Goal: Book appointment/travel/reservation

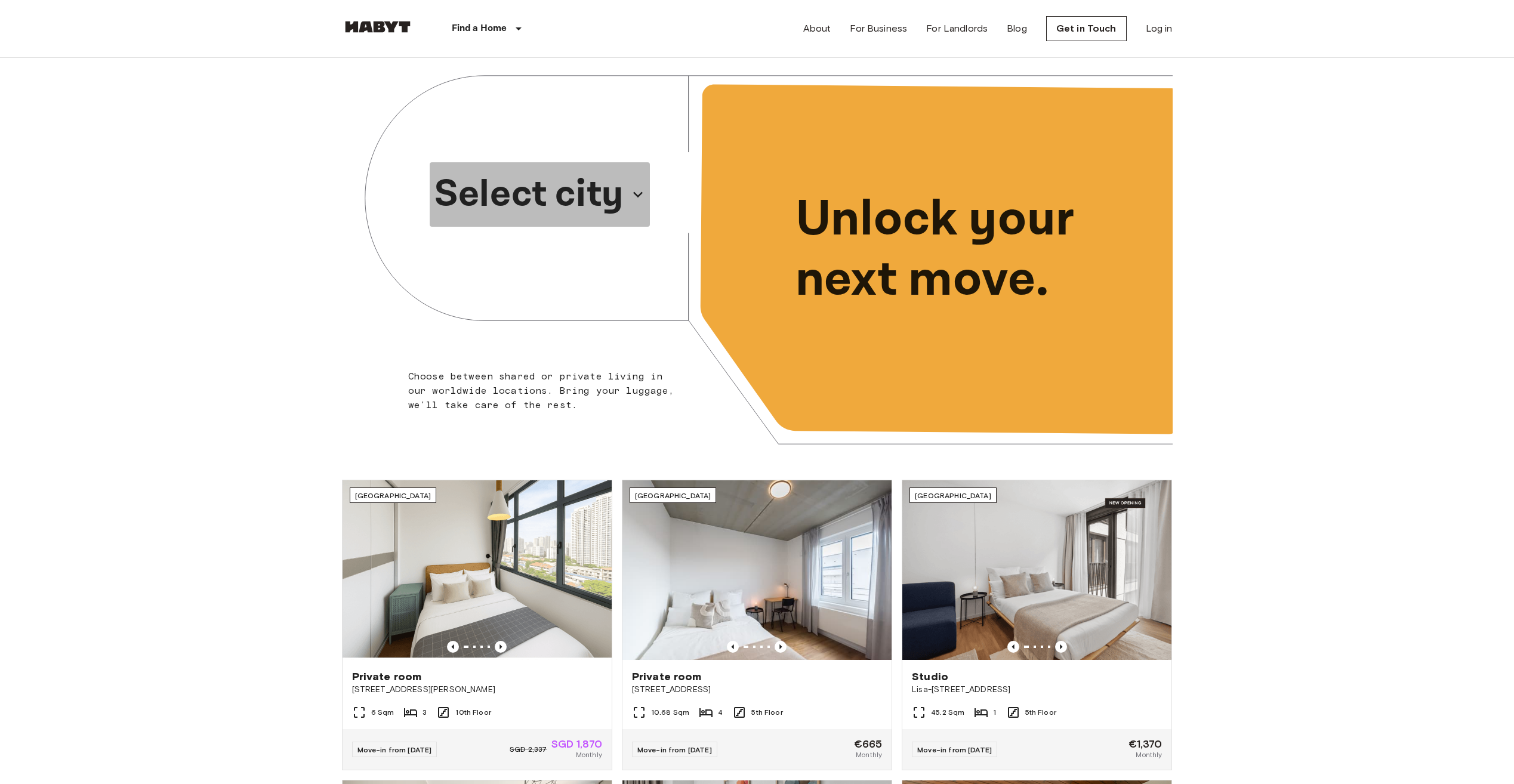
click at [625, 195] on button "Select city" at bounding box center [540, 194] width 220 height 64
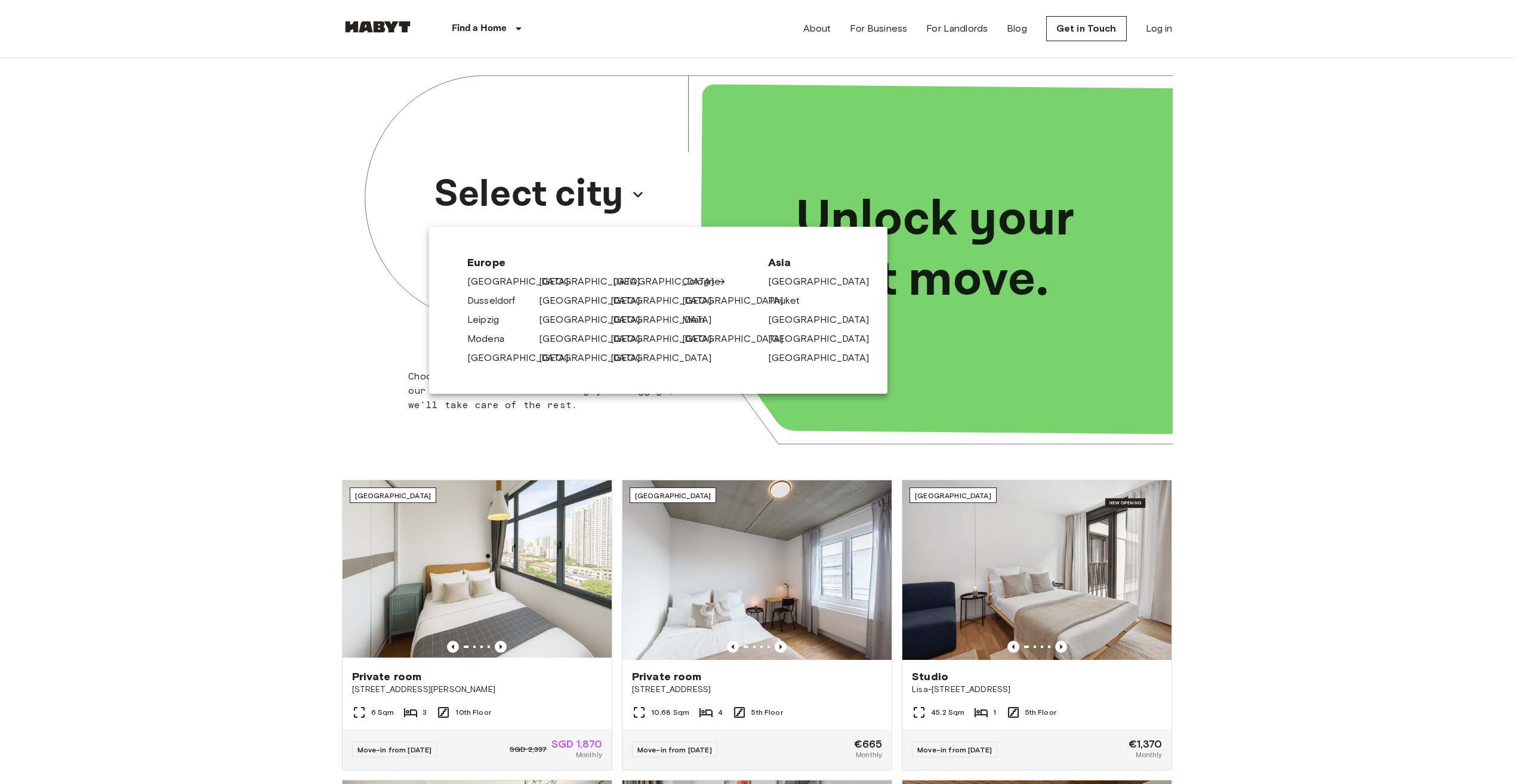
click at [643, 278] on link "[GEOGRAPHIC_DATA]" at bounding box center [669, 282] width 113 height 14
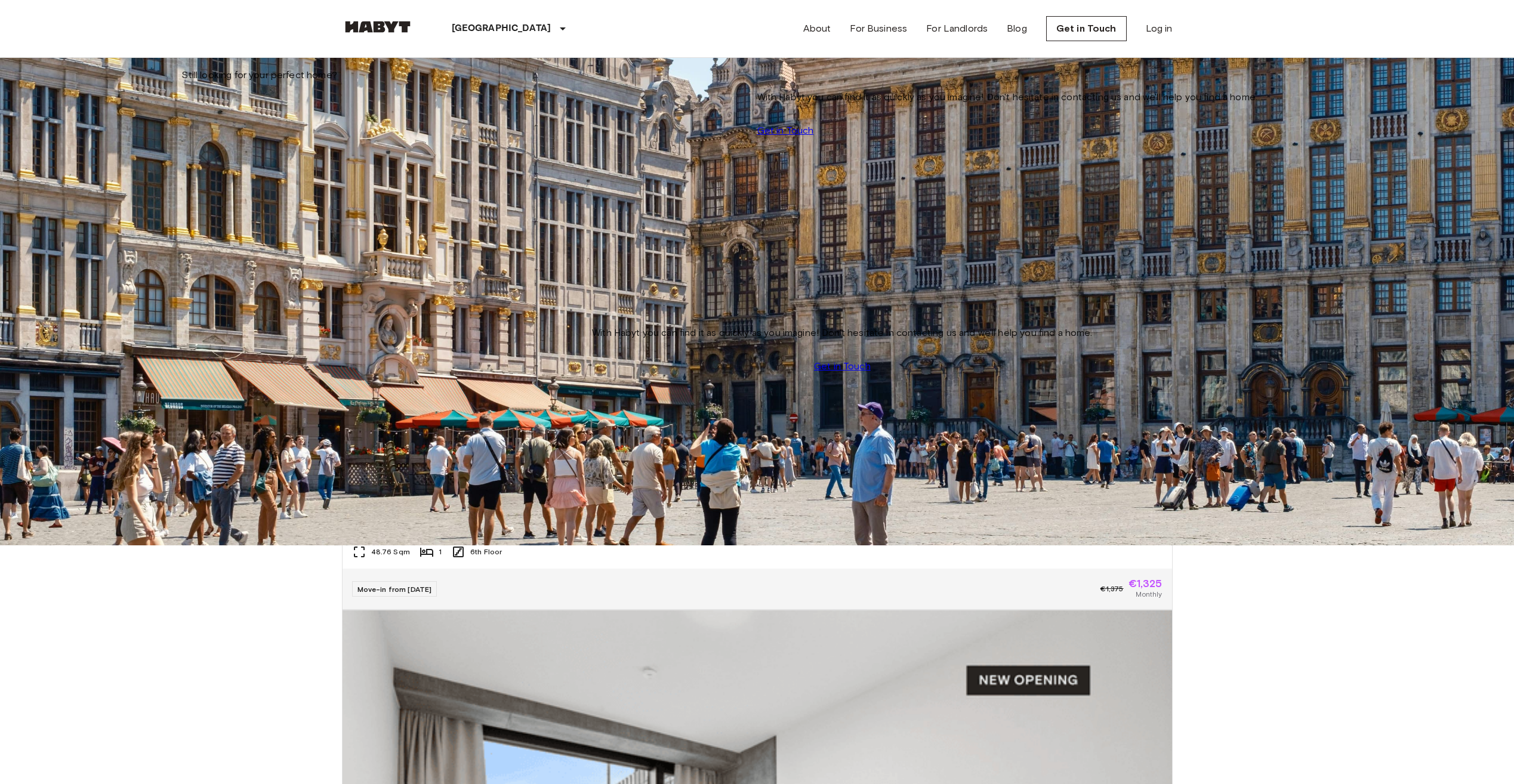
scroll to position [672, 0]
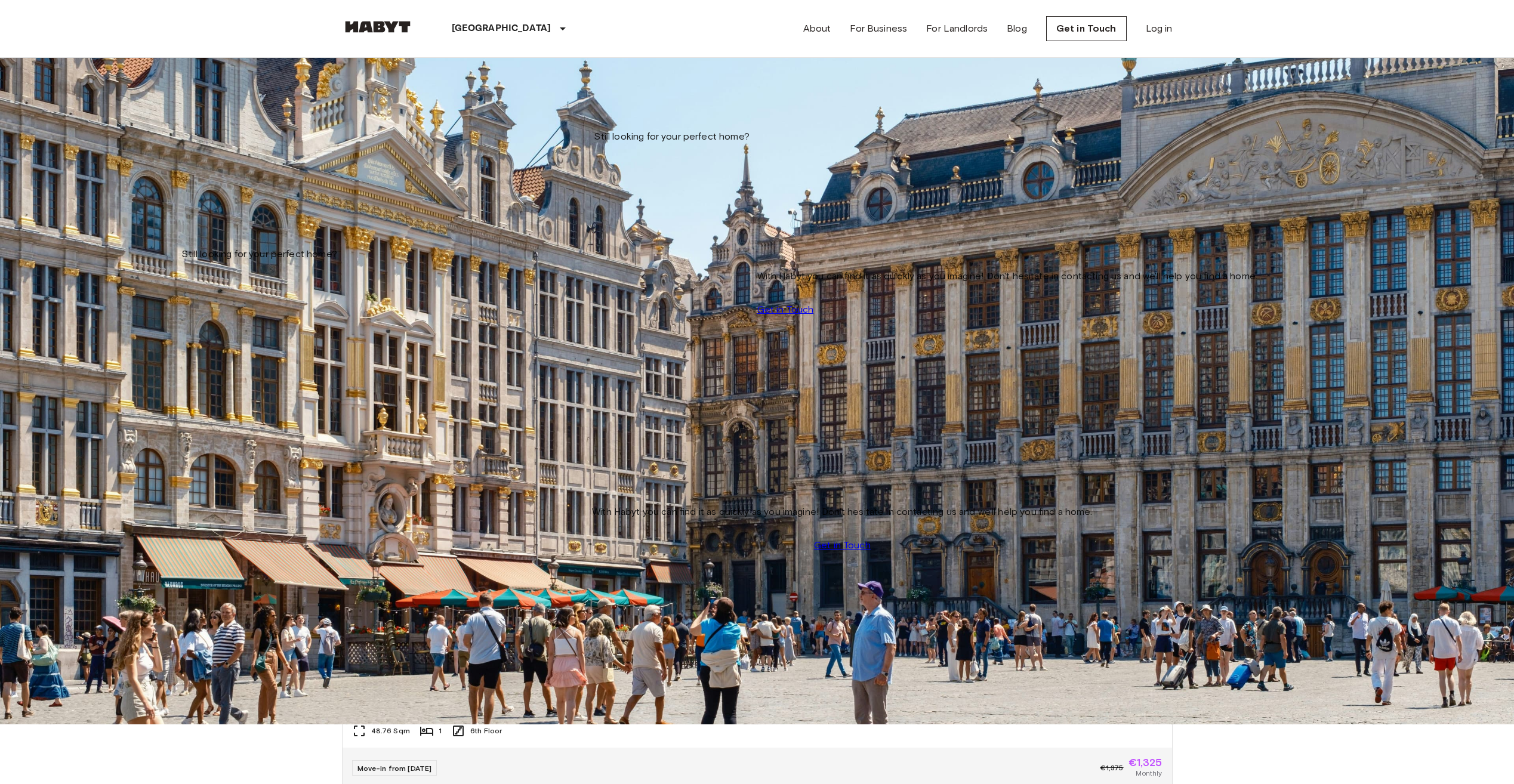
scroll to position [16, 0]
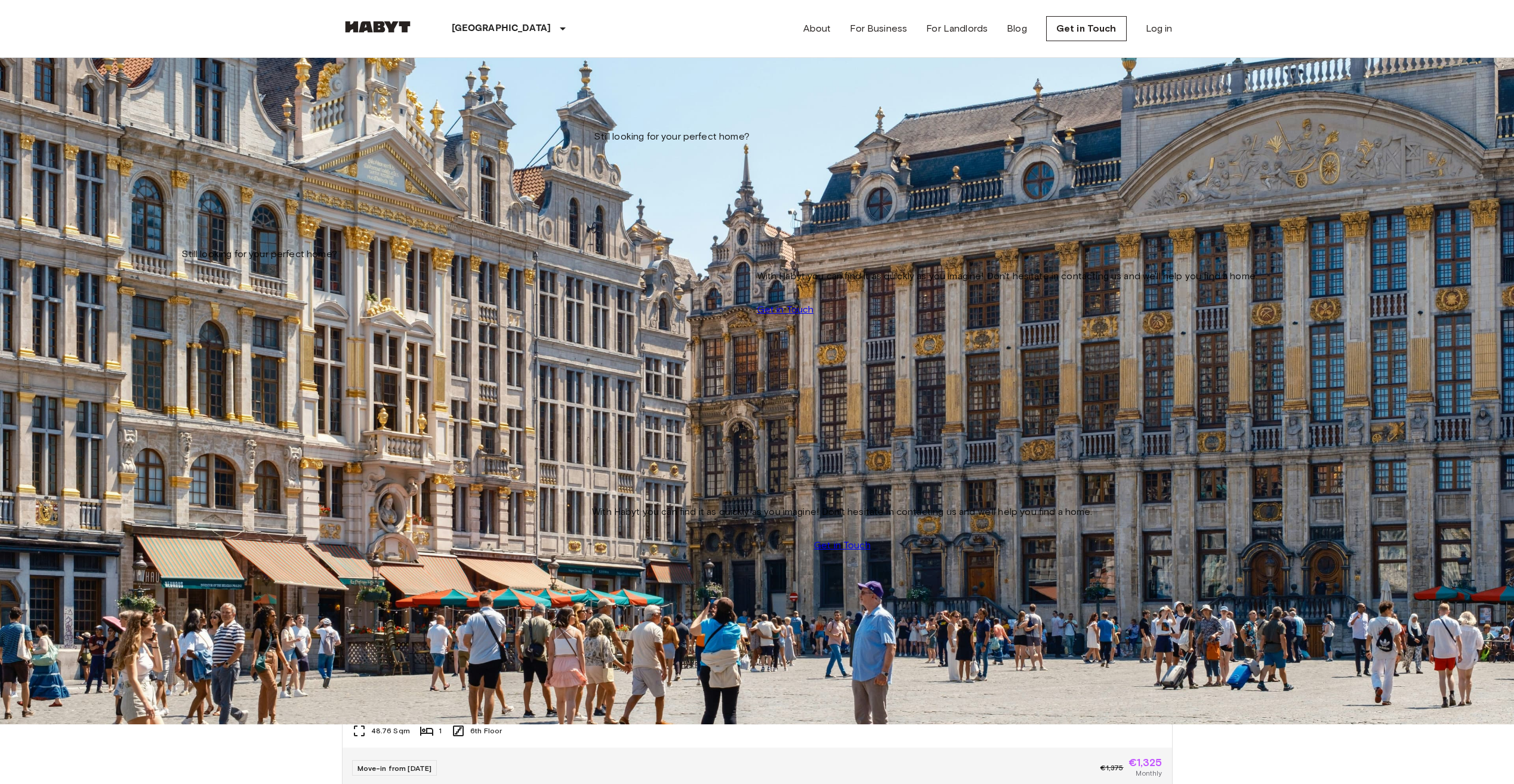
drag, startPoint x: 688, startPoint y: 479, endPoint x: 693, endPoint y: 551, distance: 72.2
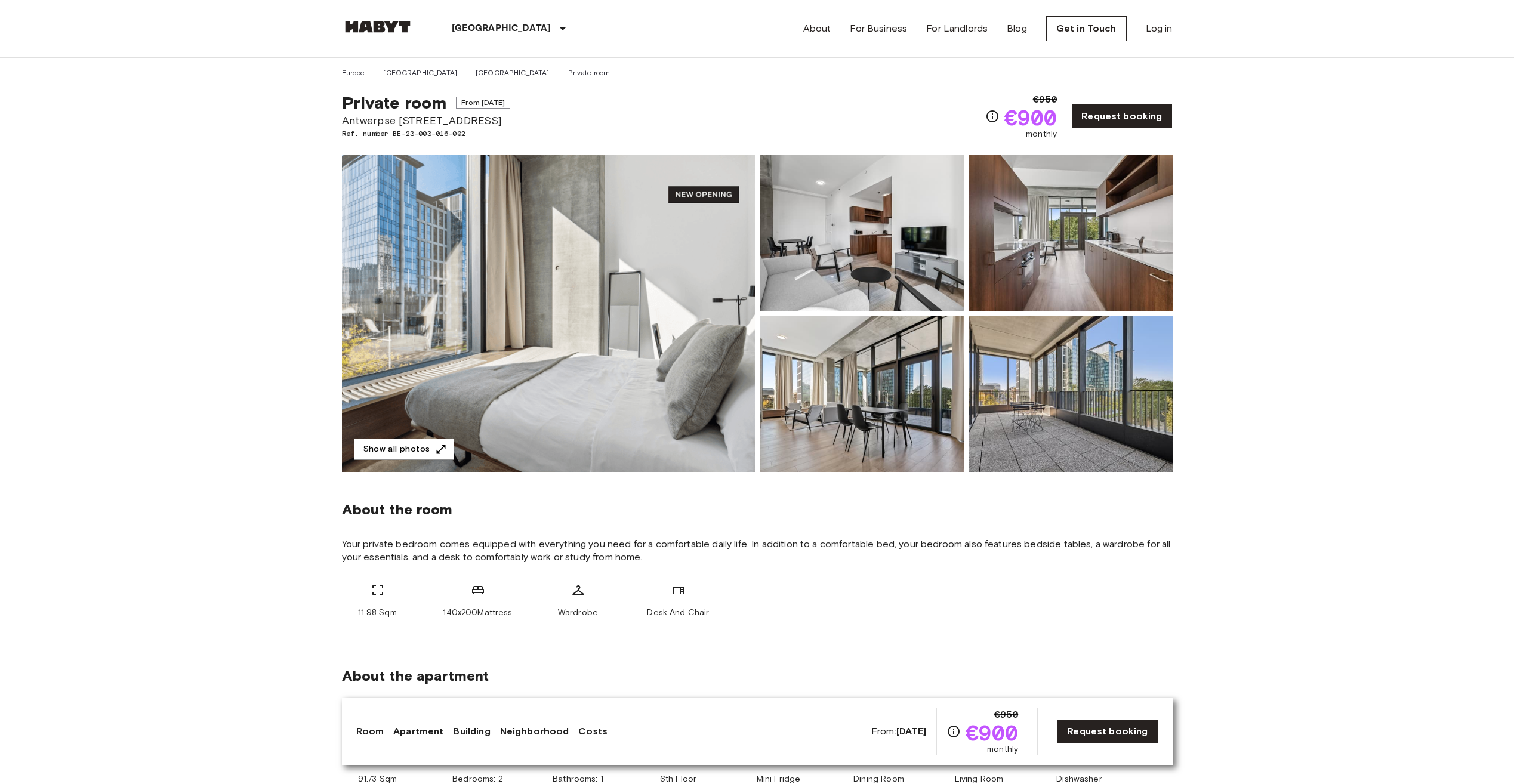
click at [932, 253] on img at bounding box center [862, 233] width 204 height 156
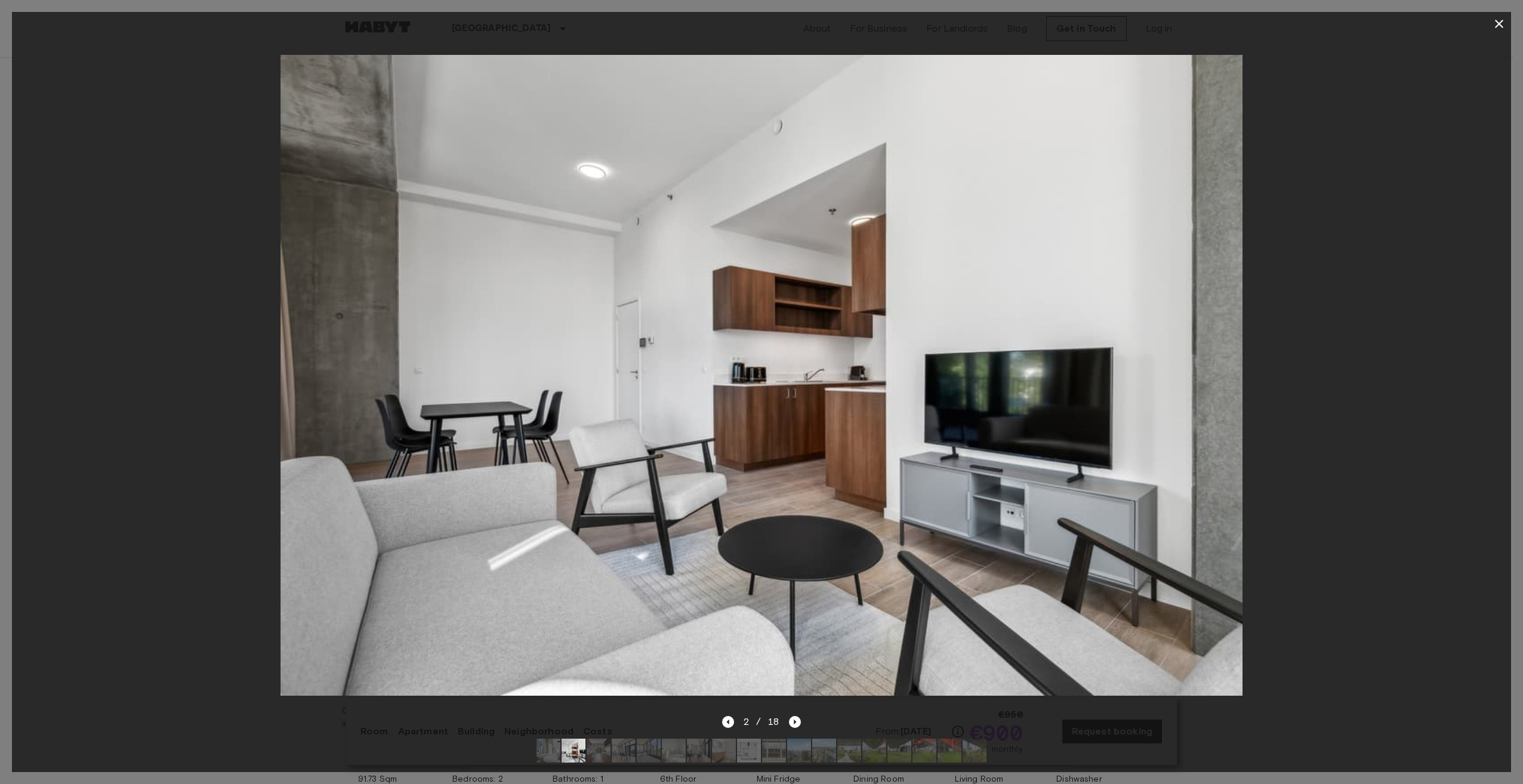
click at [1069, 363] on img at bounding box center [761, 375] width 962 height 641
click at [792, 716] on icon "Next image" at bounding box center [794, 721] width 12 height 12
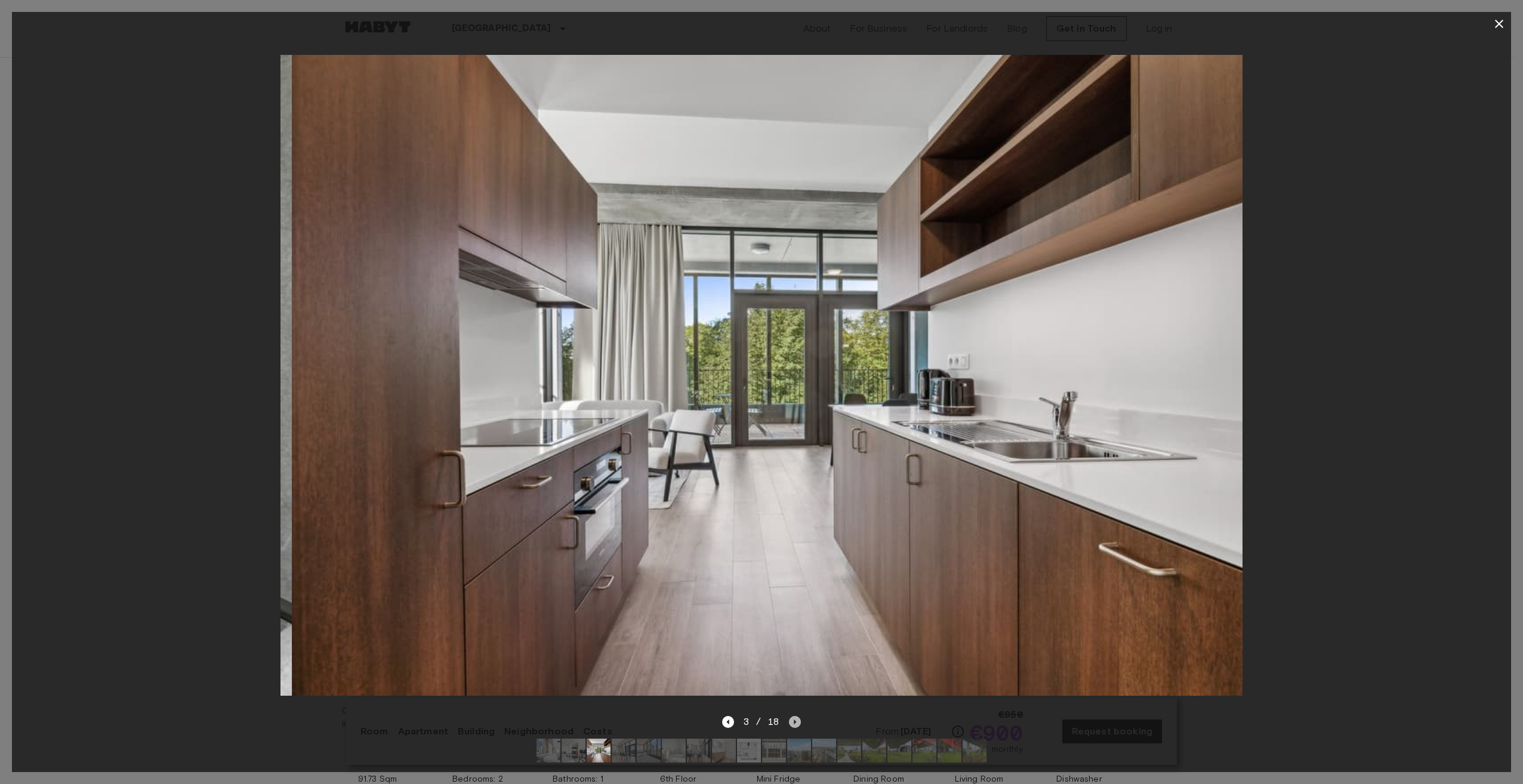
click at [792, 716] on icon "Next image" at bounding box center [794, 721] width 12 height 12
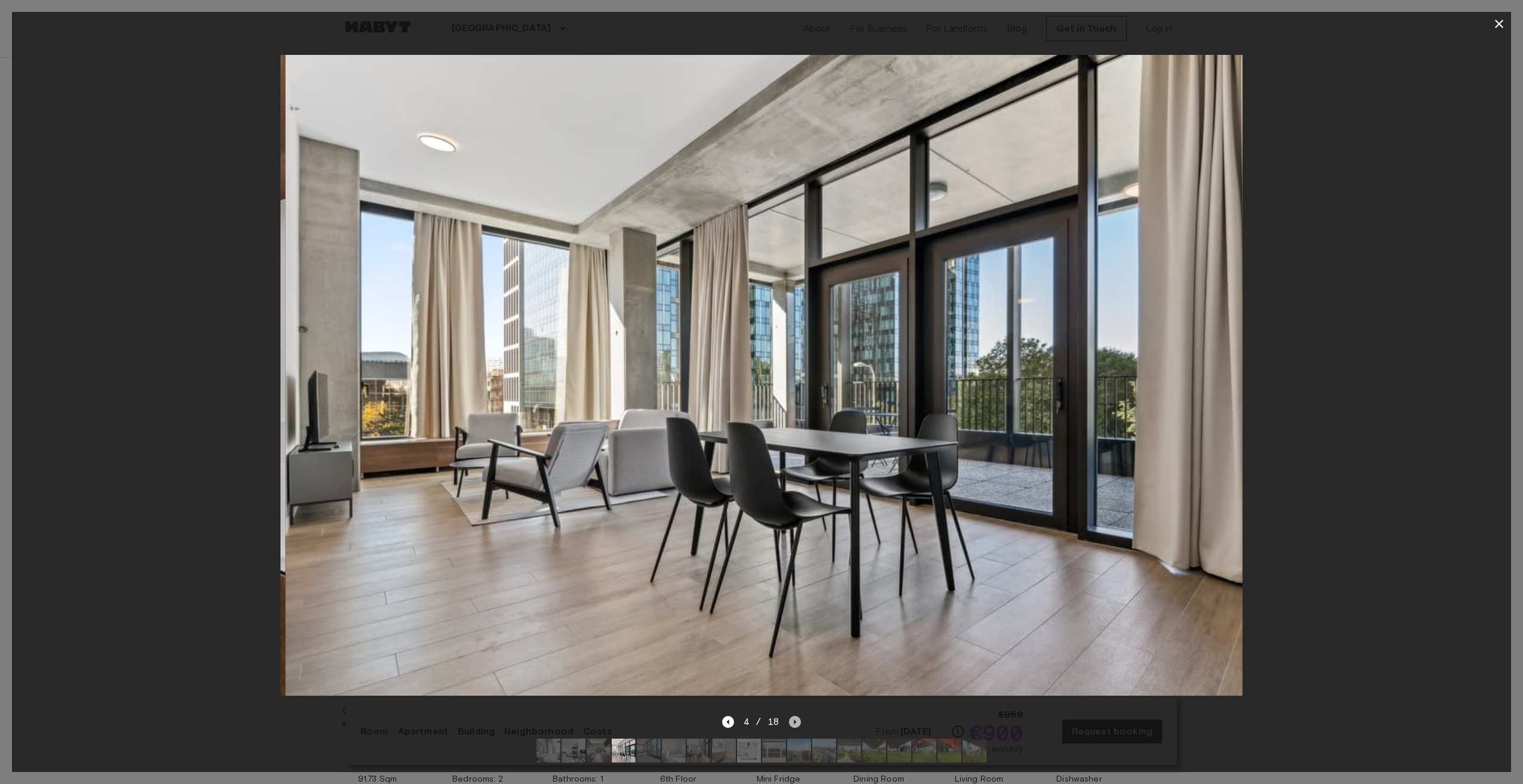
click at [792, 716] on icon "Next image" at bounding box center [794, 721] width 12 height 12
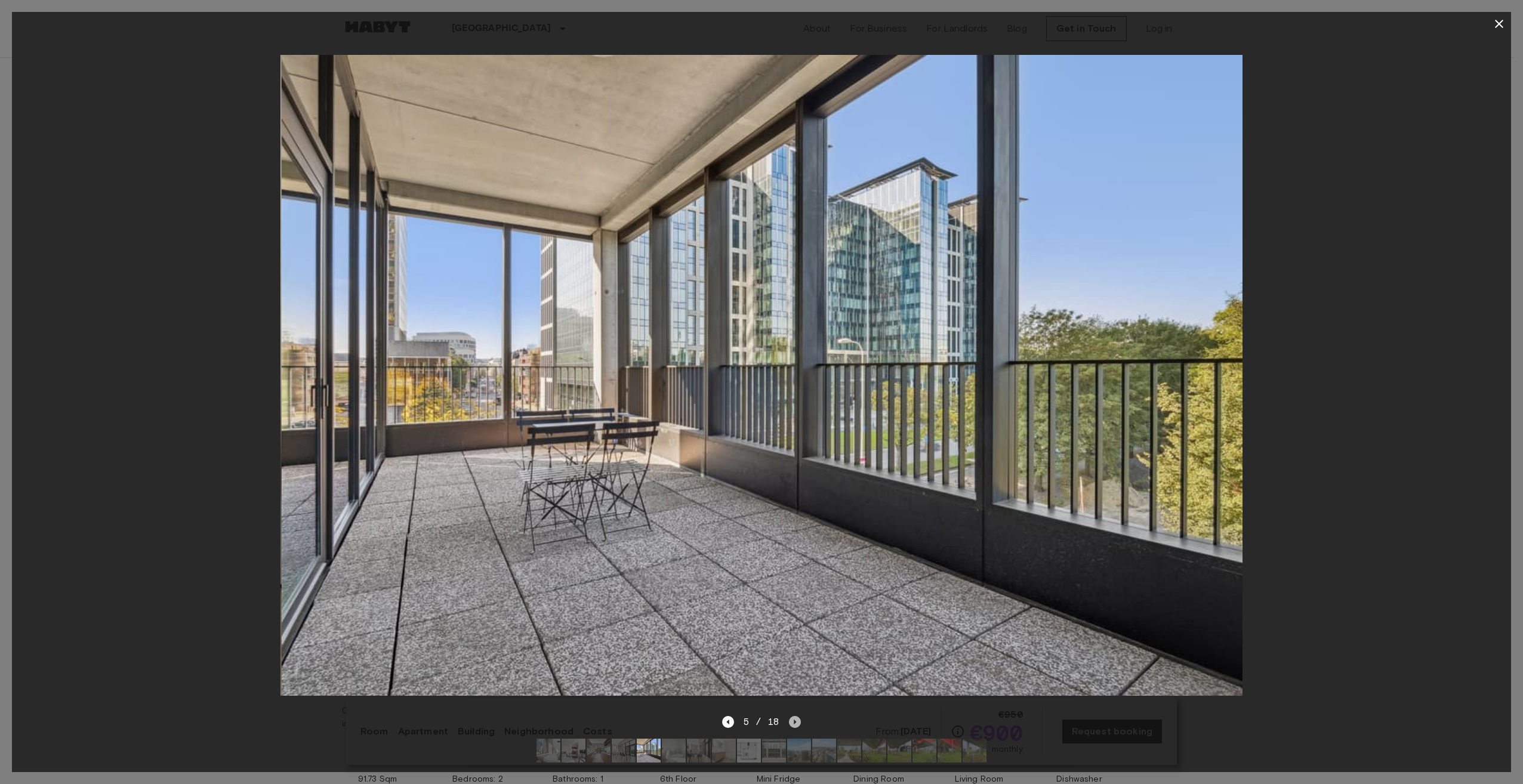
click at [792, 716] on icon "Next image" at bounding box center [794, 721] width 12 height 12
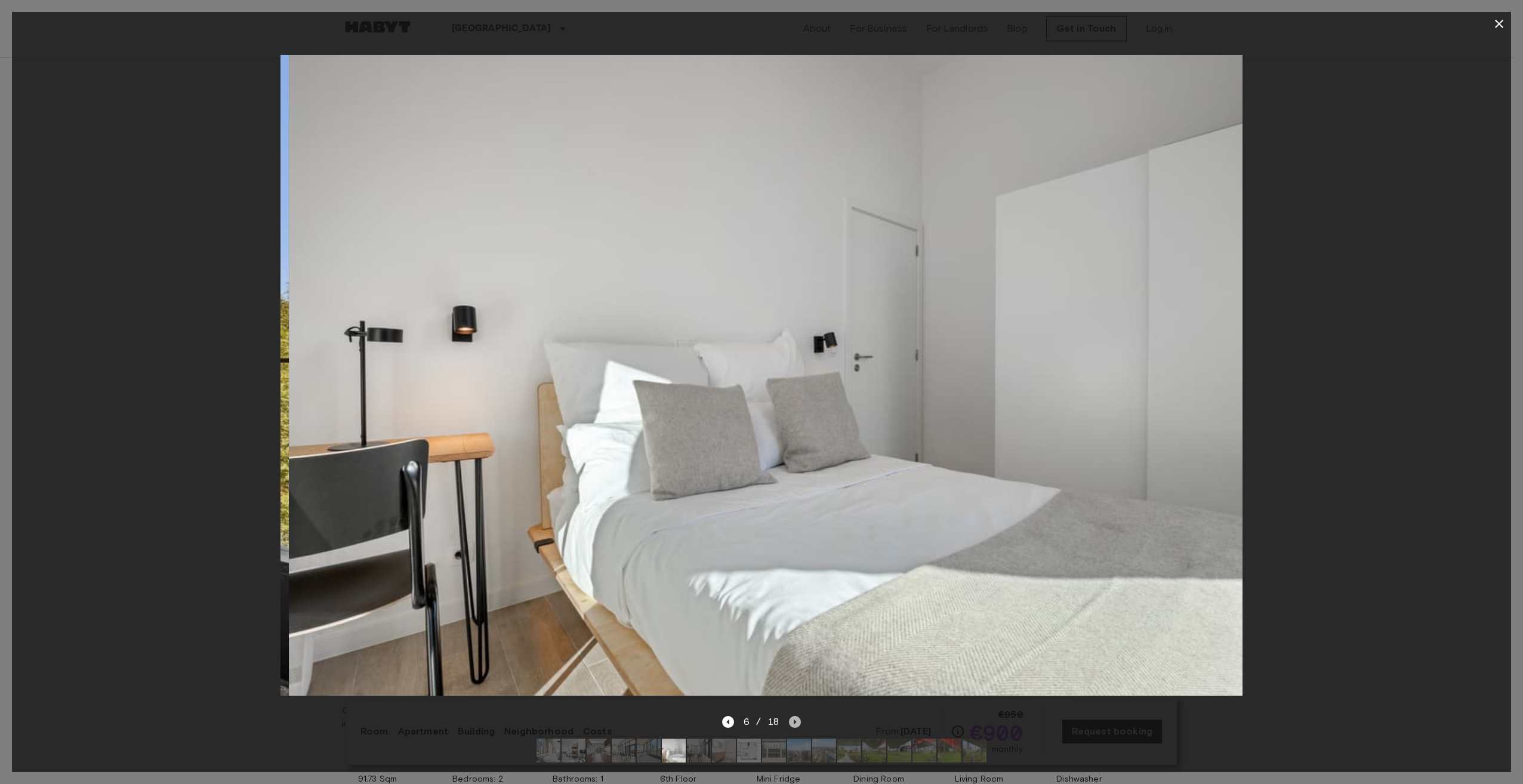
click at [792, 716] on icon "Next image" at bounding box center [794, 721] width 12 height 12
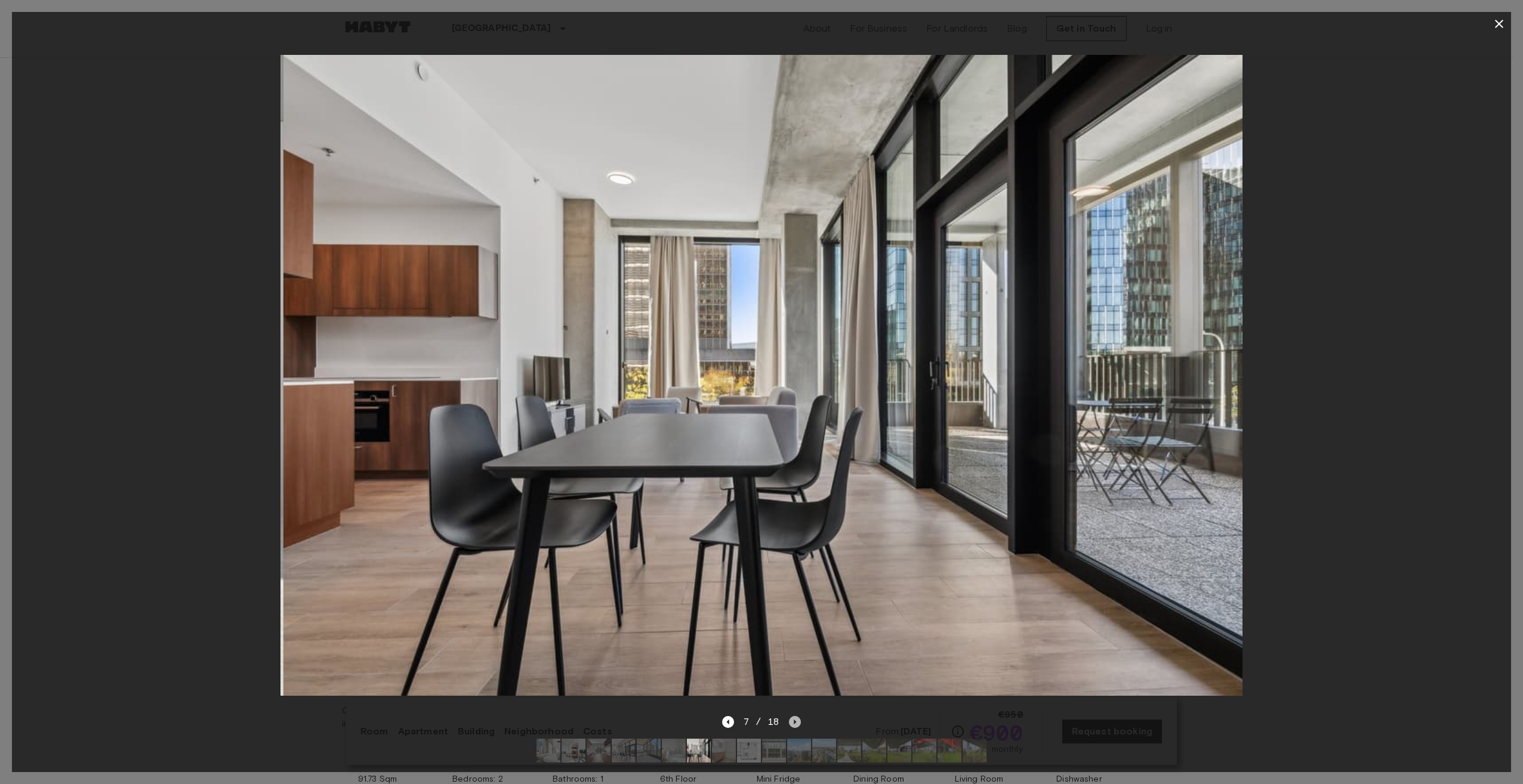
click at [792, 716] on icon "Next image" at bounding box center [794, 721] width 12 height 12
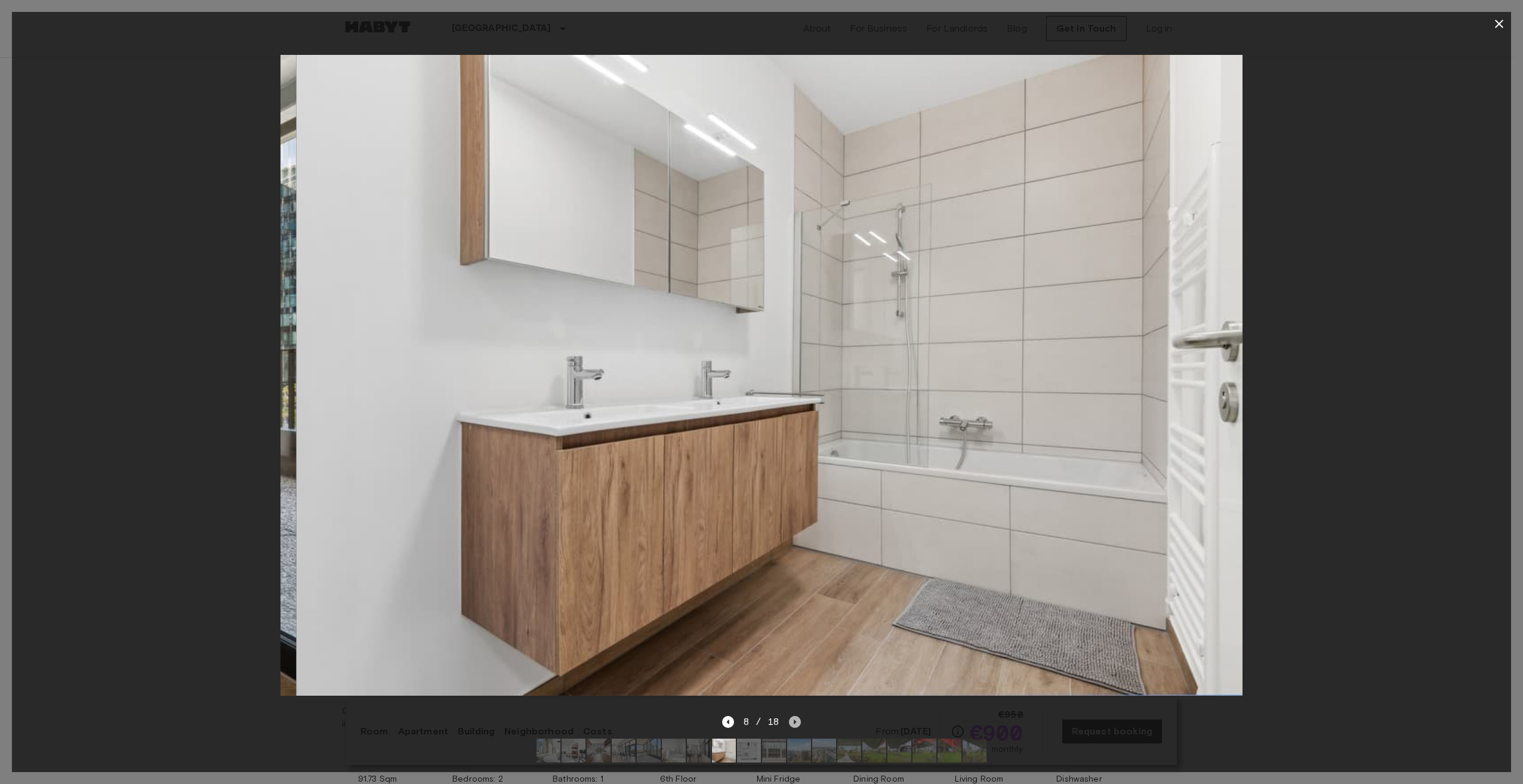
click at [792, 716] on icon "Next image" at bounding box center [794, 721] width 12 height 12
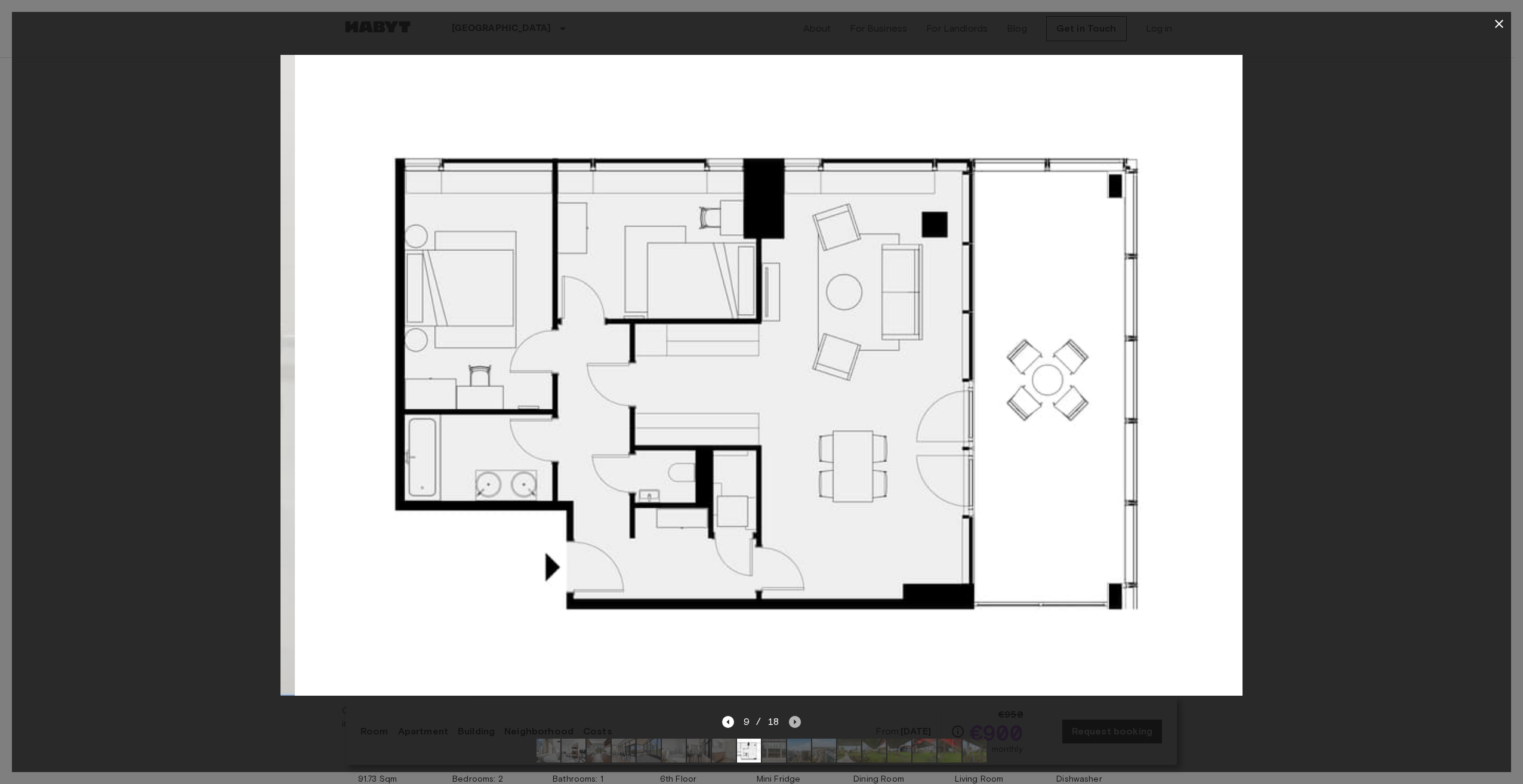
click at [792, 716] on icon "Next image" at bounding box center [794, 721] width 12 height 12
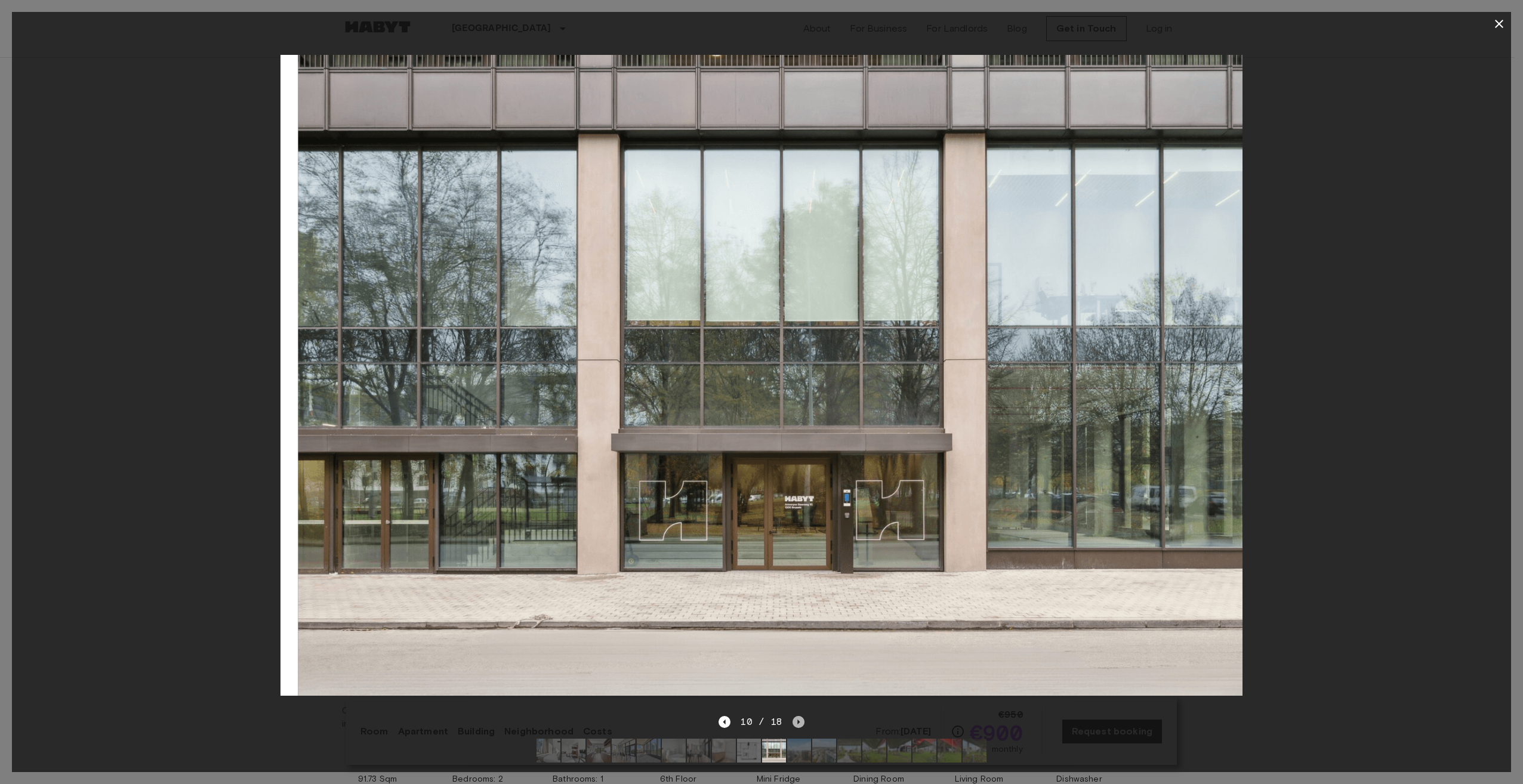
click at [792, 716] on icon "Next image" at bounding box center [798, 721] width 12 height 12
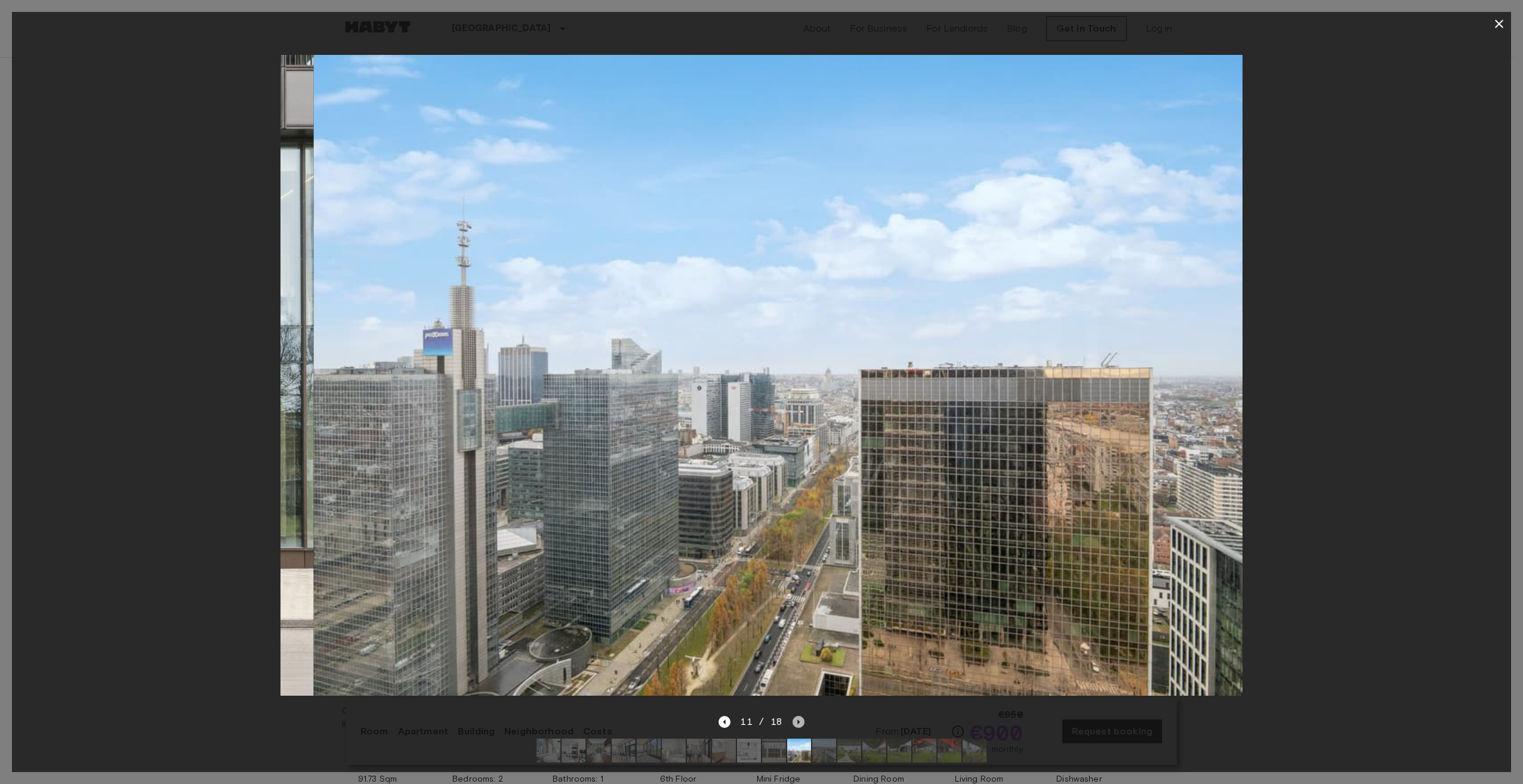
click at [792, 716] on icon "Next image" at bounding box center [798, 721] width 12 height 12
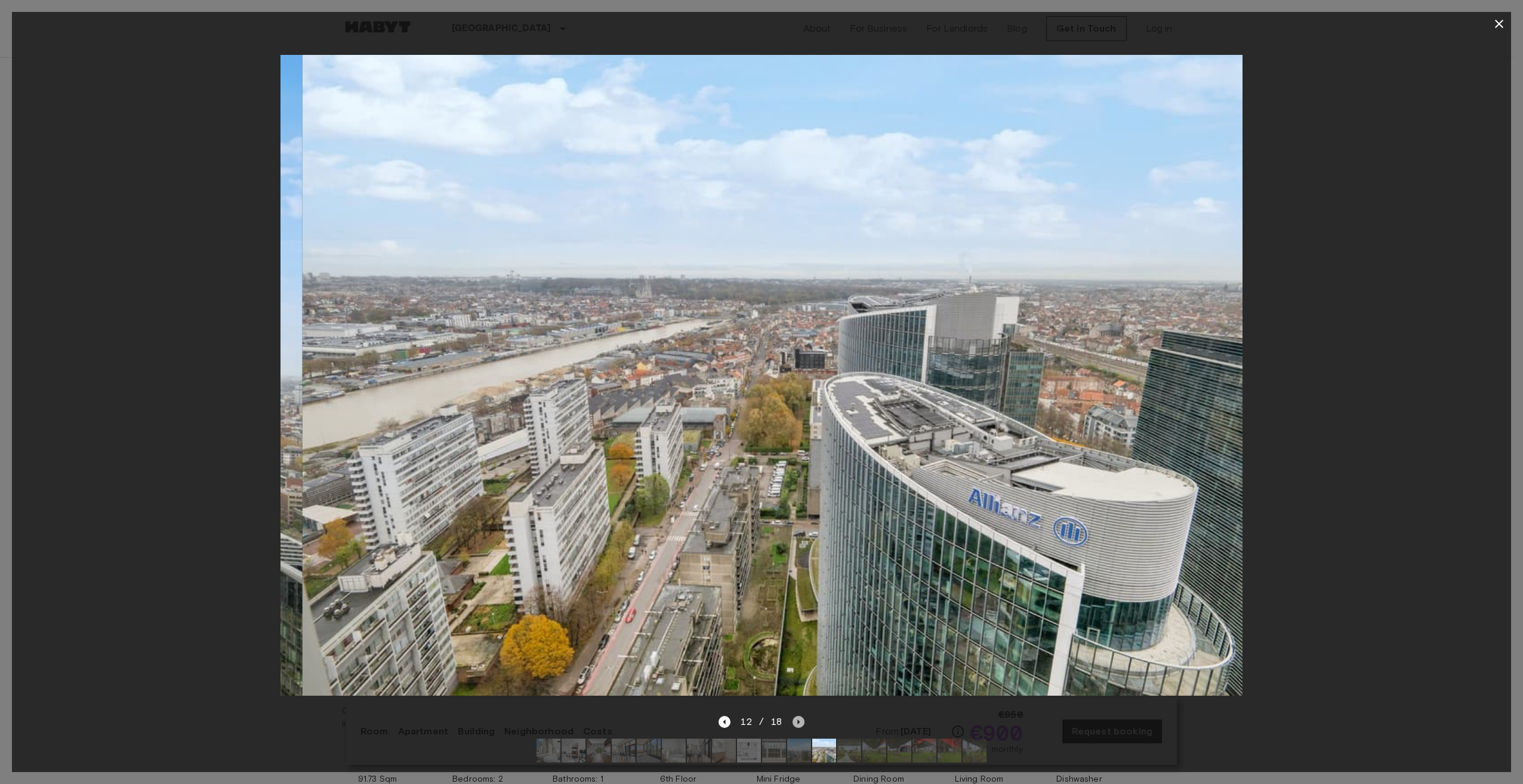
click at [792, 716] on icon "Next image" at bounding box center [798, 721] width 12 height 12
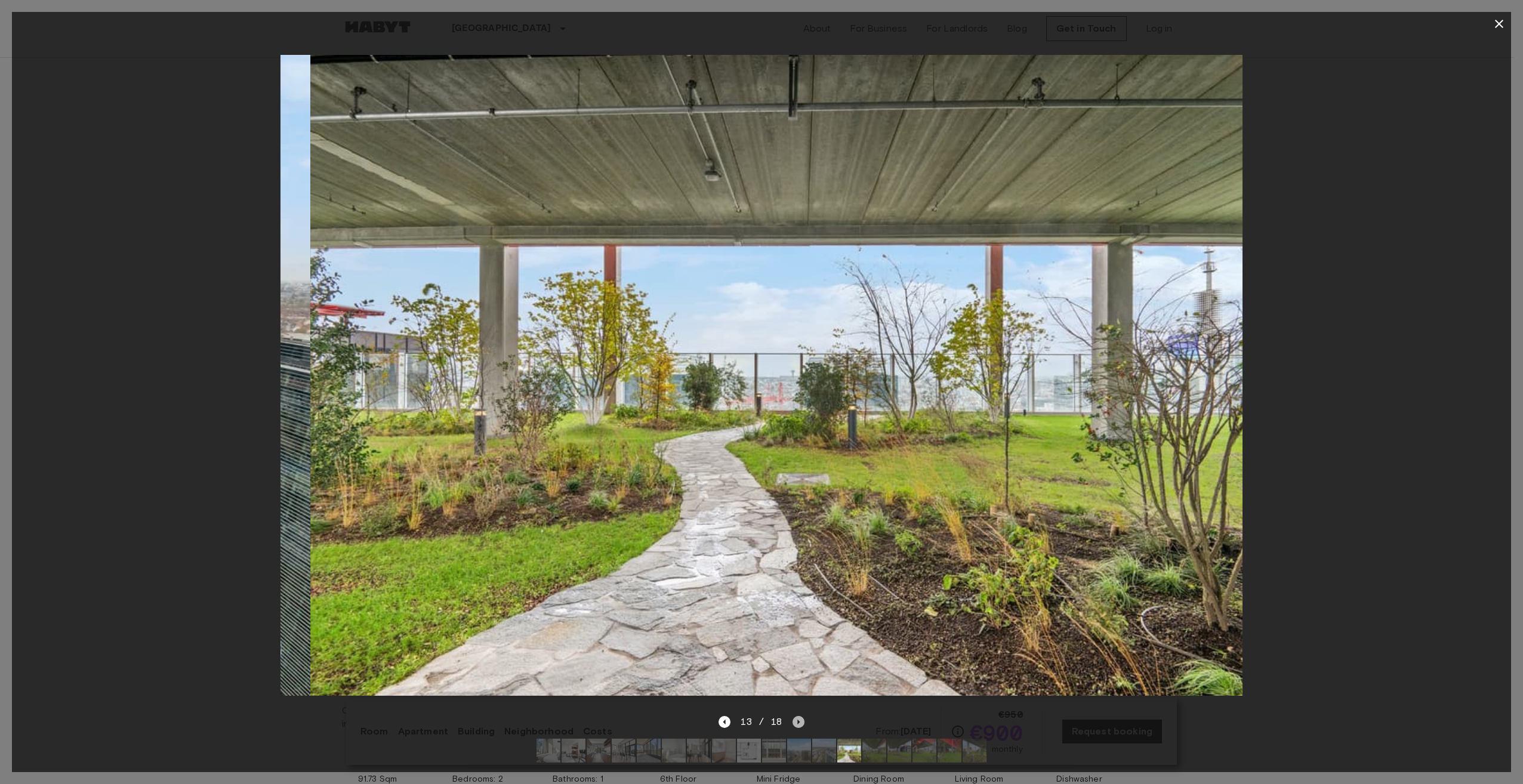
click at [792, 716] on icon "Next image" at bounding box center [798, 721] width 12 height 12
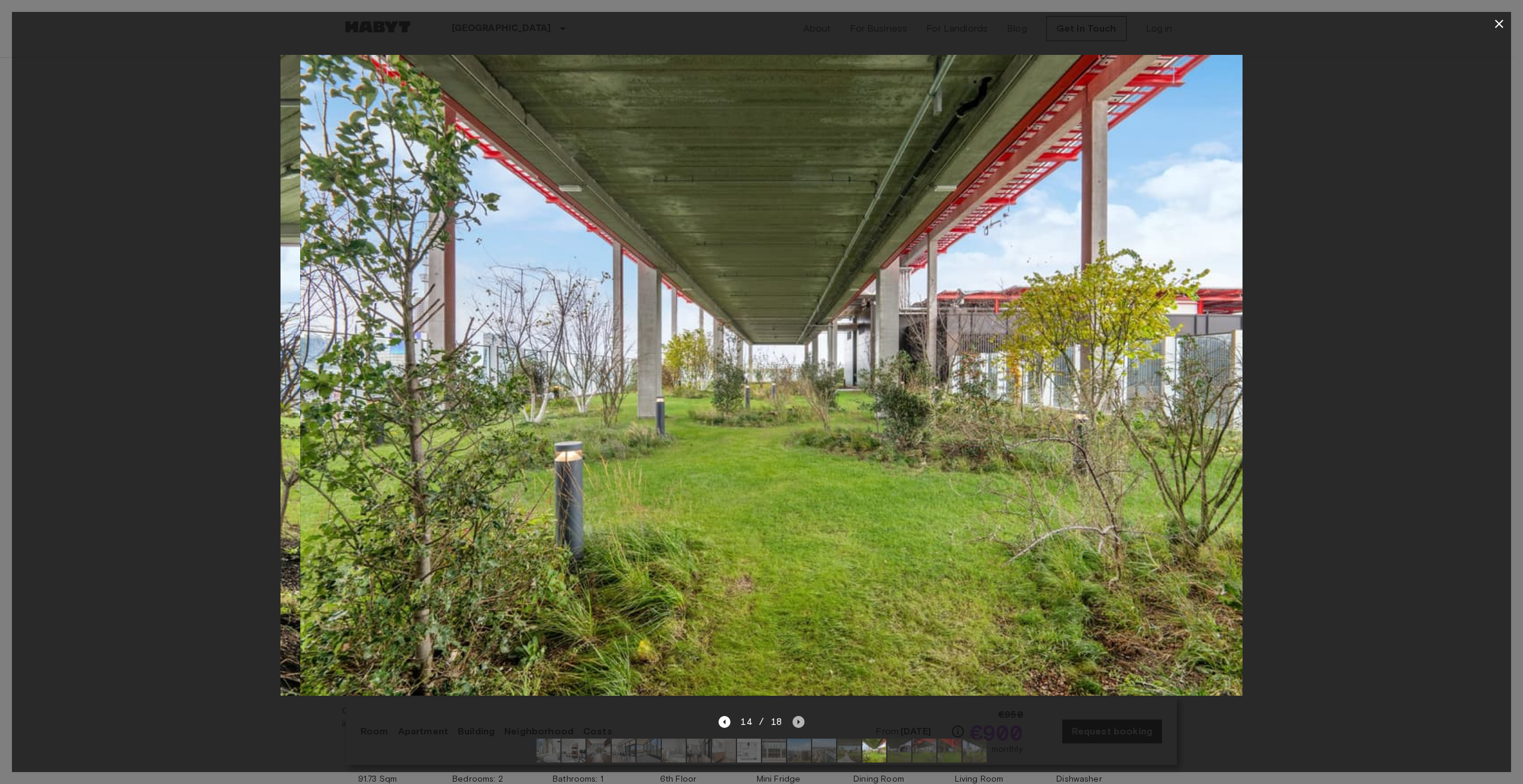
click at [792, 716] on icon "Next image" at bounding box center [798, 721] width 12 height 12
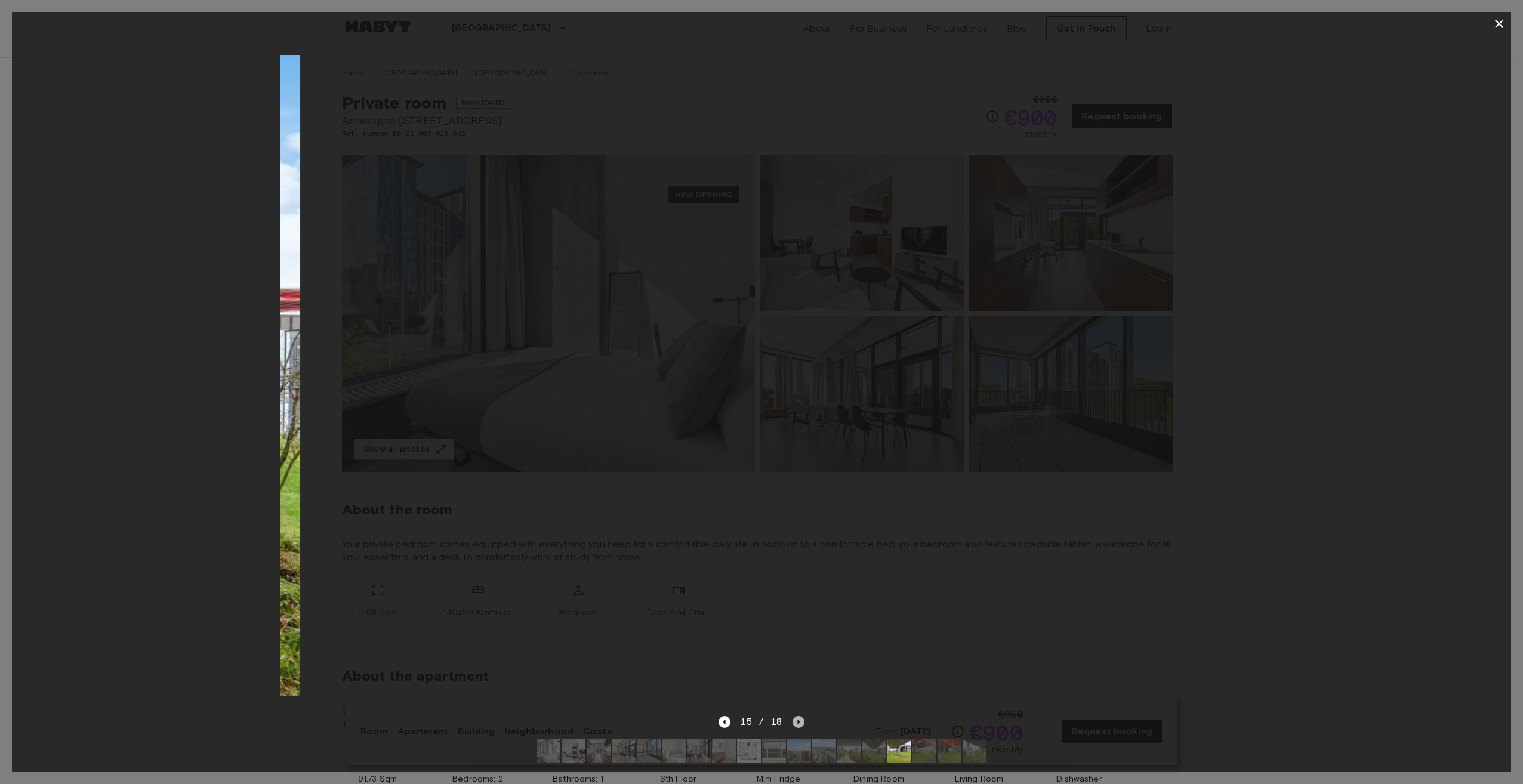
click at [792, 716] on icon "Next image" at bounding box center [798, 721] width 12 height 12
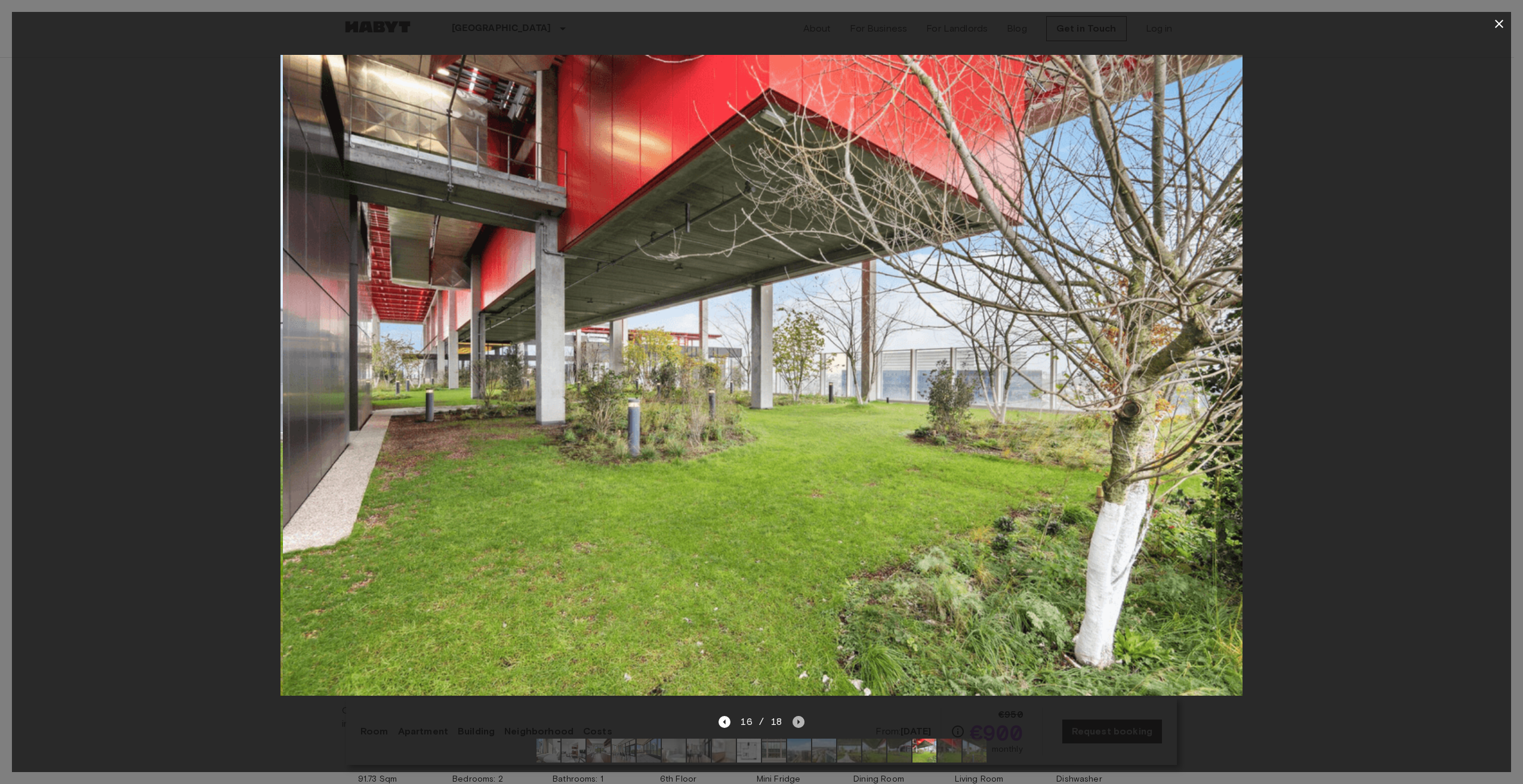
click at [792, 716] on icon "Next image" at bounding box center [798, 721] width 12 height 12
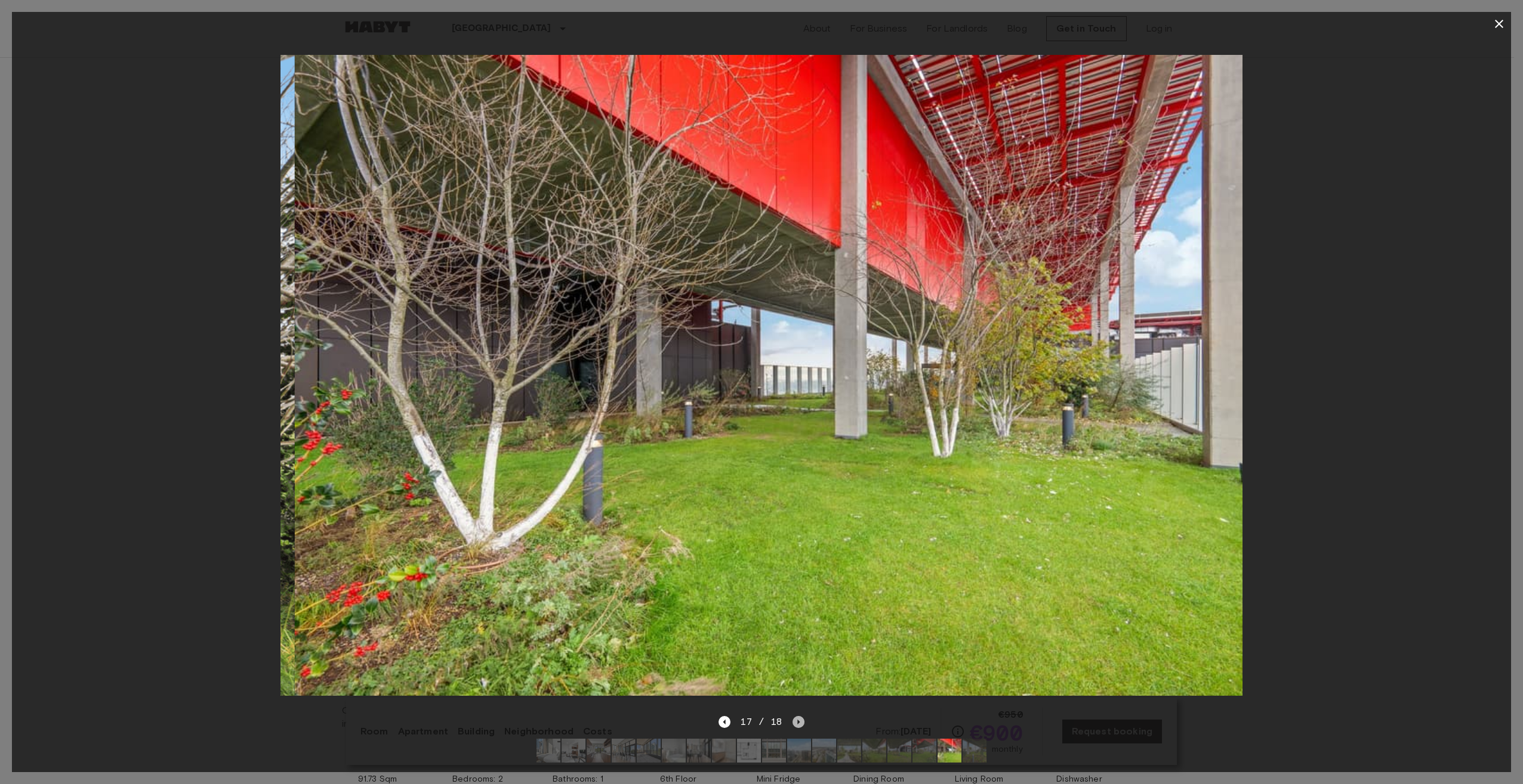
click at [792, 716] on icon "Next image" at bounding box center [798, 721] width 12 height 12
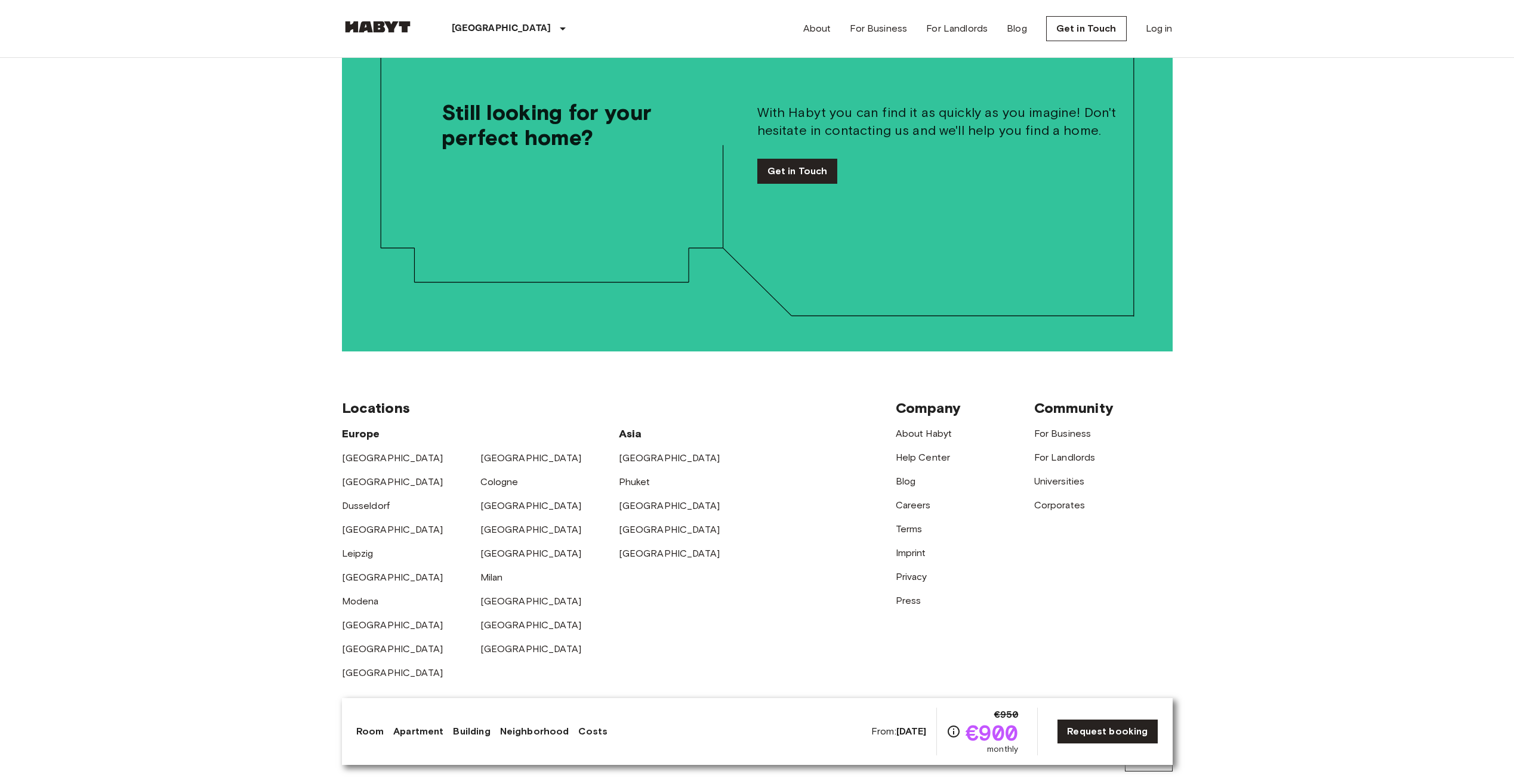
scroll to position [2911, 0]
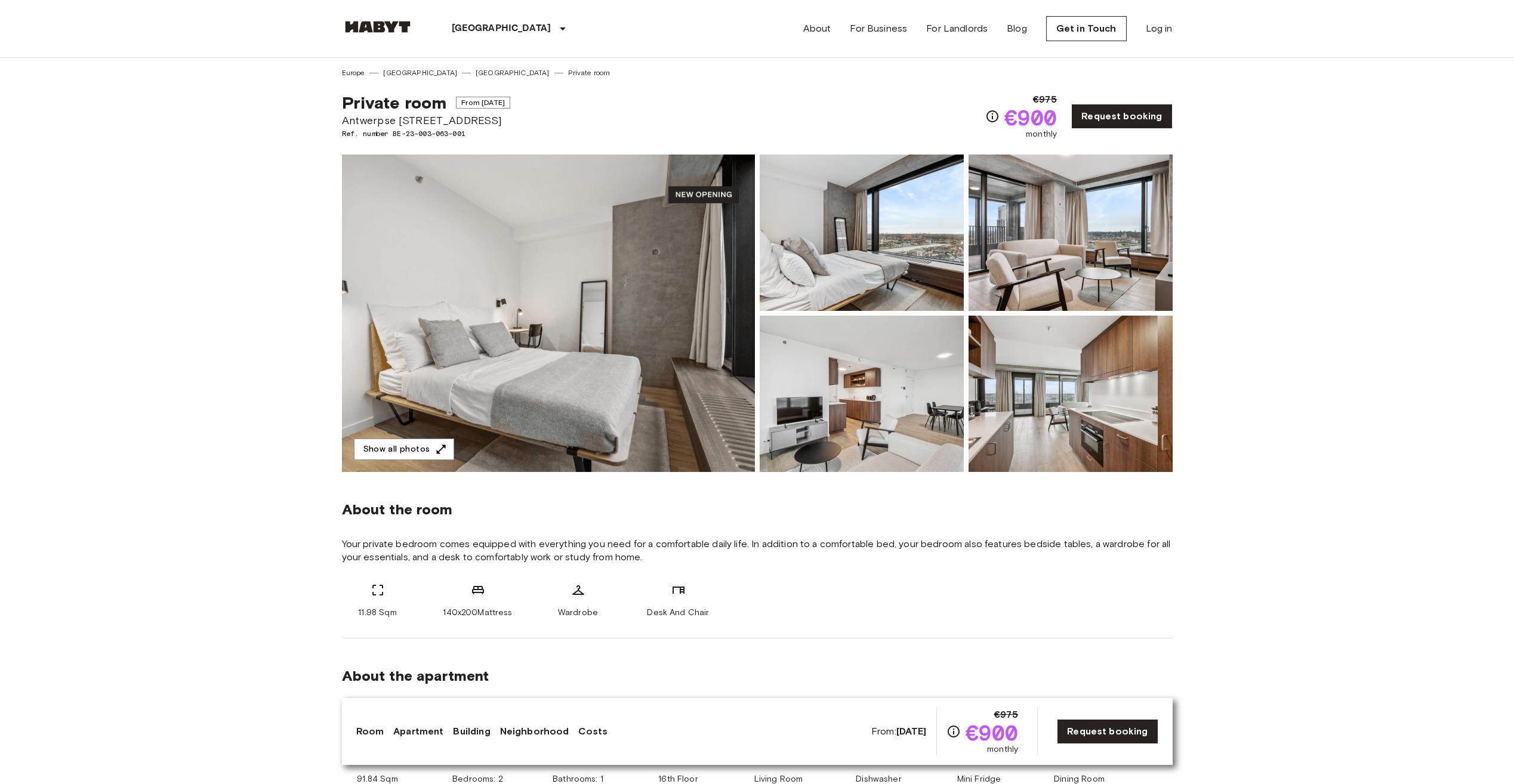
click at [829, 272] on img at bounding box center [862, 233] width 204 height 156
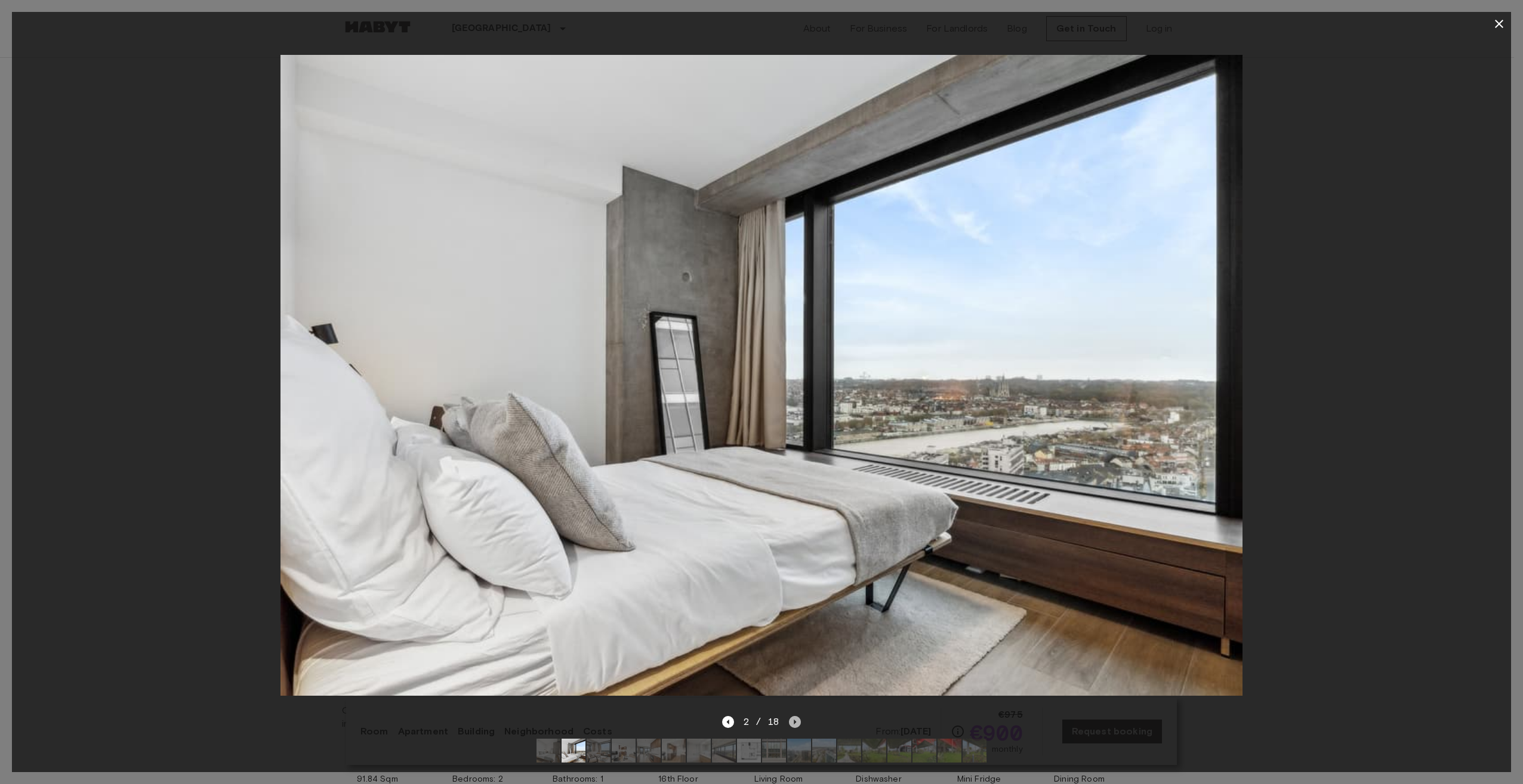
click at [795, 720] on icon "Next image" at bounding box center [796, 722] width 3 height 5
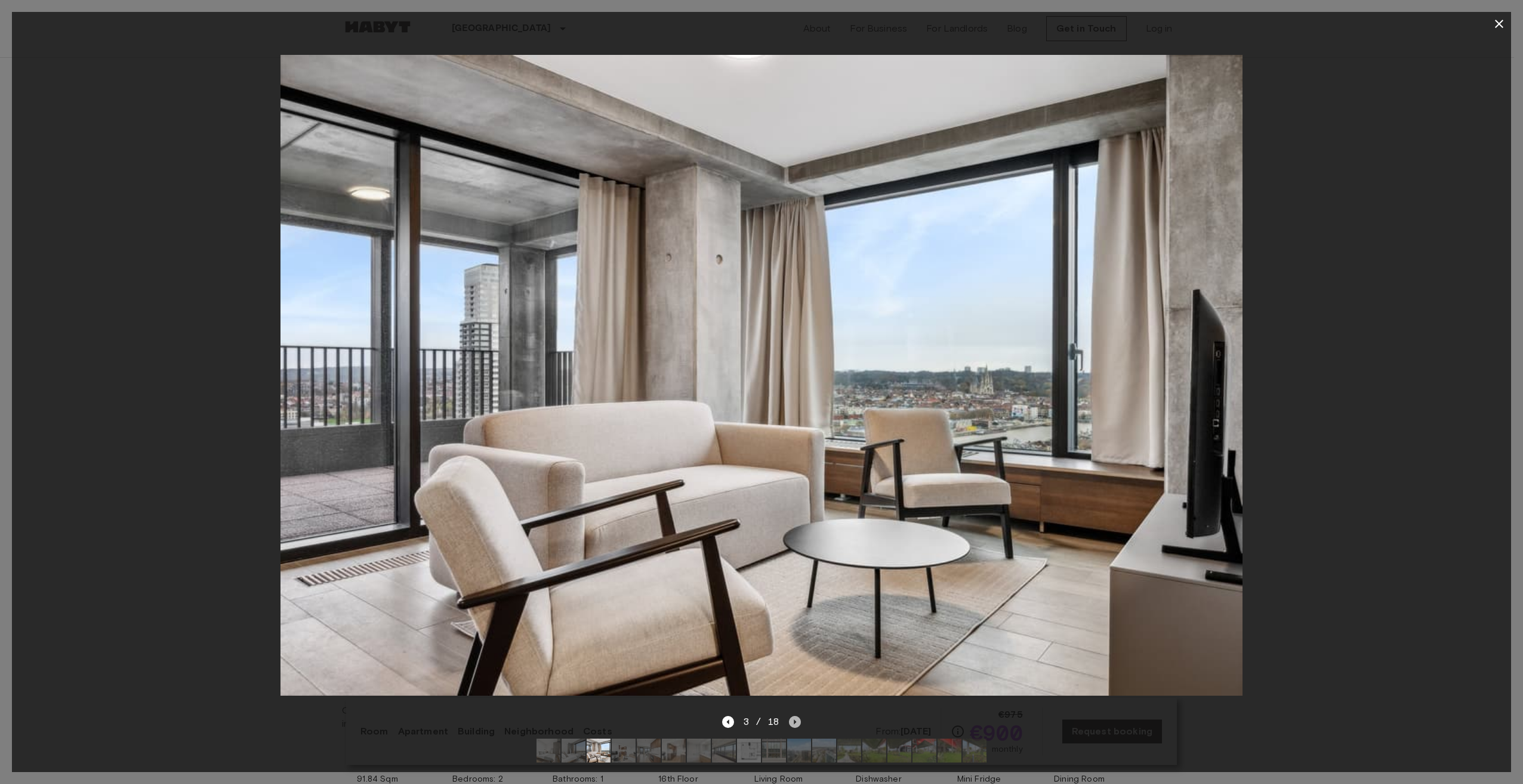
click at [795, 720] on icon "Next image" at bounding box center [796, 722] width 3 height 5
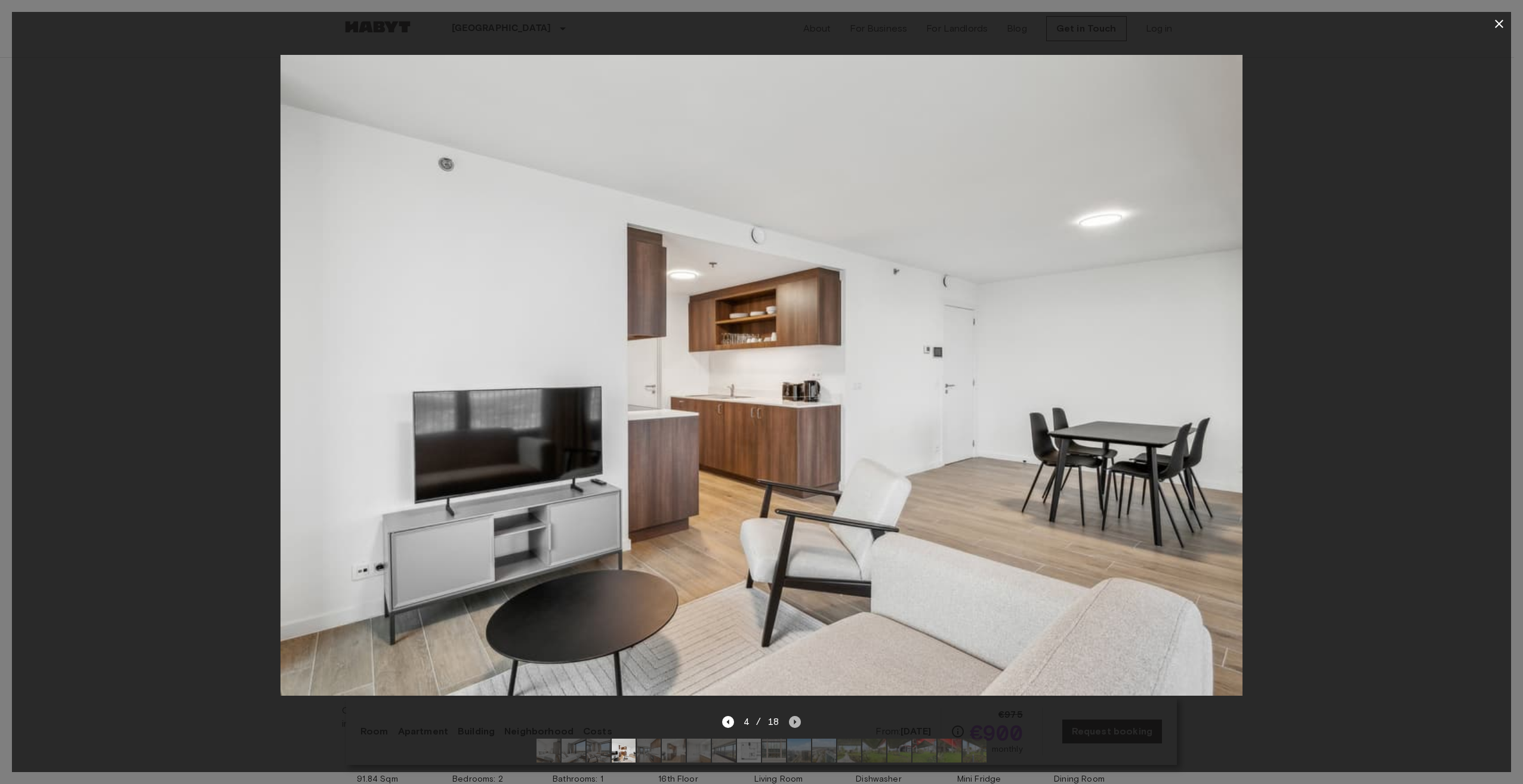
click at [795, 720] on icon "Next image" at bounding box center [796, 722] width 3 height 5
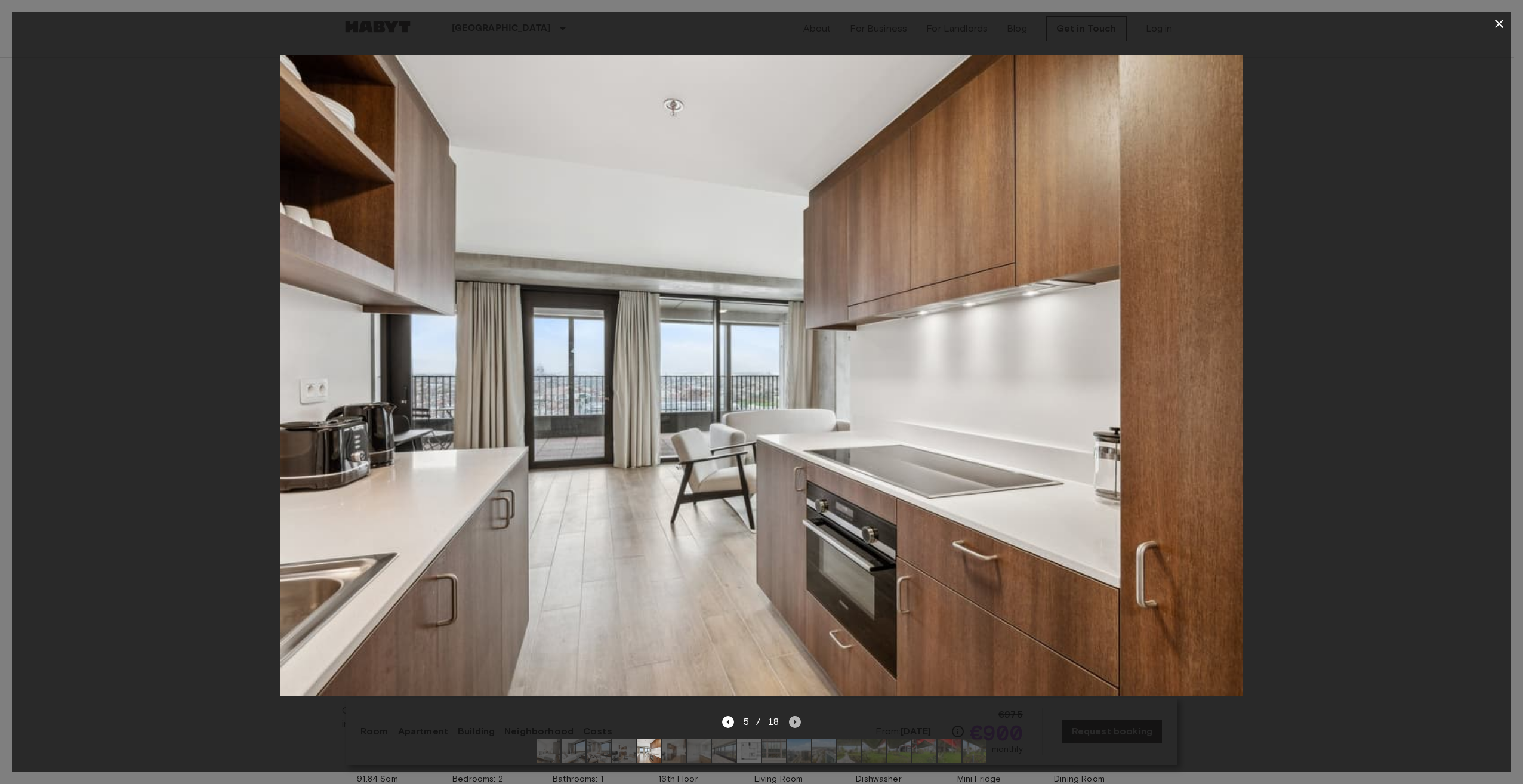
click at [795, 720] on icon "Next image" at bounding box center [796, 722] width 3 height 5
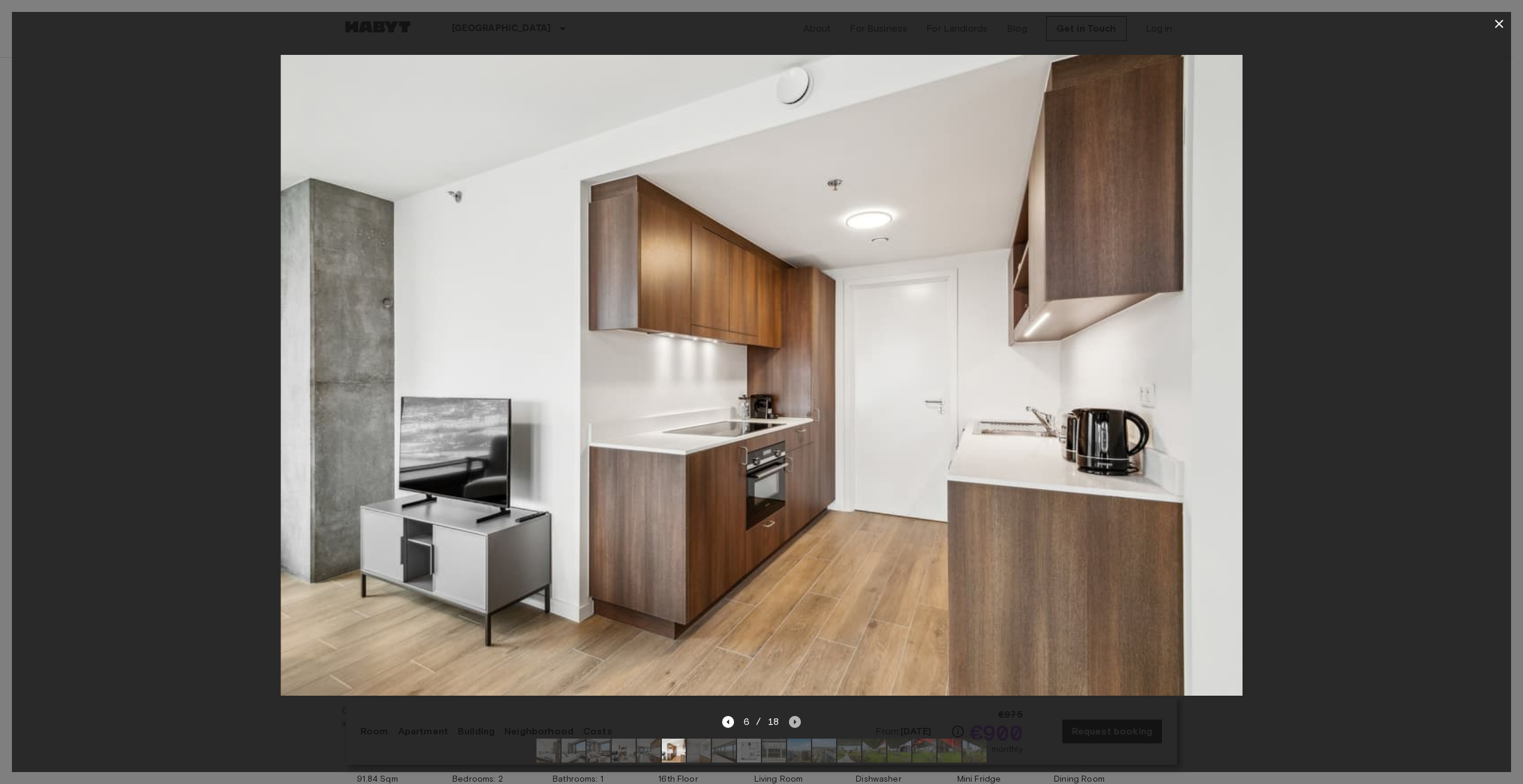
click at [795, 720] on icon "Next image" at bounding box center [796, 722] width 3 height 5
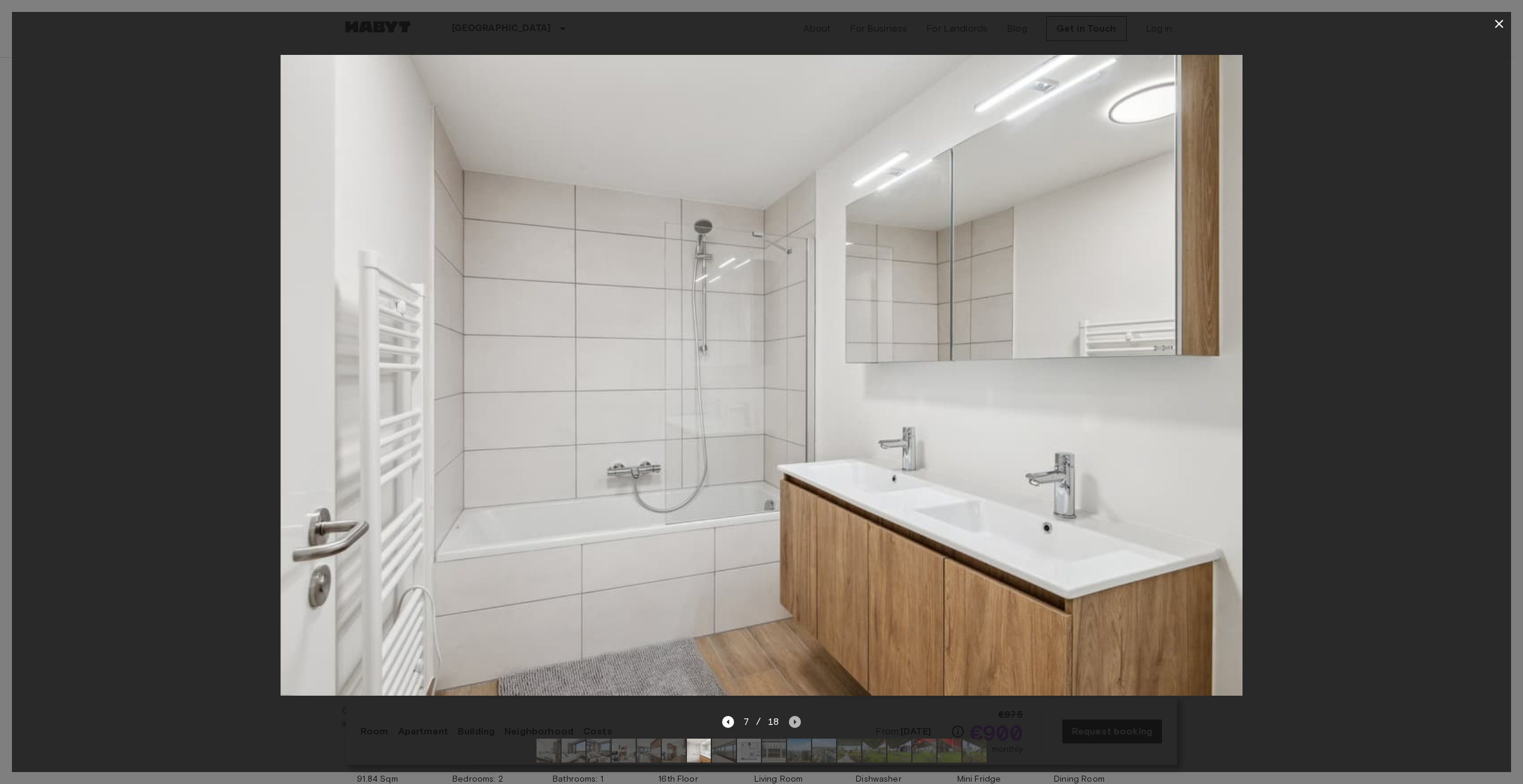
click at [795, 720] on icon "Next image" at bounding box center [796, 722] width 3 height 5
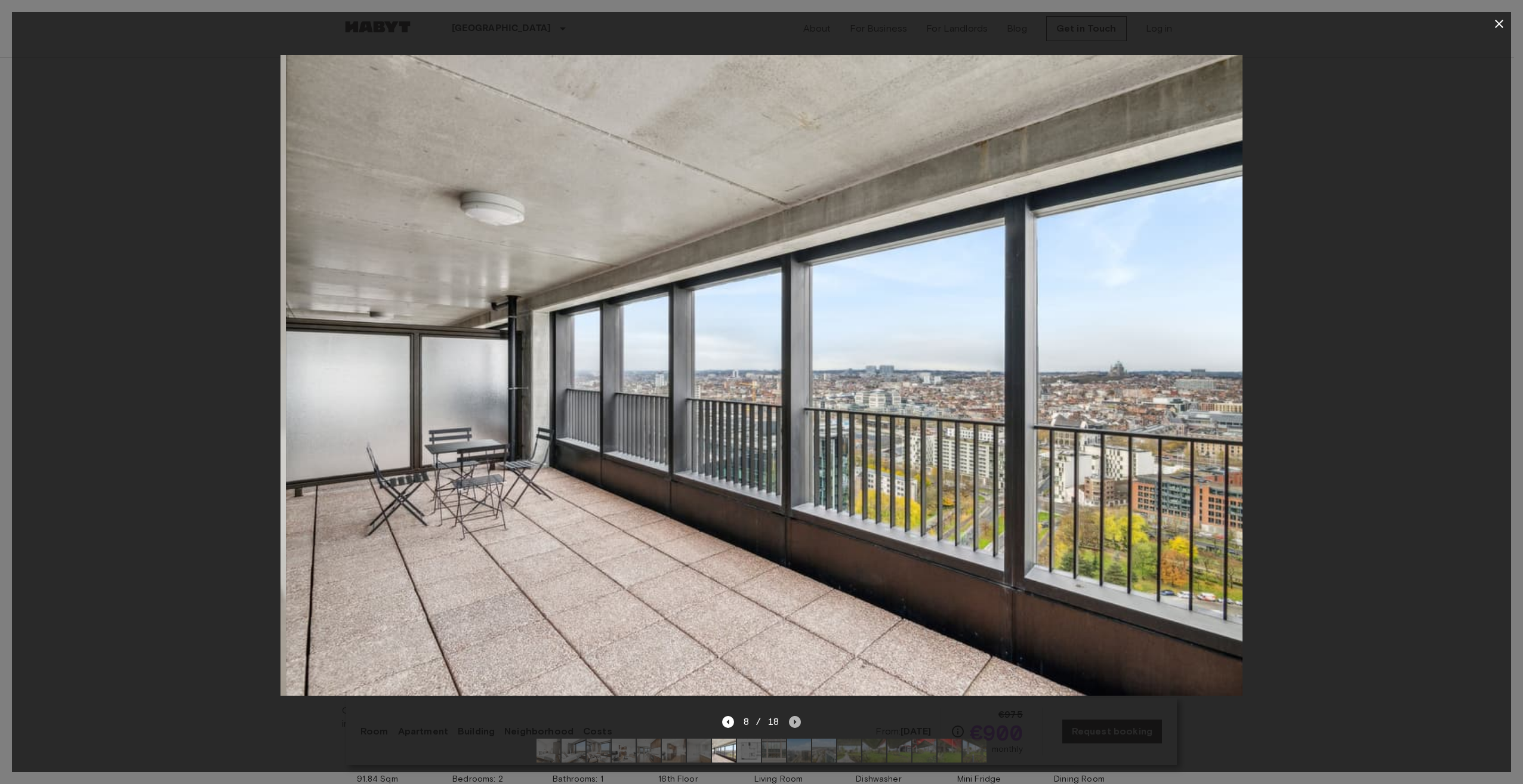
click at [795, 720] on icon "Next image" at bounding box center [796, 722] width 3 height 5
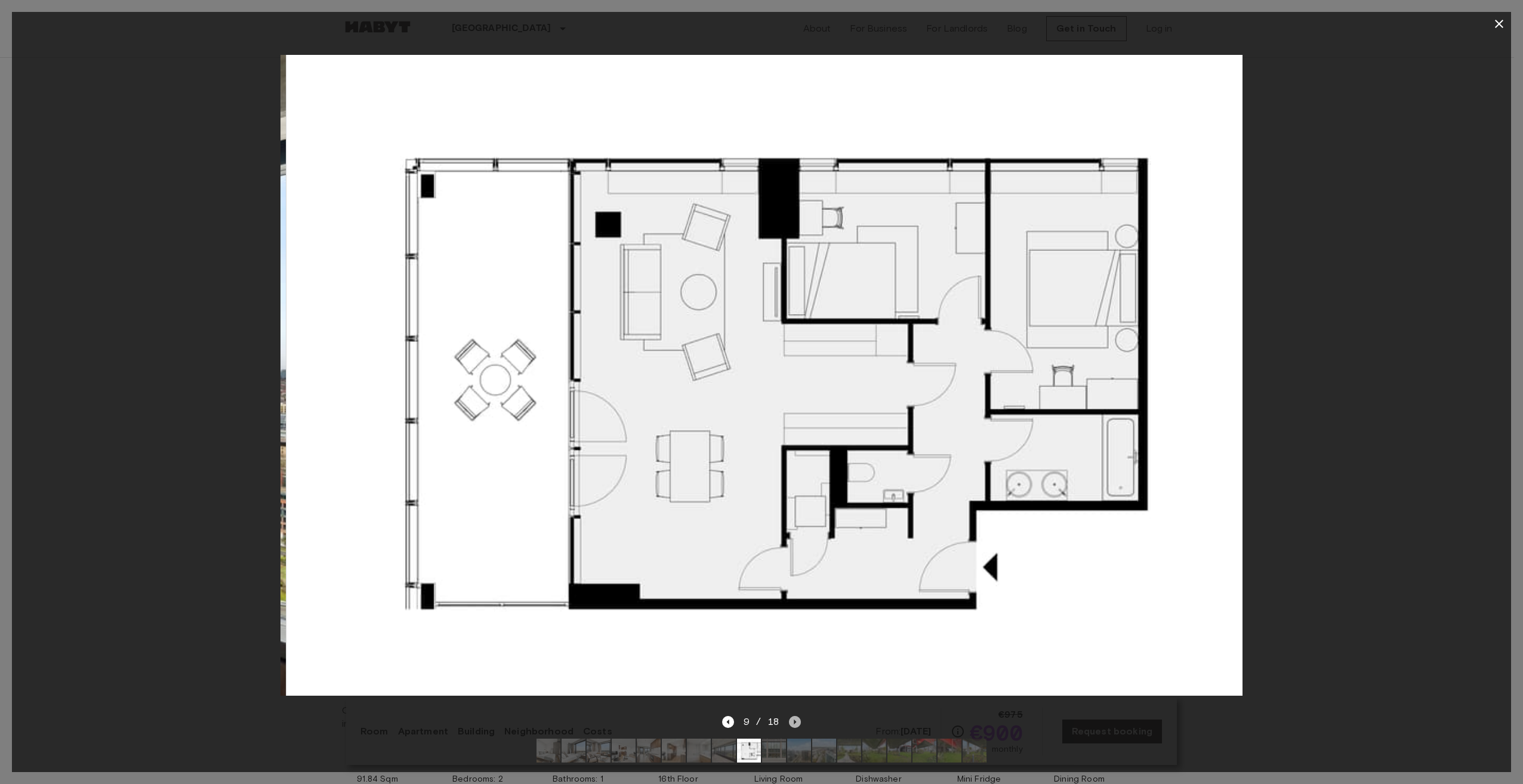
click at [795, 720] on icon "Next image" at bounding box center [796, 722] width 3 height 5
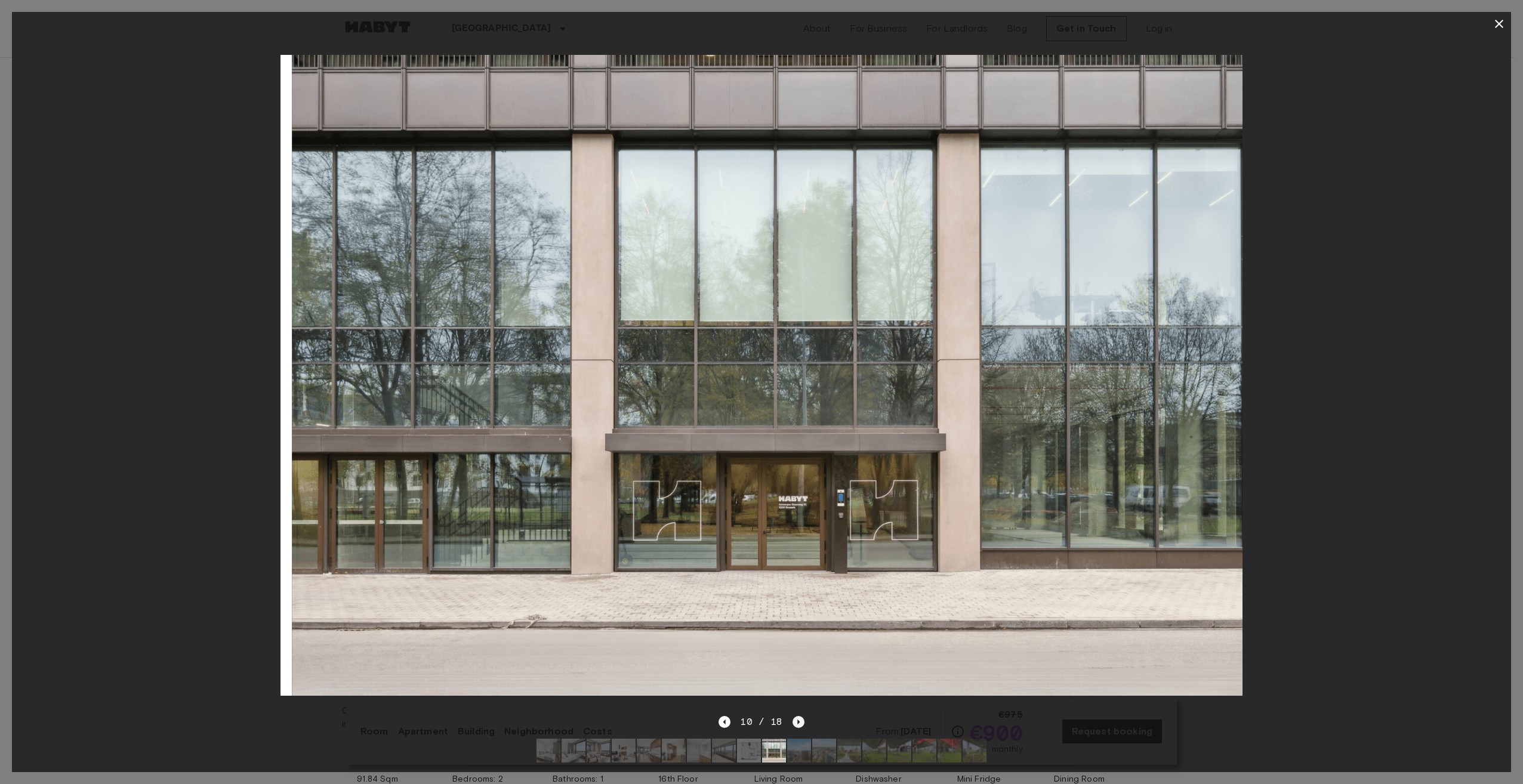
click at [795, 716] on icon "Next image" at bounding box center [798, 721] width 12 height 12
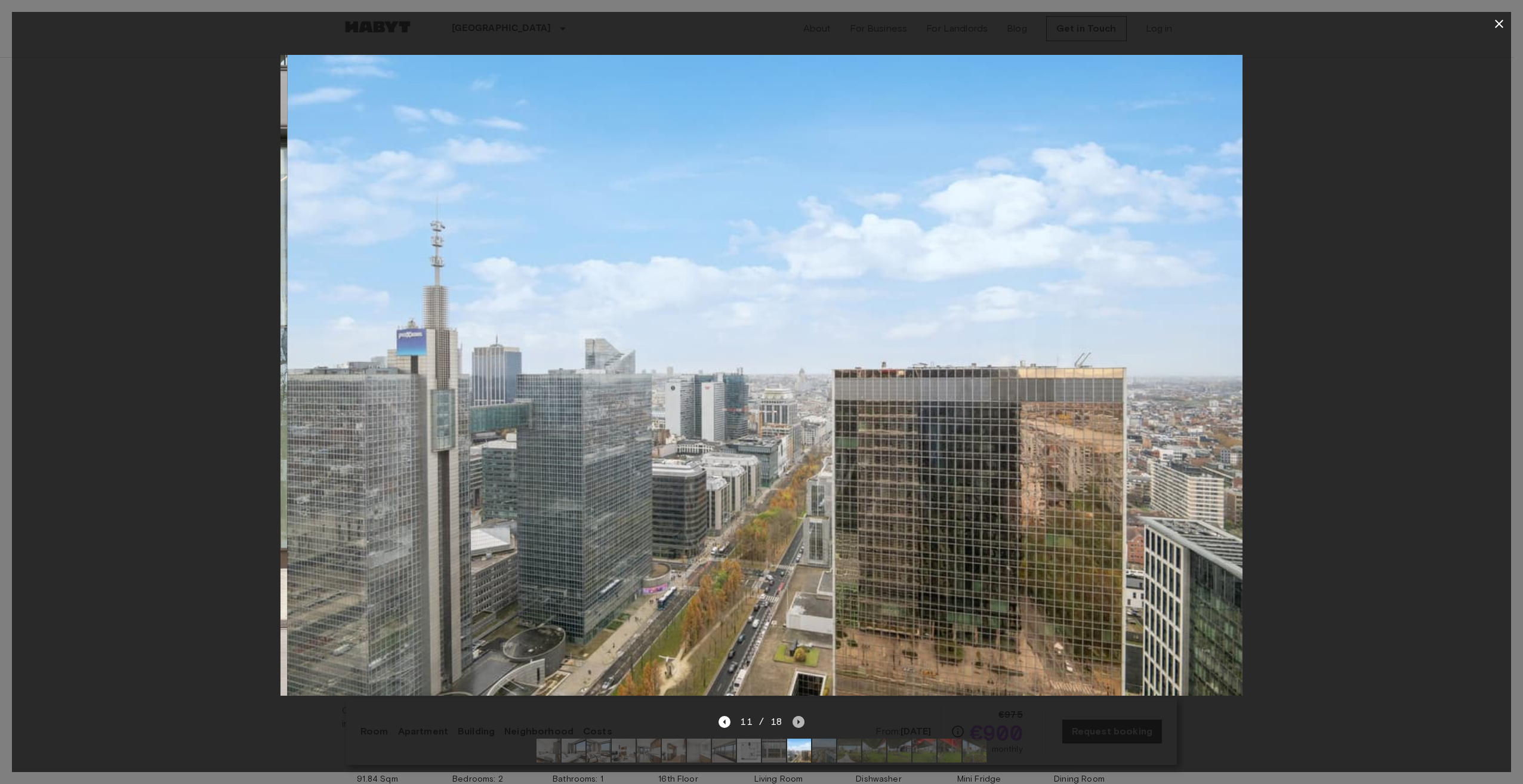
click at [795, 716] on icon "Next image" at bounding box center [798, 721] width 12 height 12
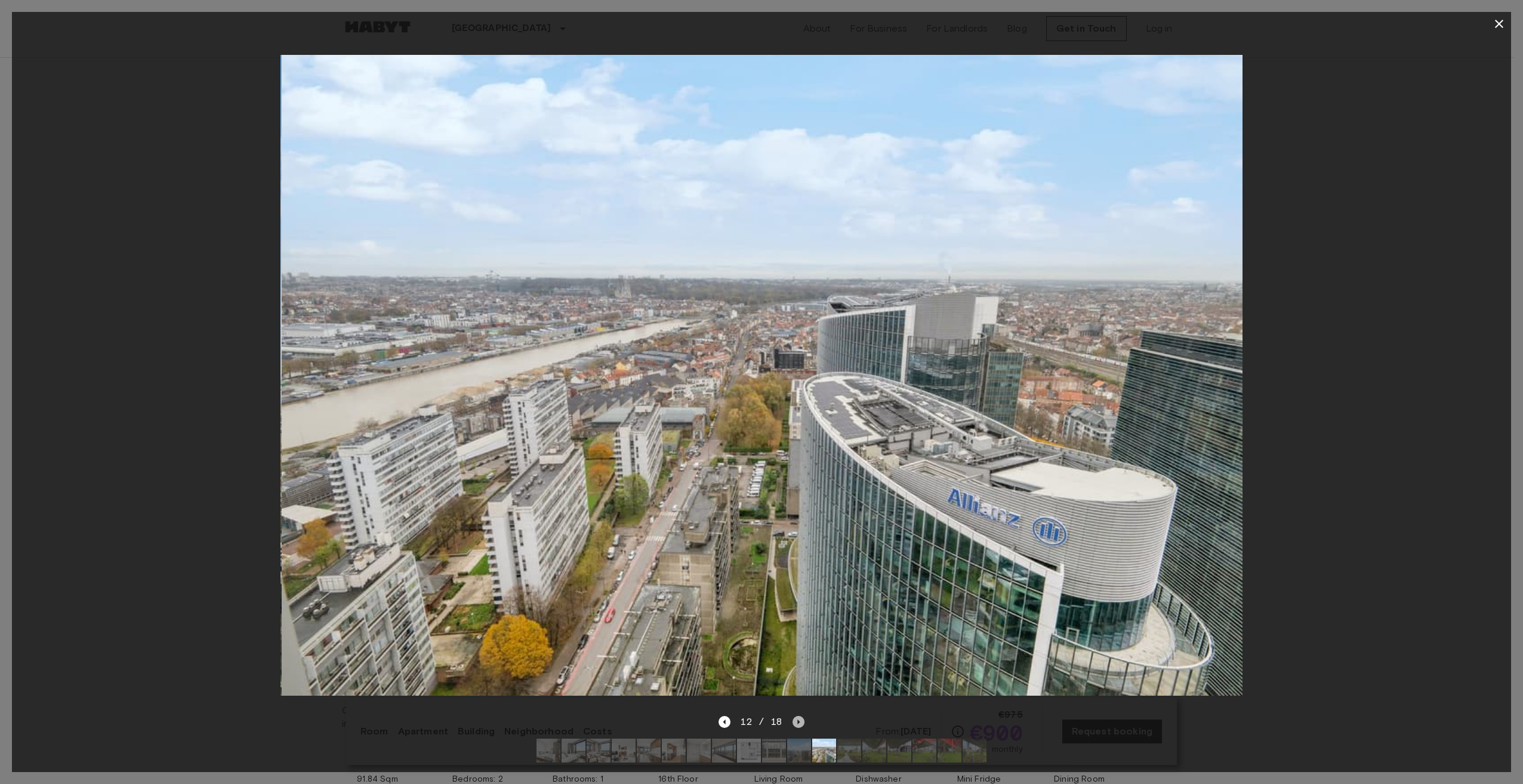
click at [795, 716] on icon "Next image" at bounding box center [798, 721] width 12 height 12
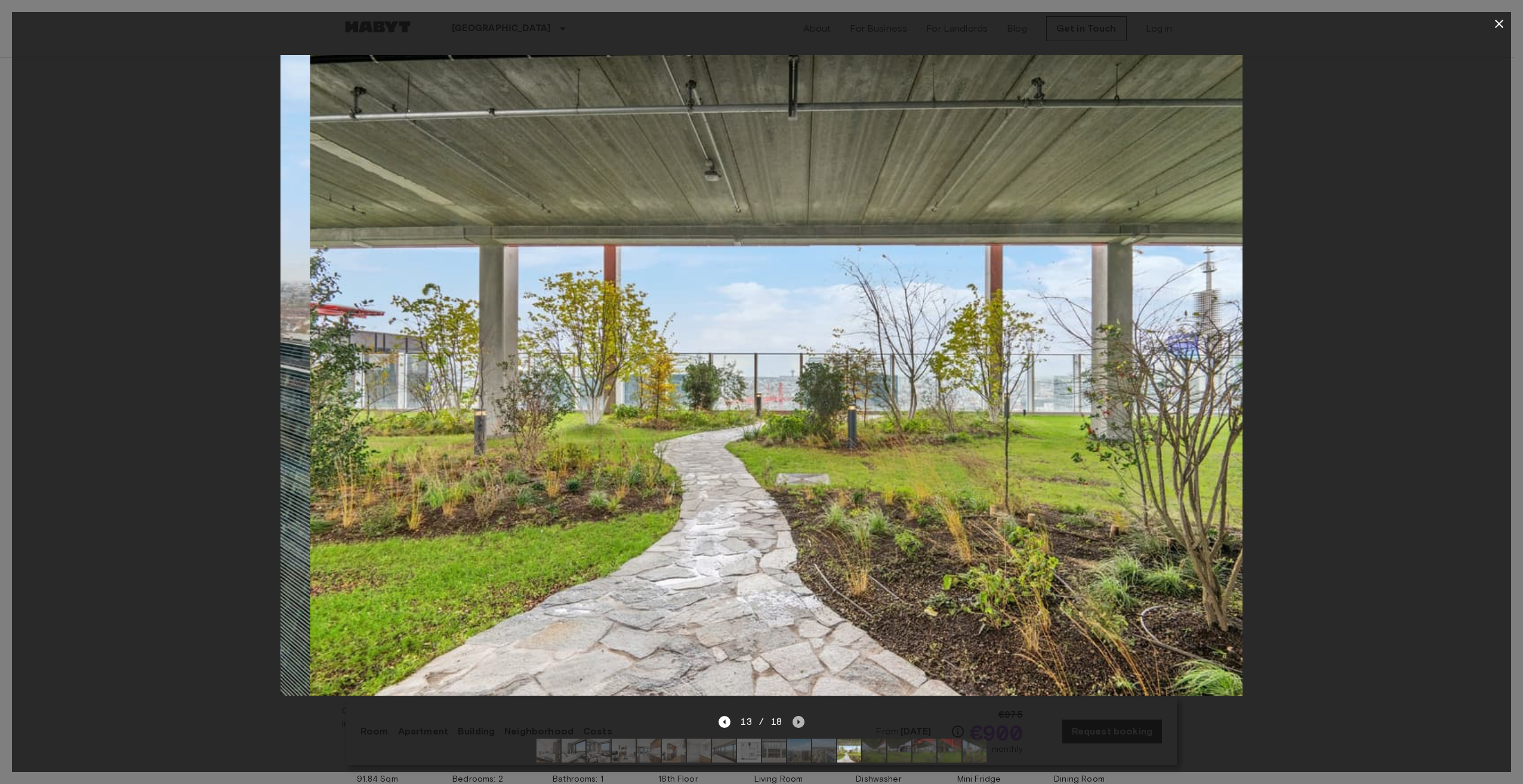
click at [795, 716] on icon "Next image" at bounding box center [798, 721] width 12 height 12
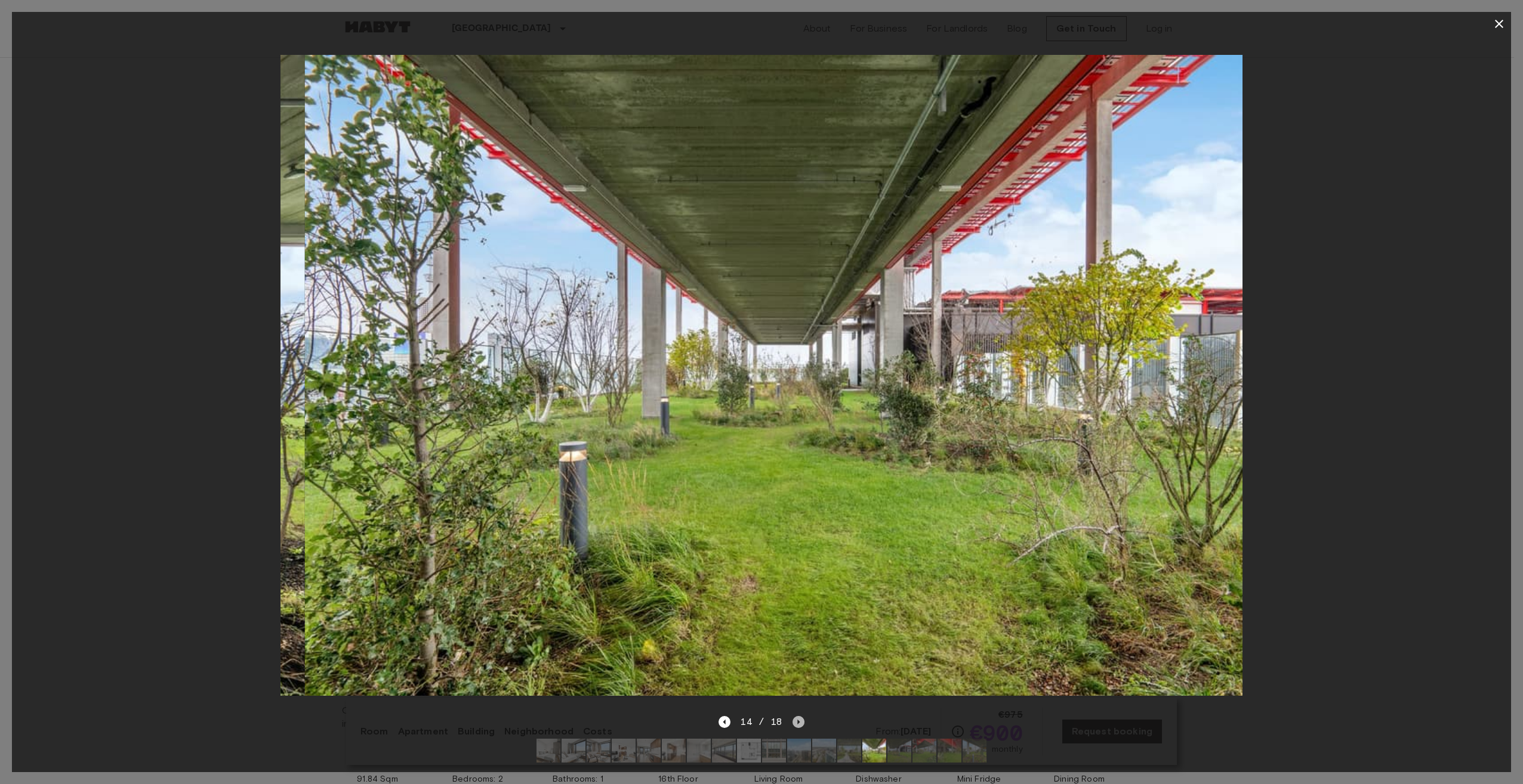
click at [795, 716] on icon "Next image" at bounding box center [798, 721] width 12 height 12
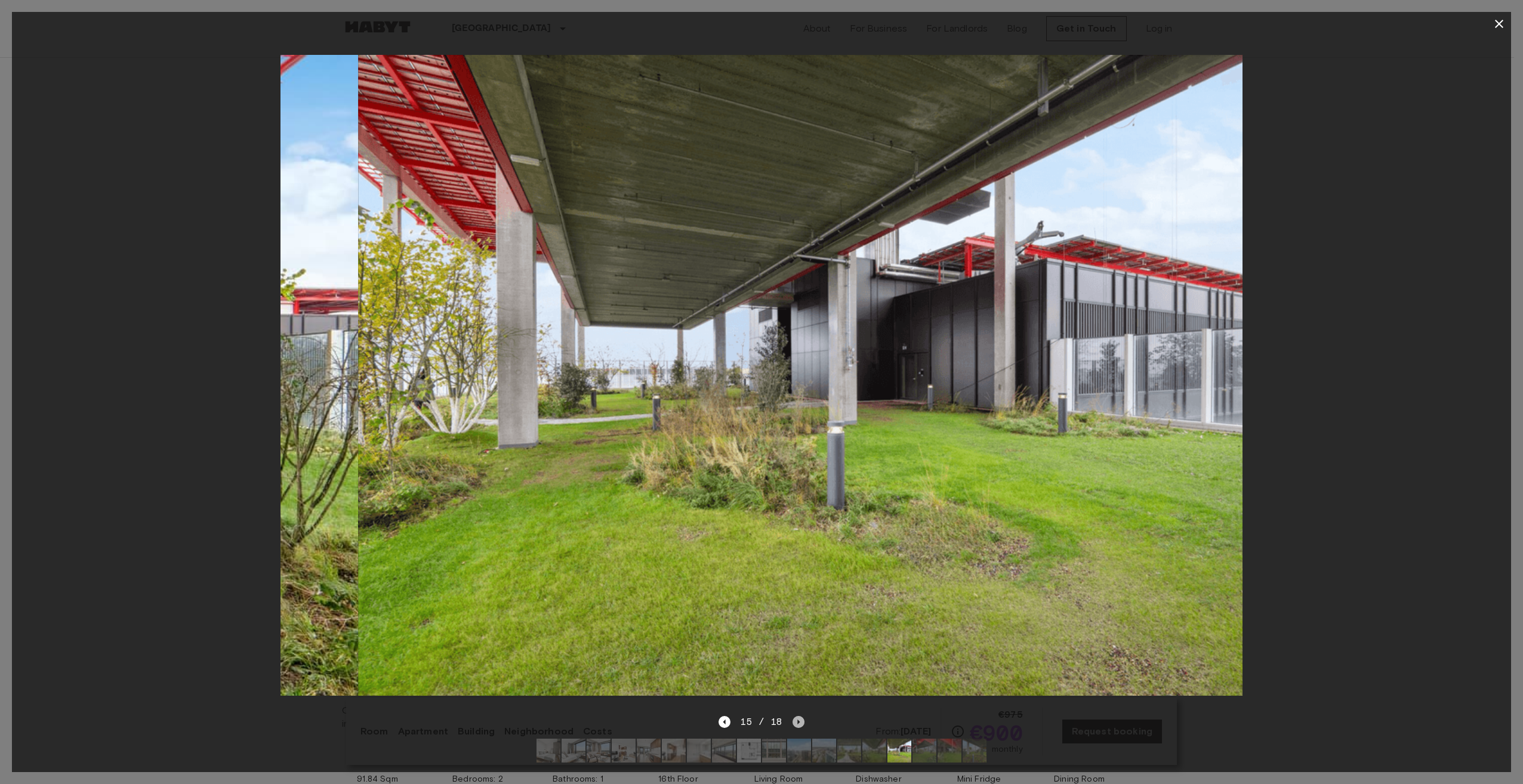
click at [795, 716] on icon "Next image" at bounding box center [798, 721] width 12 height 12
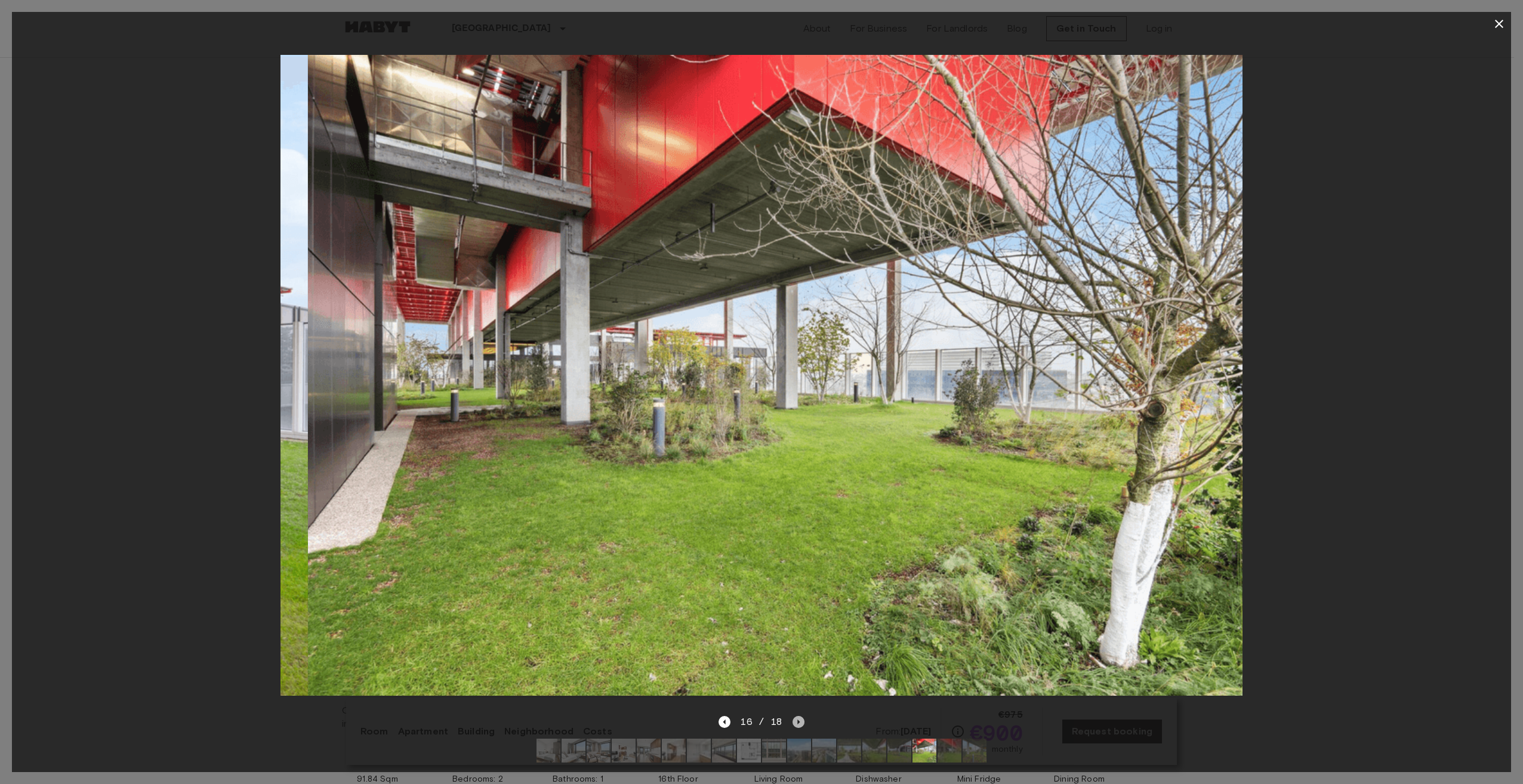
click at [795, 716] on icon "Next image" at bounding box center [798, 721] width 12 height 12
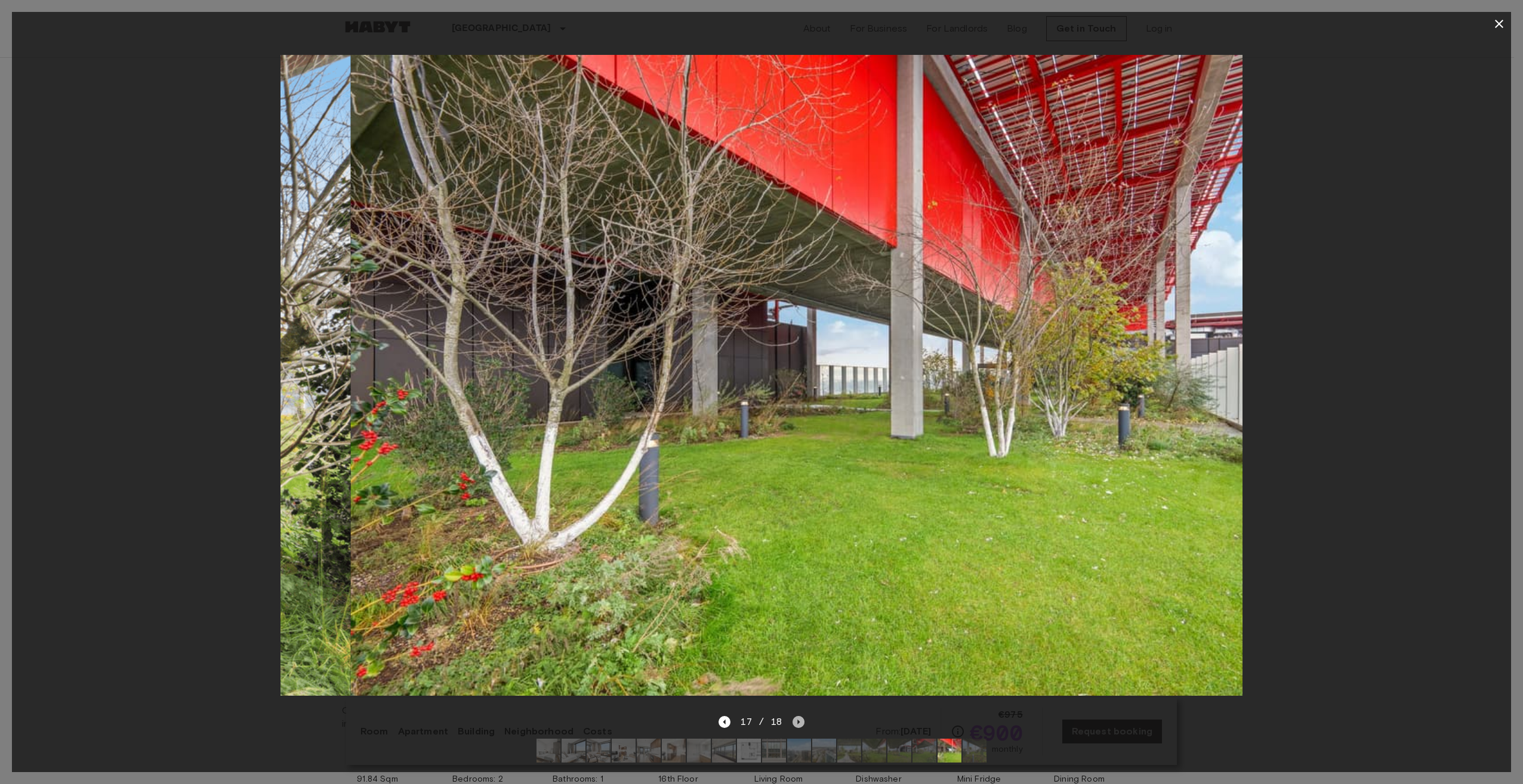
click at [795, 716] on icon "Next image" at bounding box center [798, 721] width 12 height 12
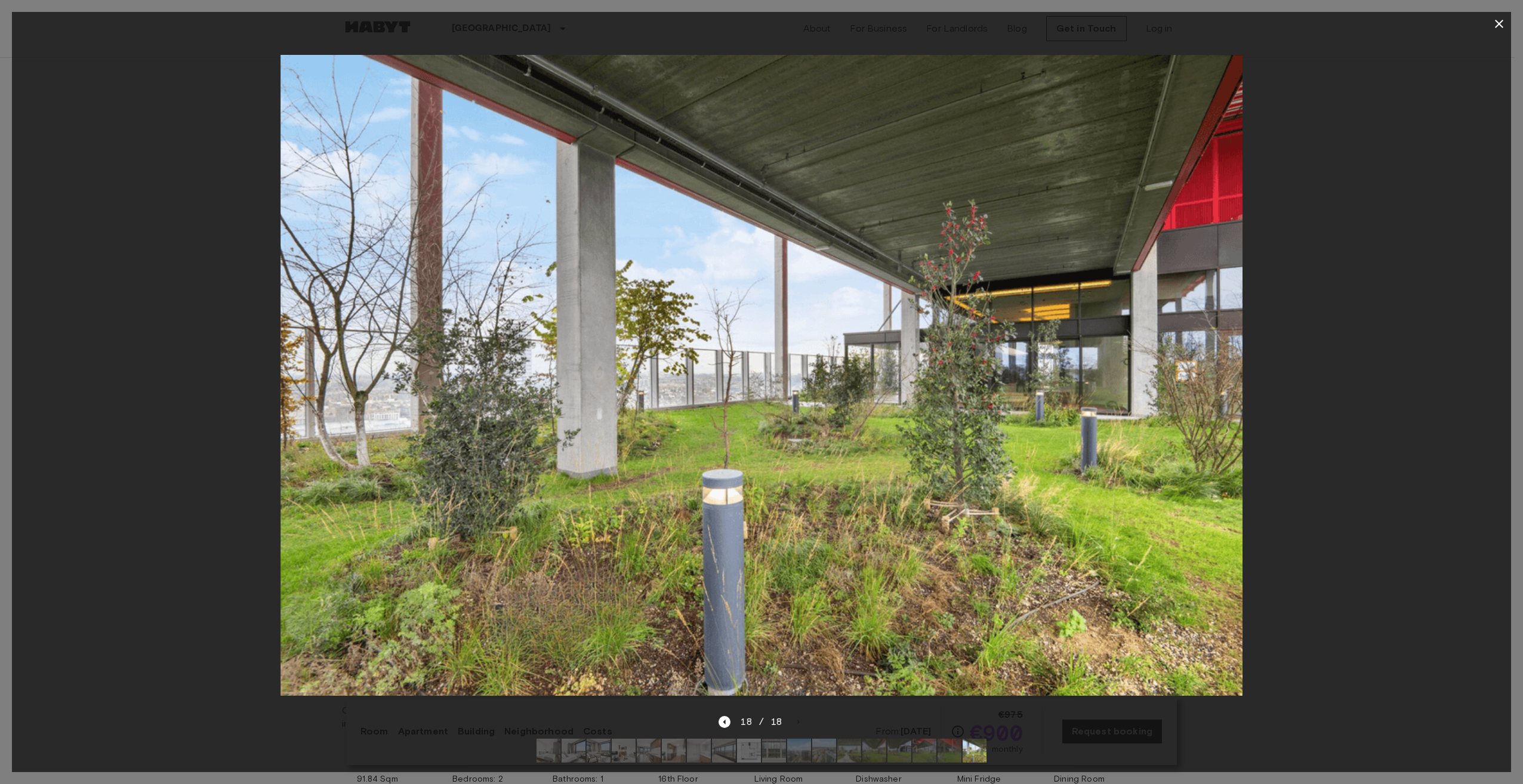
click at [1500, 28] on icon "button" at bounding box center [1499, 24] width 14 height 14
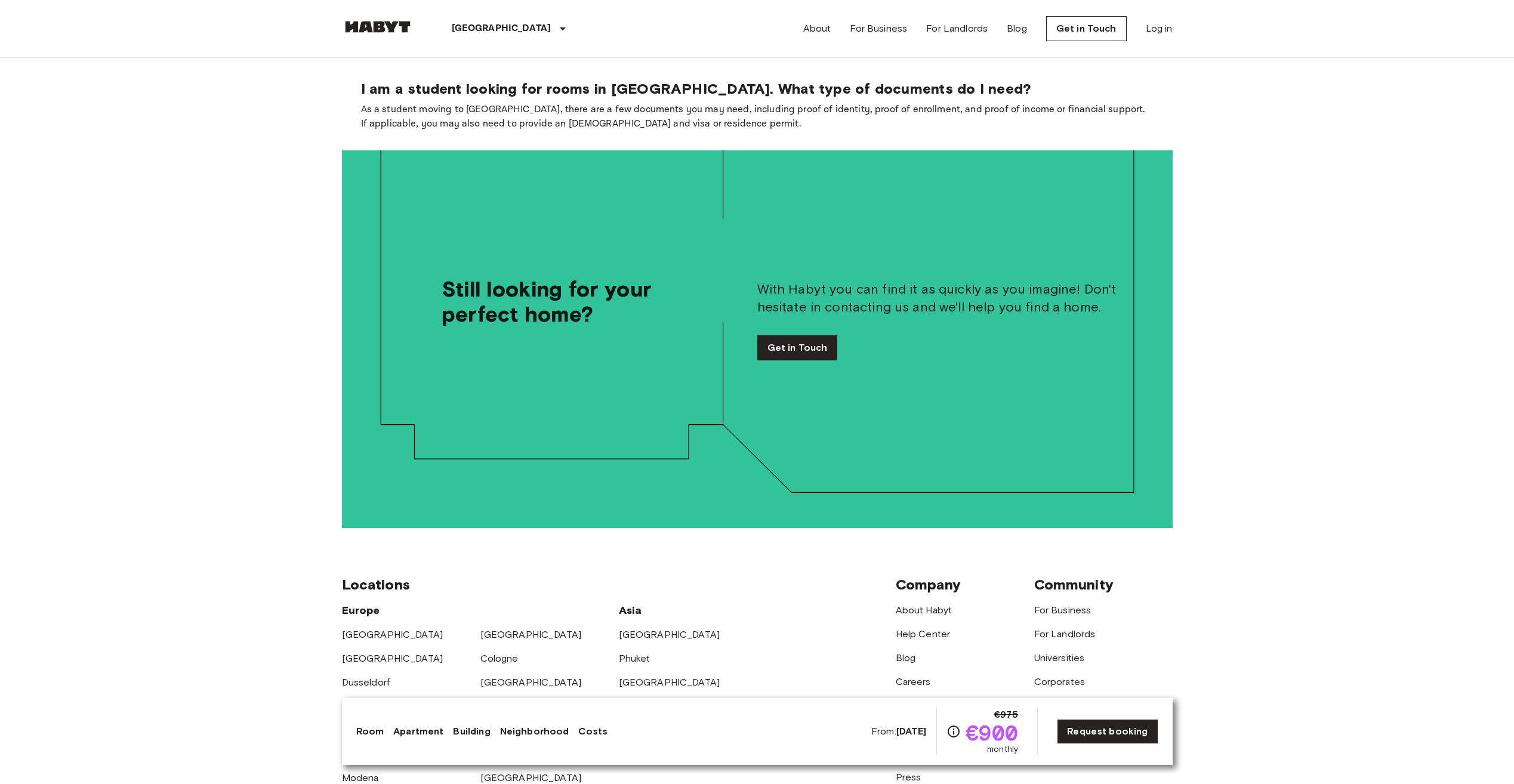
scroll to position [2911, 0]
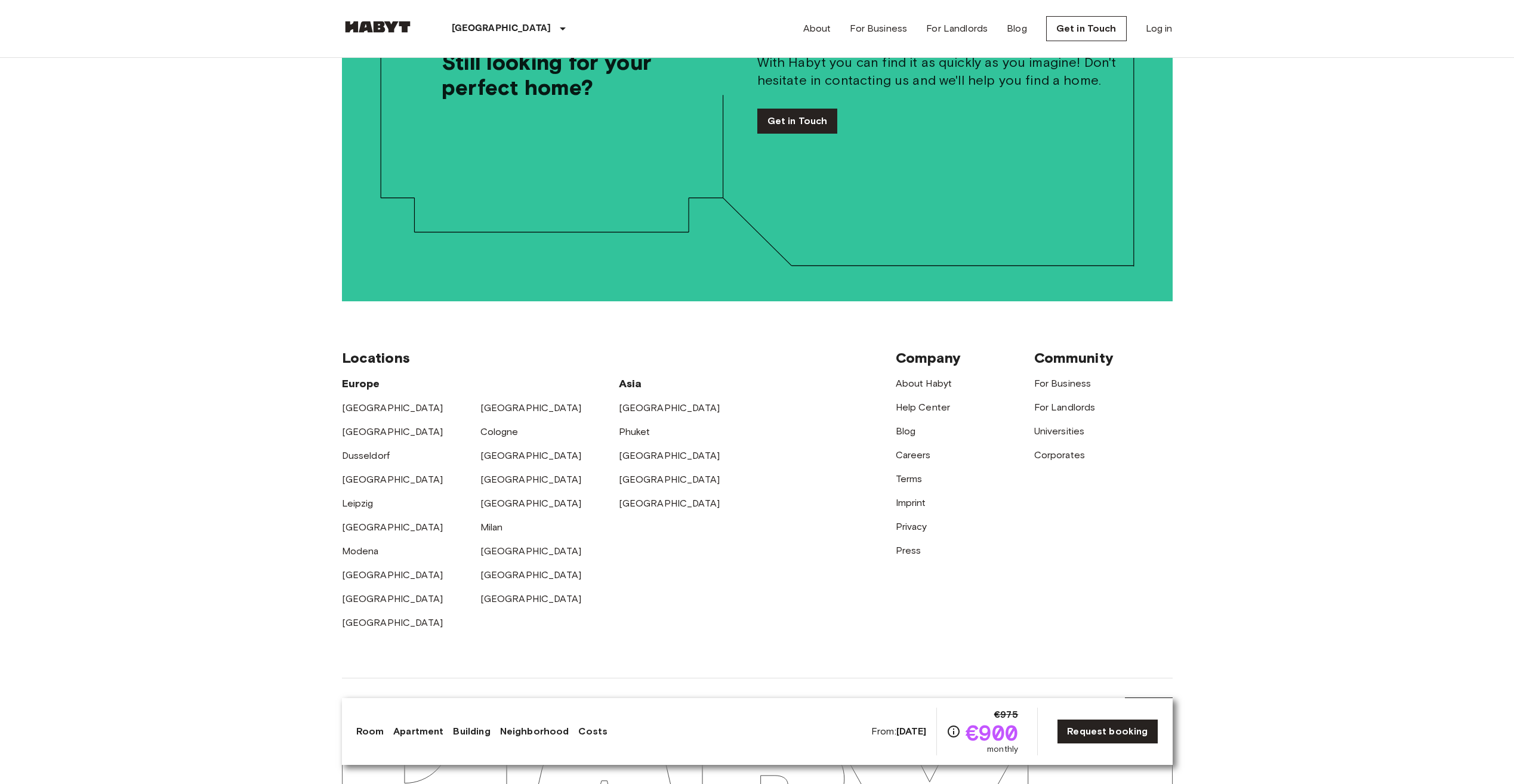
click at [705, 598] on div "Locations Europe Amsterdam Berlin Brussels Cologne Dusseldorf Frankfurt Graz Ha…" at bounding box center [757, 489] width 831 height 377
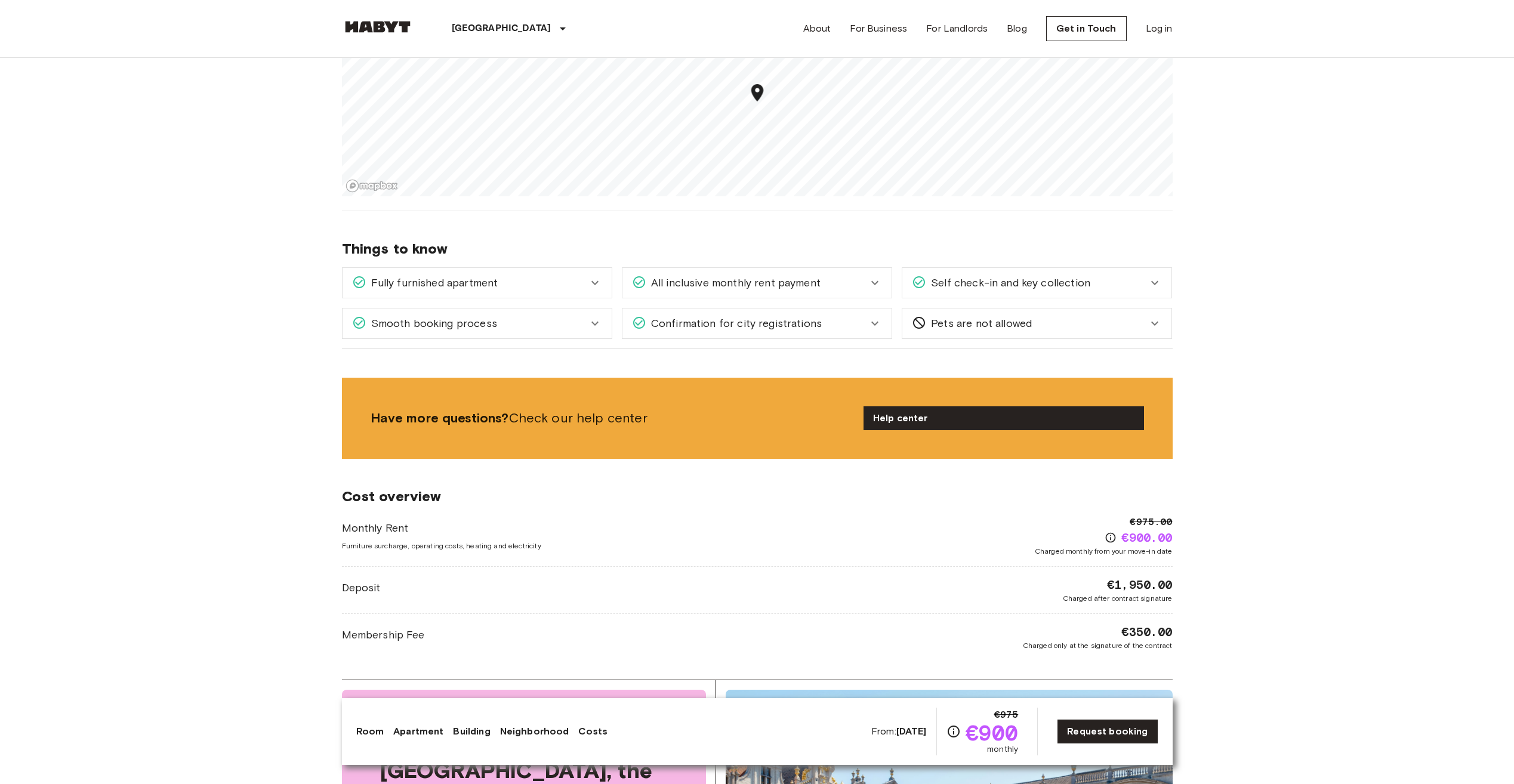
scroll to position [1300, 0]
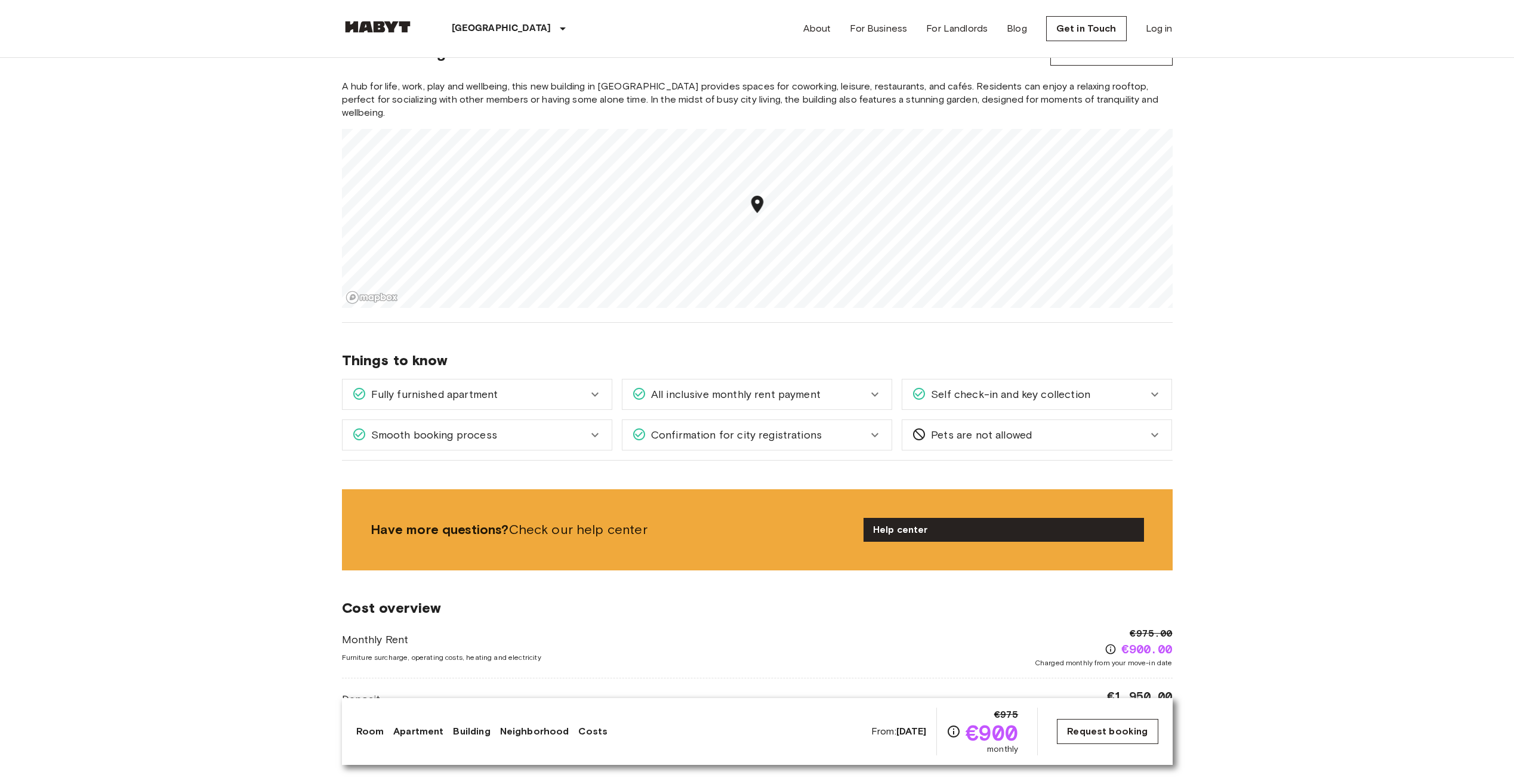
click at [1085, 732] on link "Request booking" at bounding box center [1107, 731] width 101 height 25
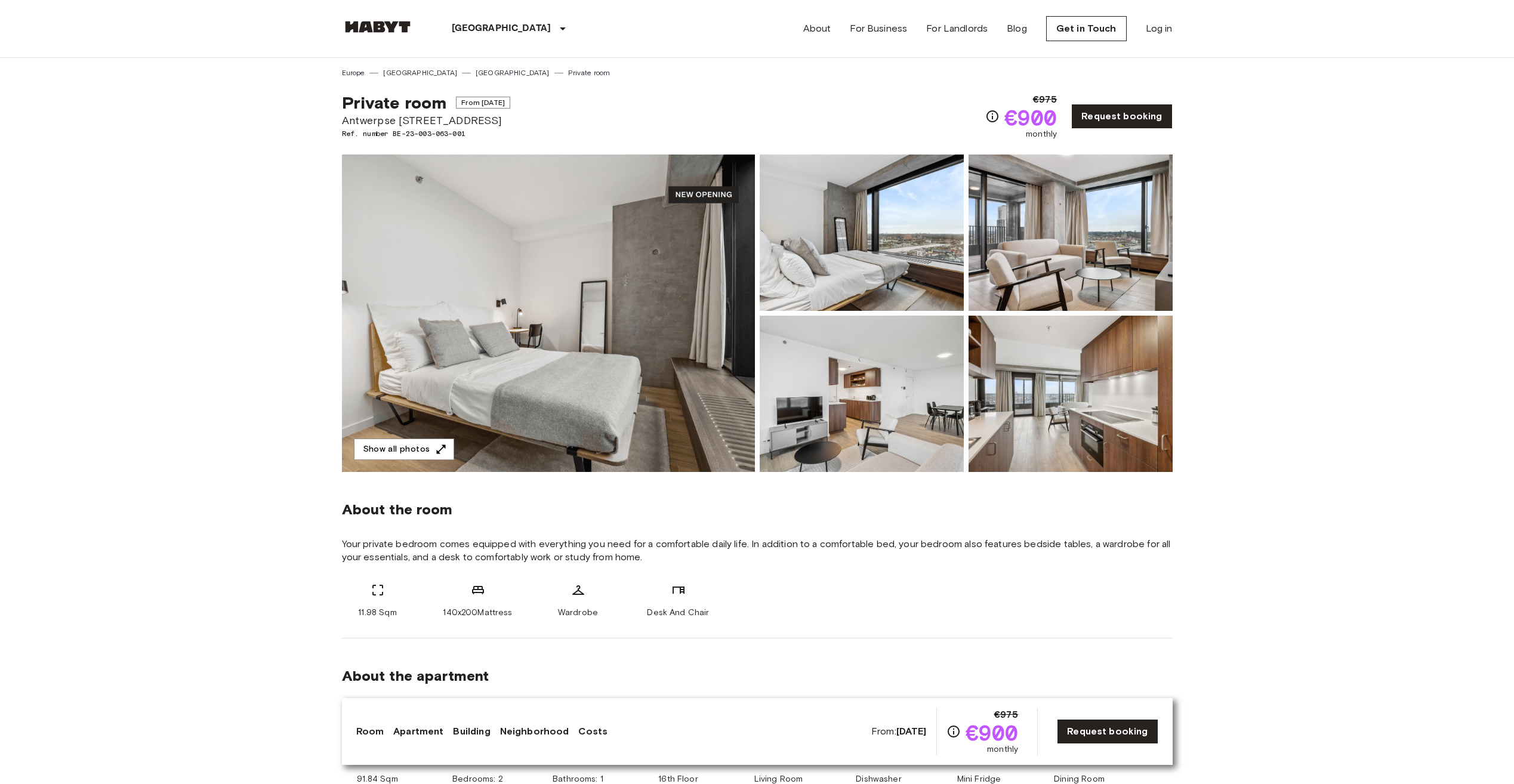
scroll to position [1300, 0]
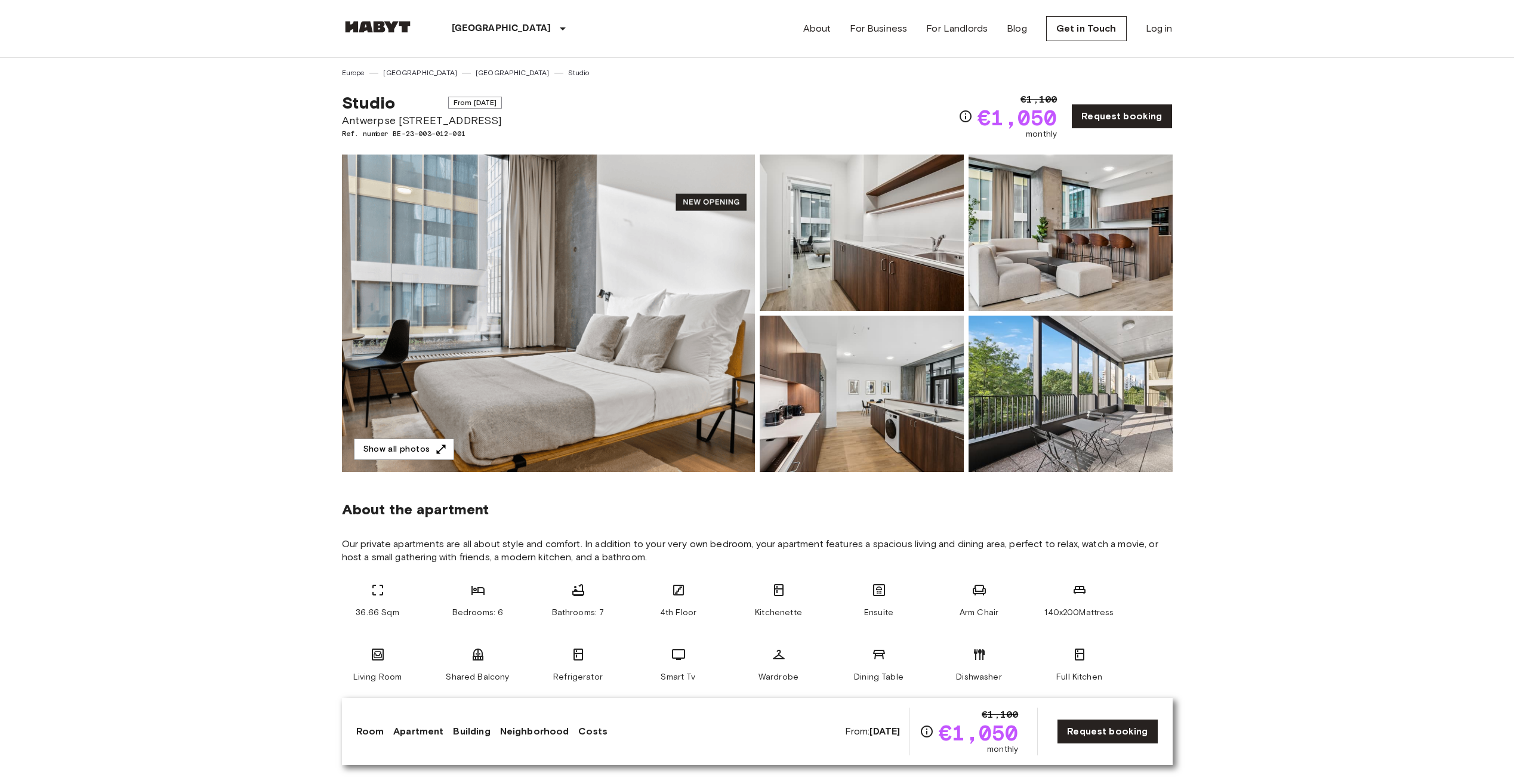
click at [718, 343] on img at bounding box center [548, 313] width 413 height 317
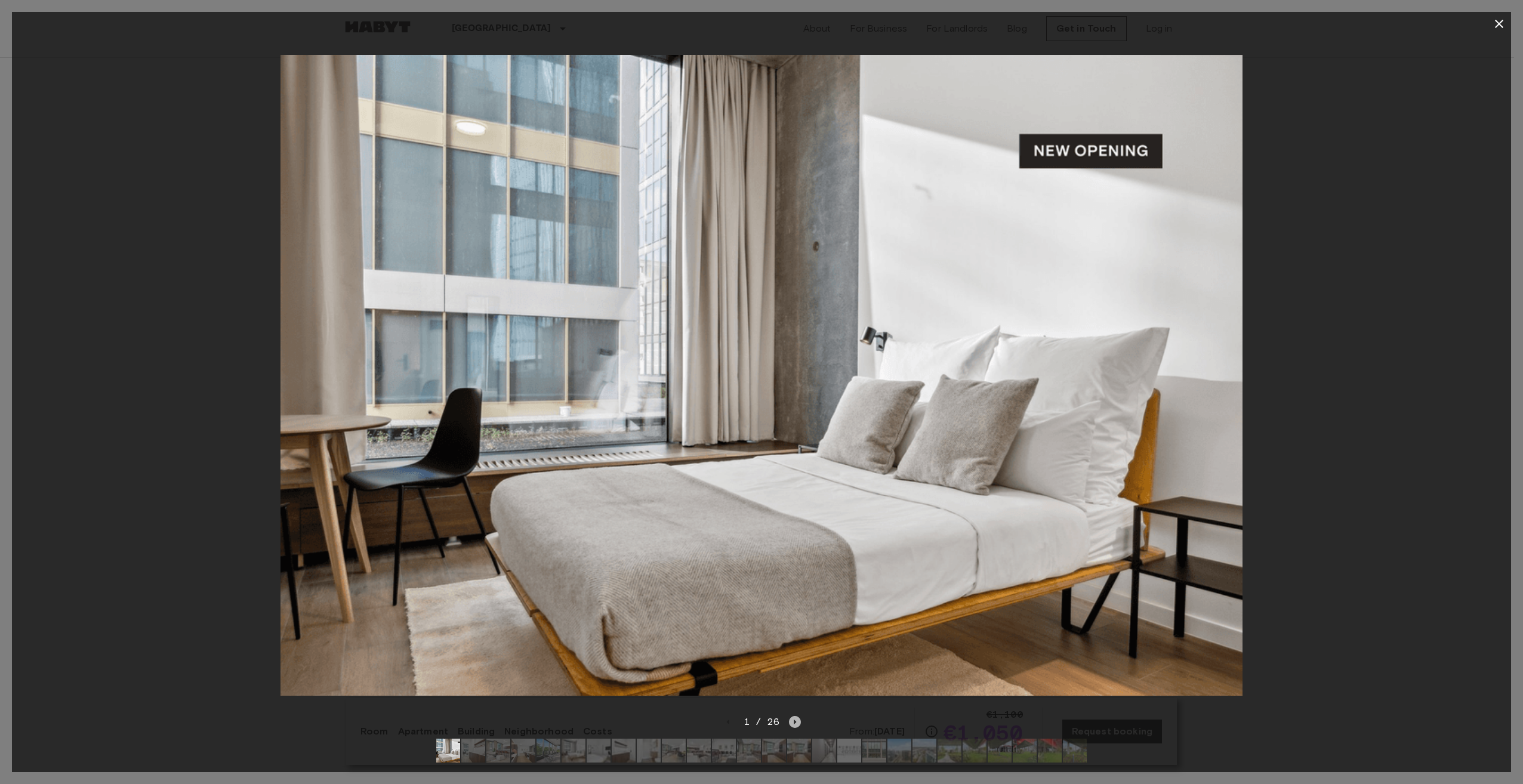
click at [791, 716] on icon "Next image" at bounding box center [794, 721] width 12 height 12
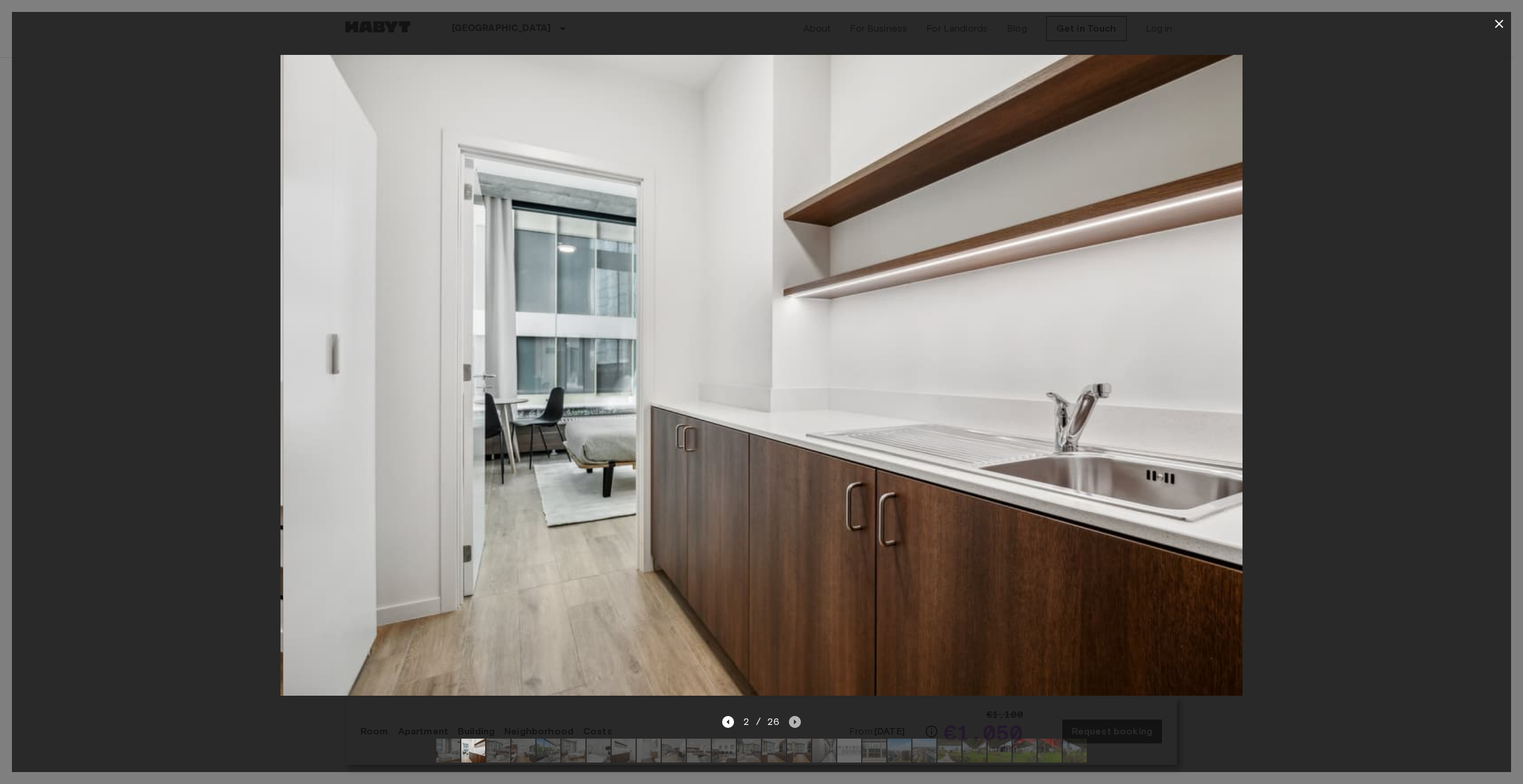
click at [791, 716] on icon "Next image" at bounding box center [794, 721] width 12 height 12
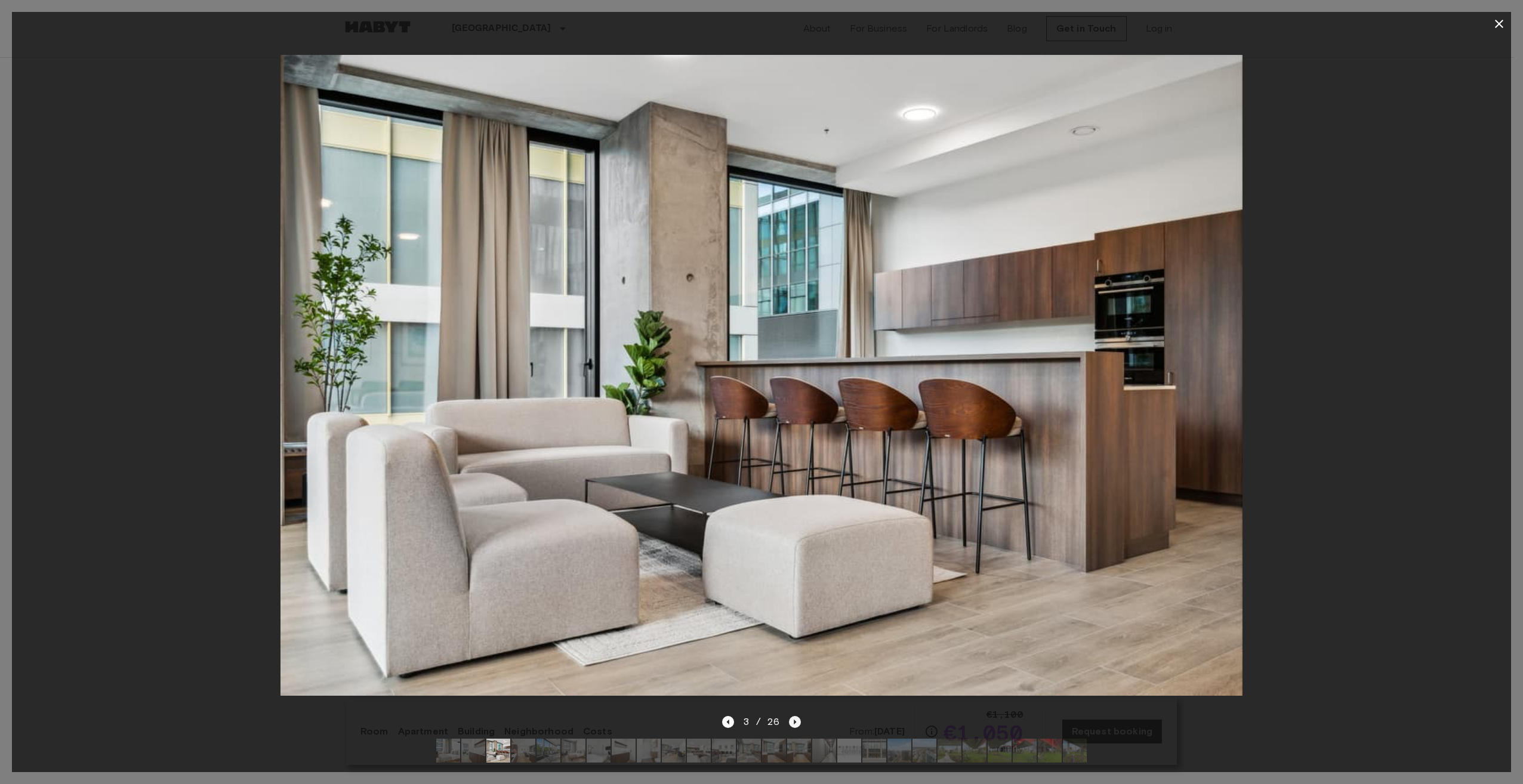
click at [791, 716] on icon "Next image" at bounding box center [794, 721] width 12 height 12
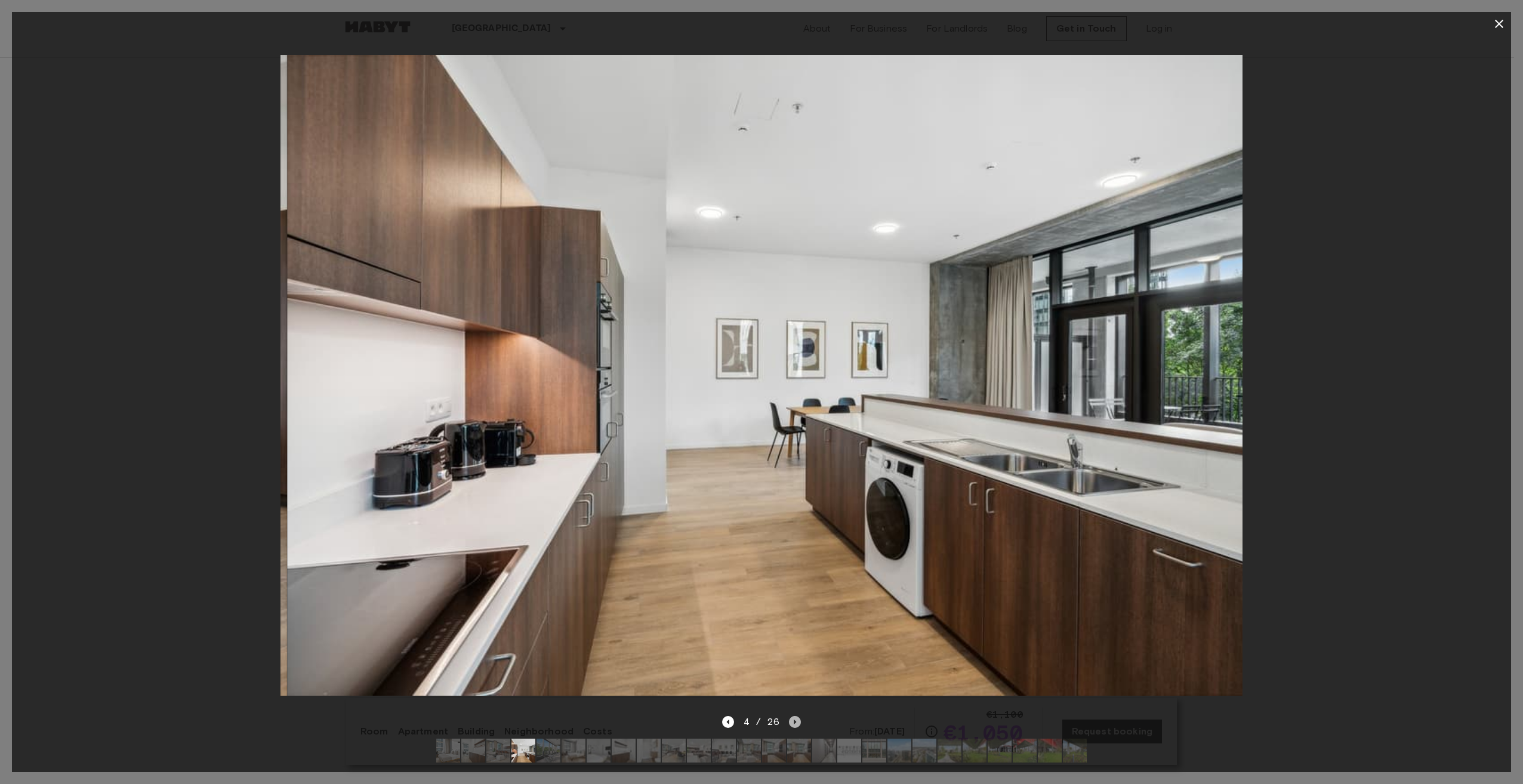
click at [791, 716] on icon "Next image" at bounding box center [794, 721] width 12 height 12
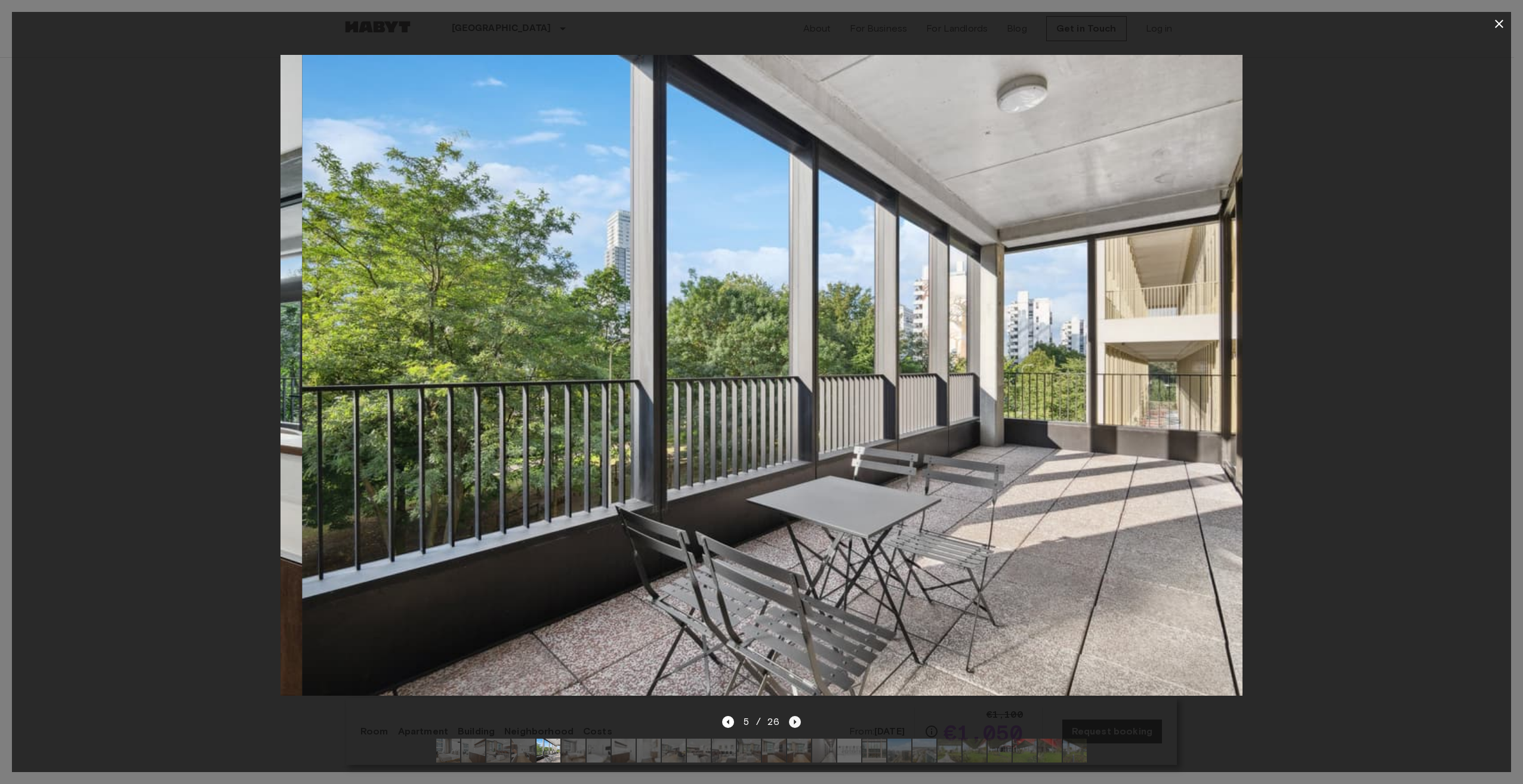
click at [791, 716] on icon "Next image" at bounding box center [794, 721] width 12 height 12
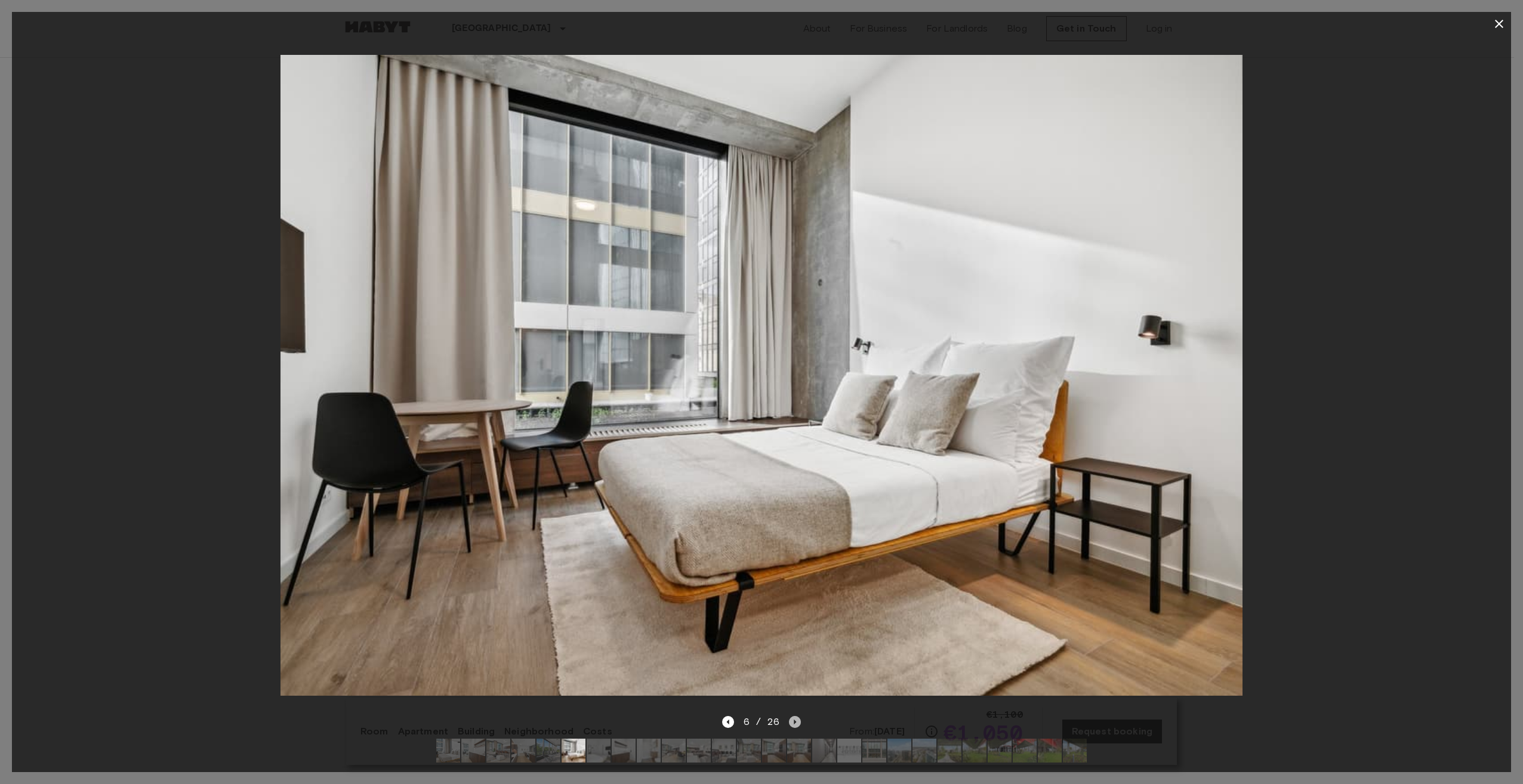
click at [791, 716] on icon "Next image" at bounding box center [794, 721] width 12 height 12
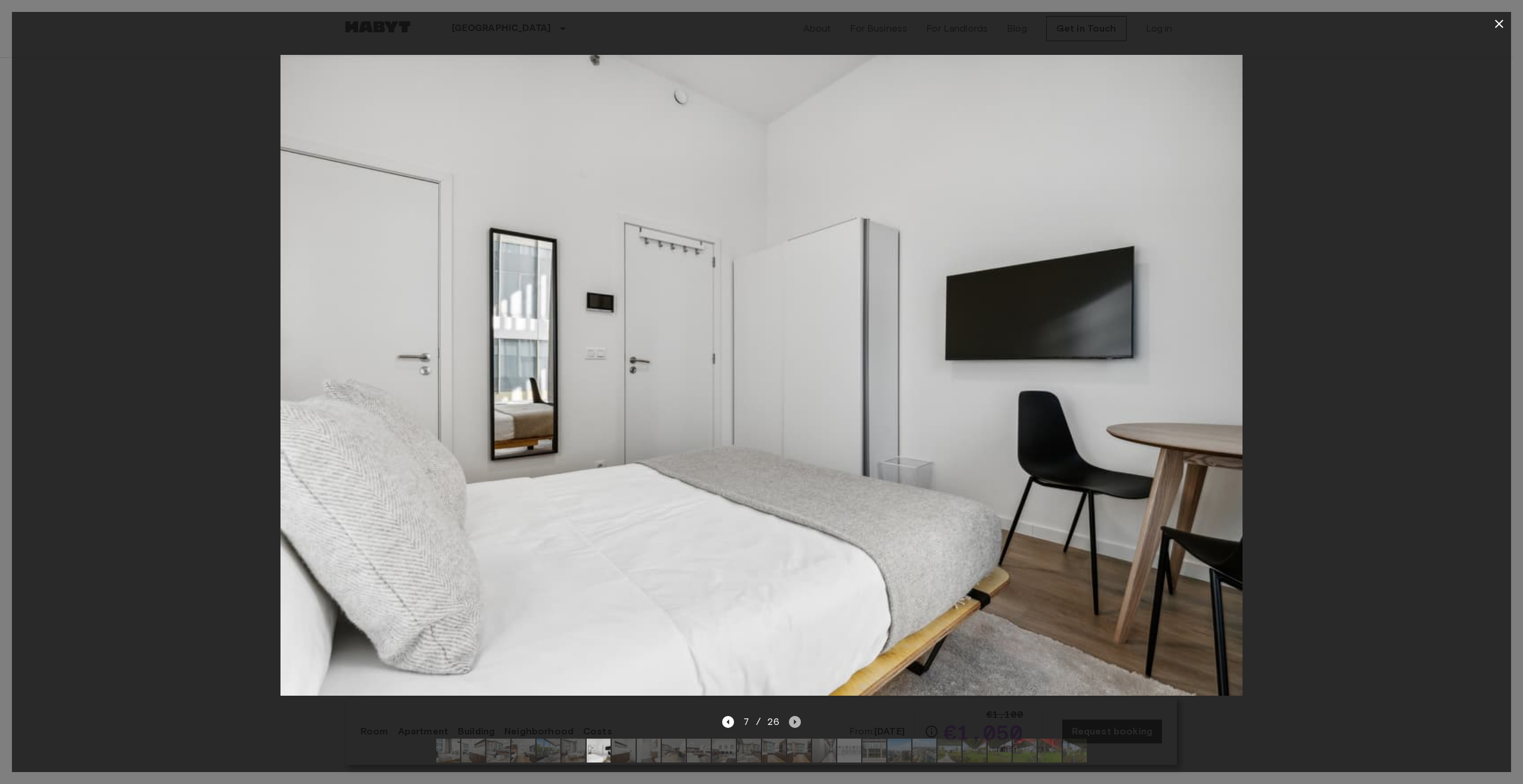
click at [791, 716] on icon "Next image" at bounding box center [794, 721] width 12 height 12
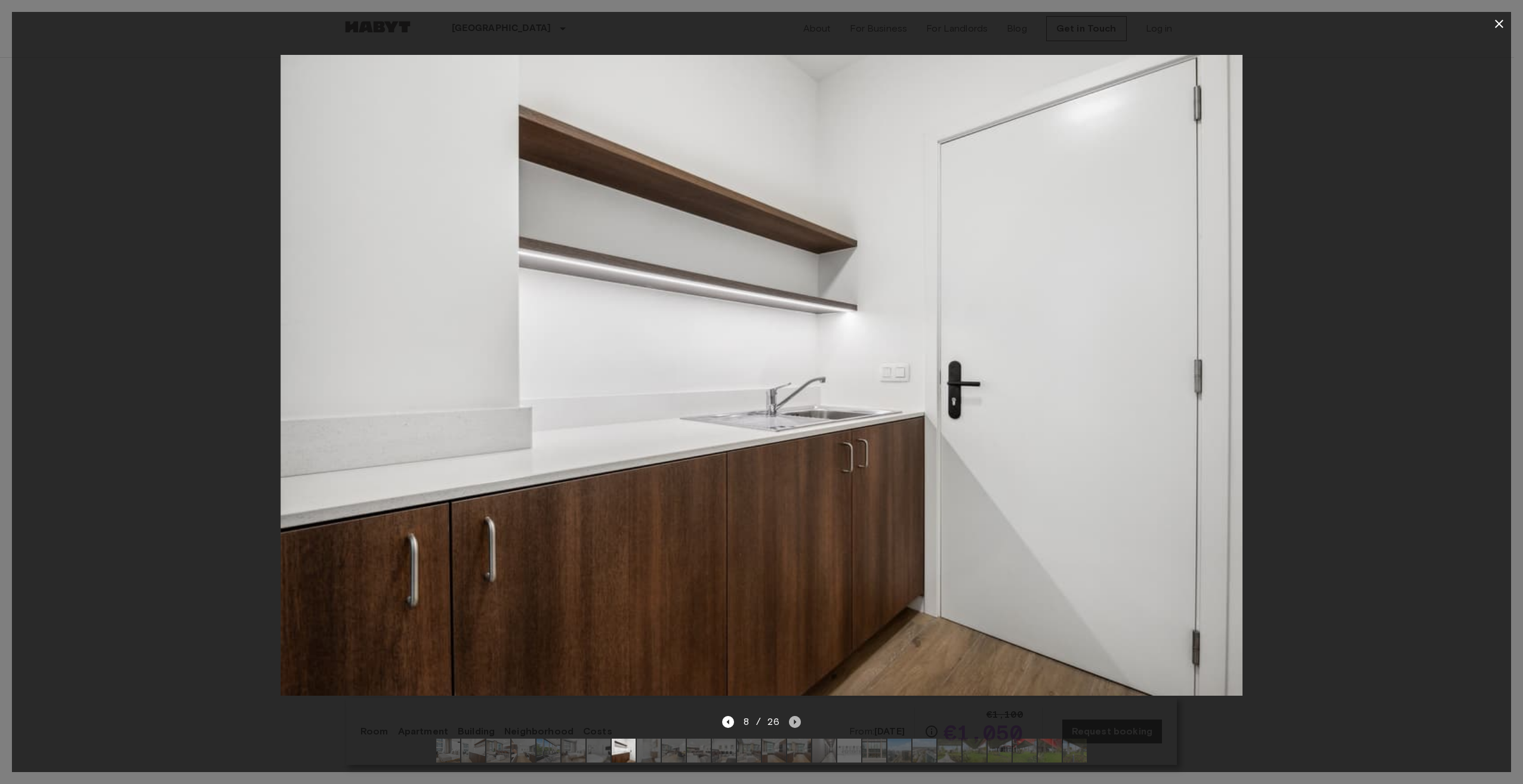
click at [791, 716] on icon "Next image" at bounding box center [794, 721] width 12 height 12
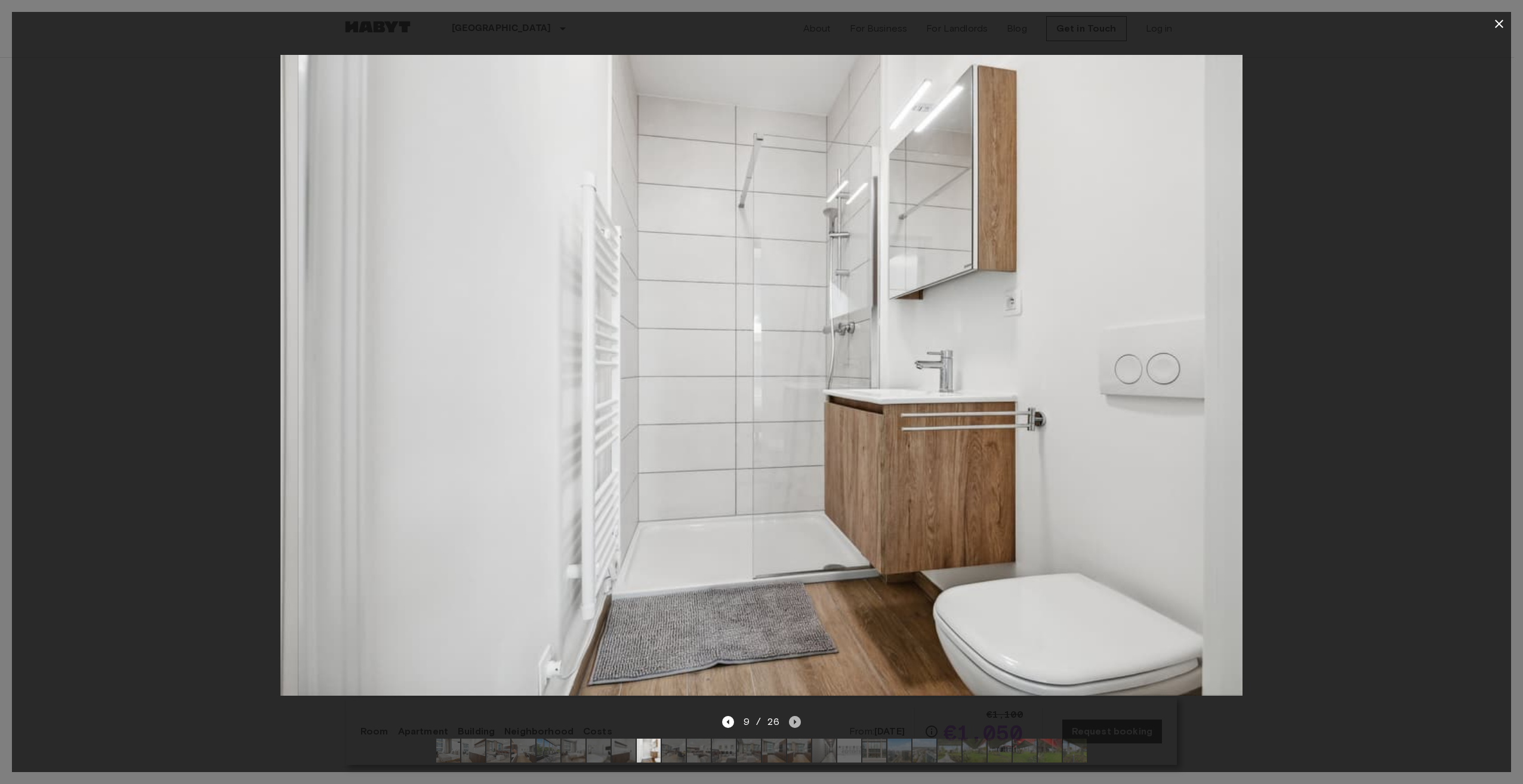
click at [791, 716] on icon "Next image" at bounding box center [794, 721] width 12 height 12
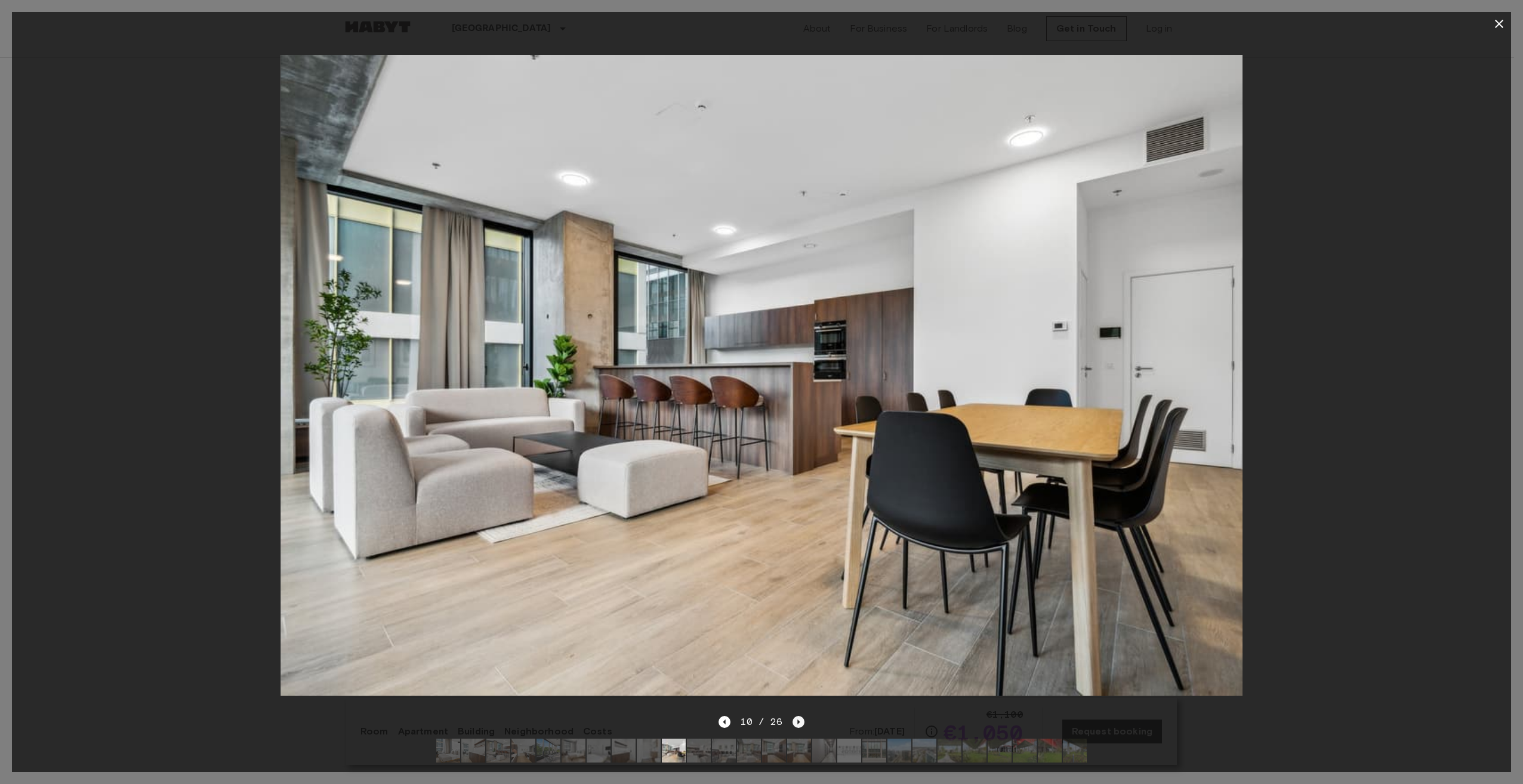
click at [791, 715] on div "10 / 26" at bounding box center [761, 721] width 85 height 14
click at [799, 716] on icon "Next image" at bounding box center [798, 721] width 12 height 12
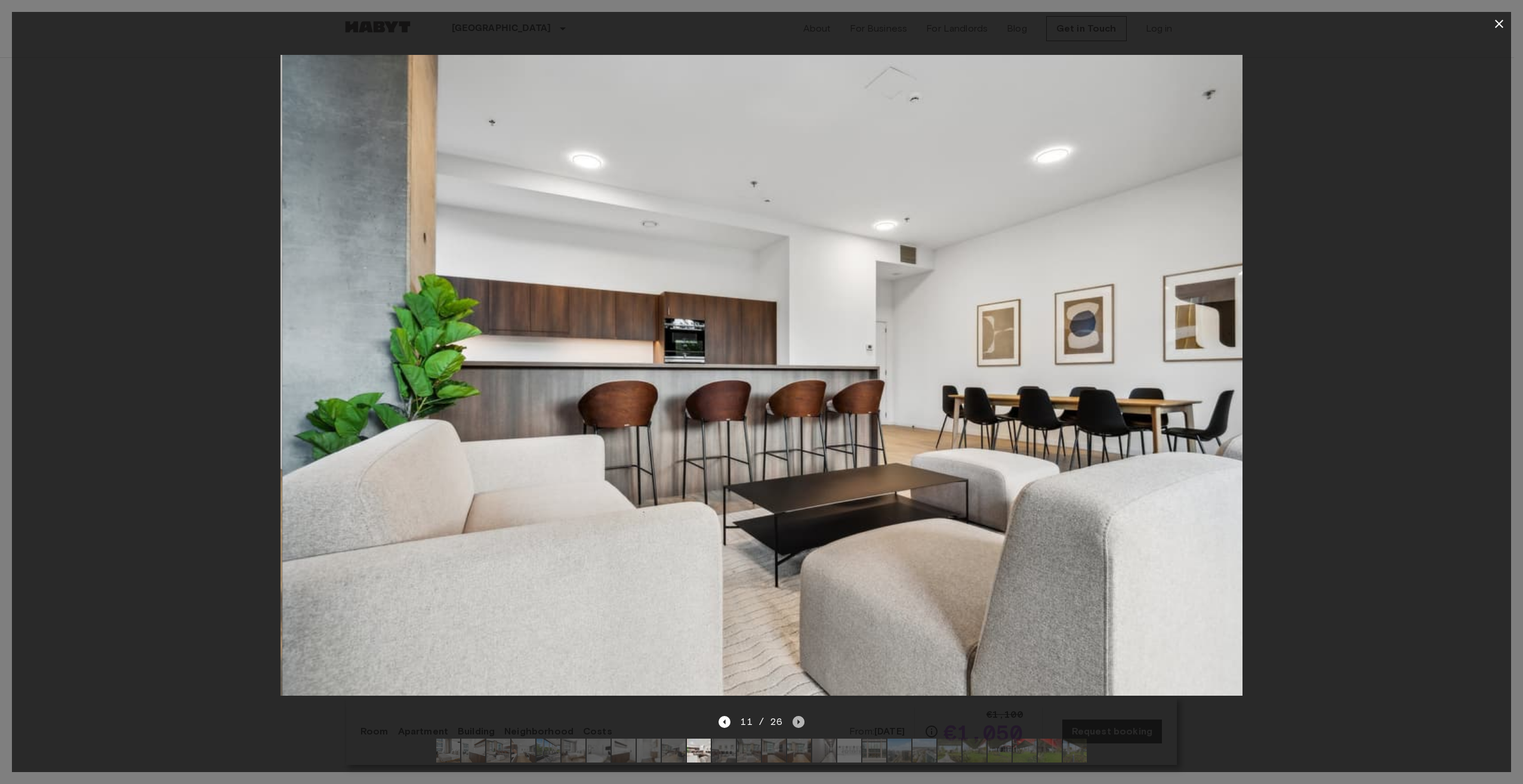
click at [799, 716] on icon "Next image" at bounding box center [798, 721] width 12 height 12
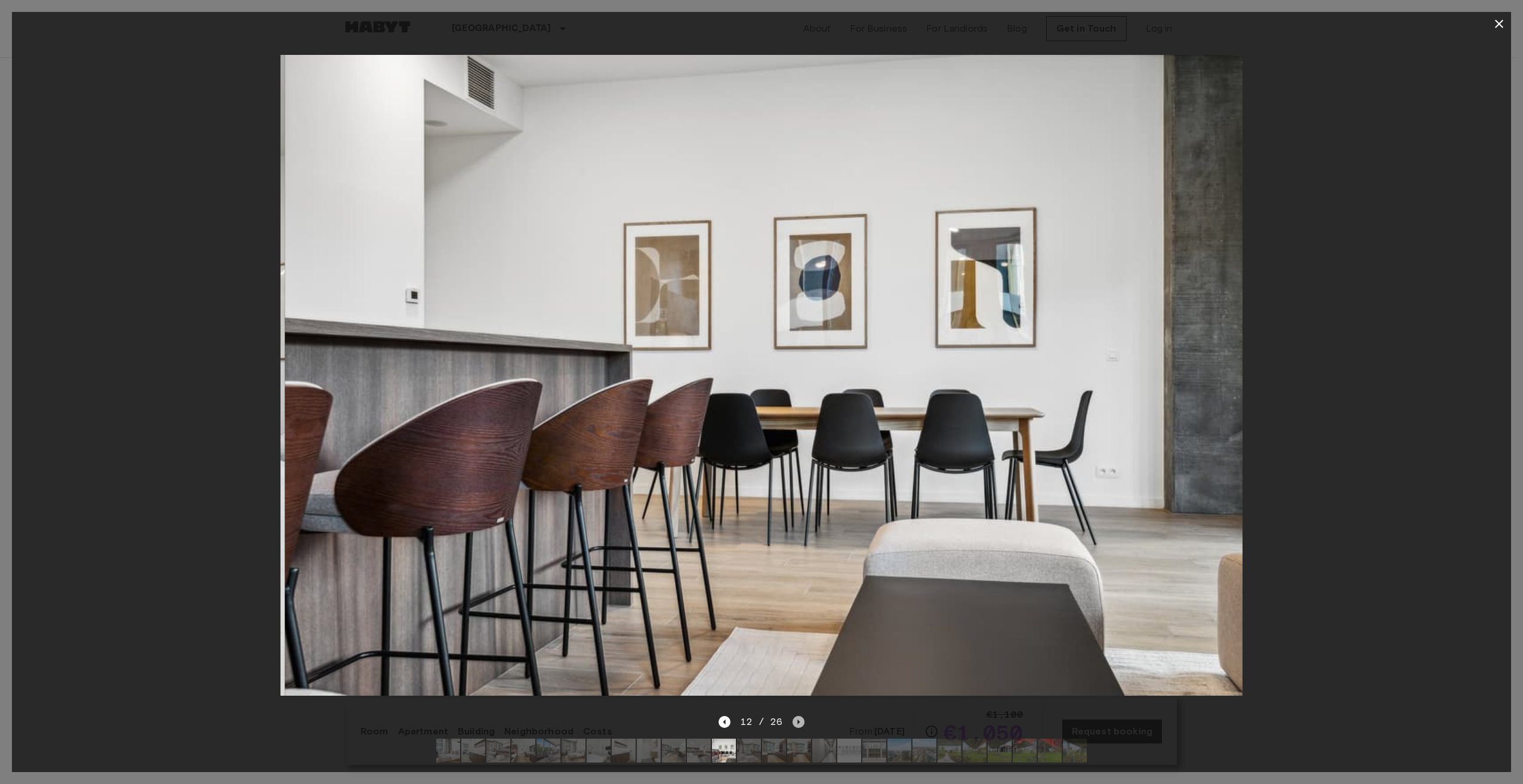
click at [799, 716] on icon "Next image" at bounding box center [798, 721] width 12 height 12
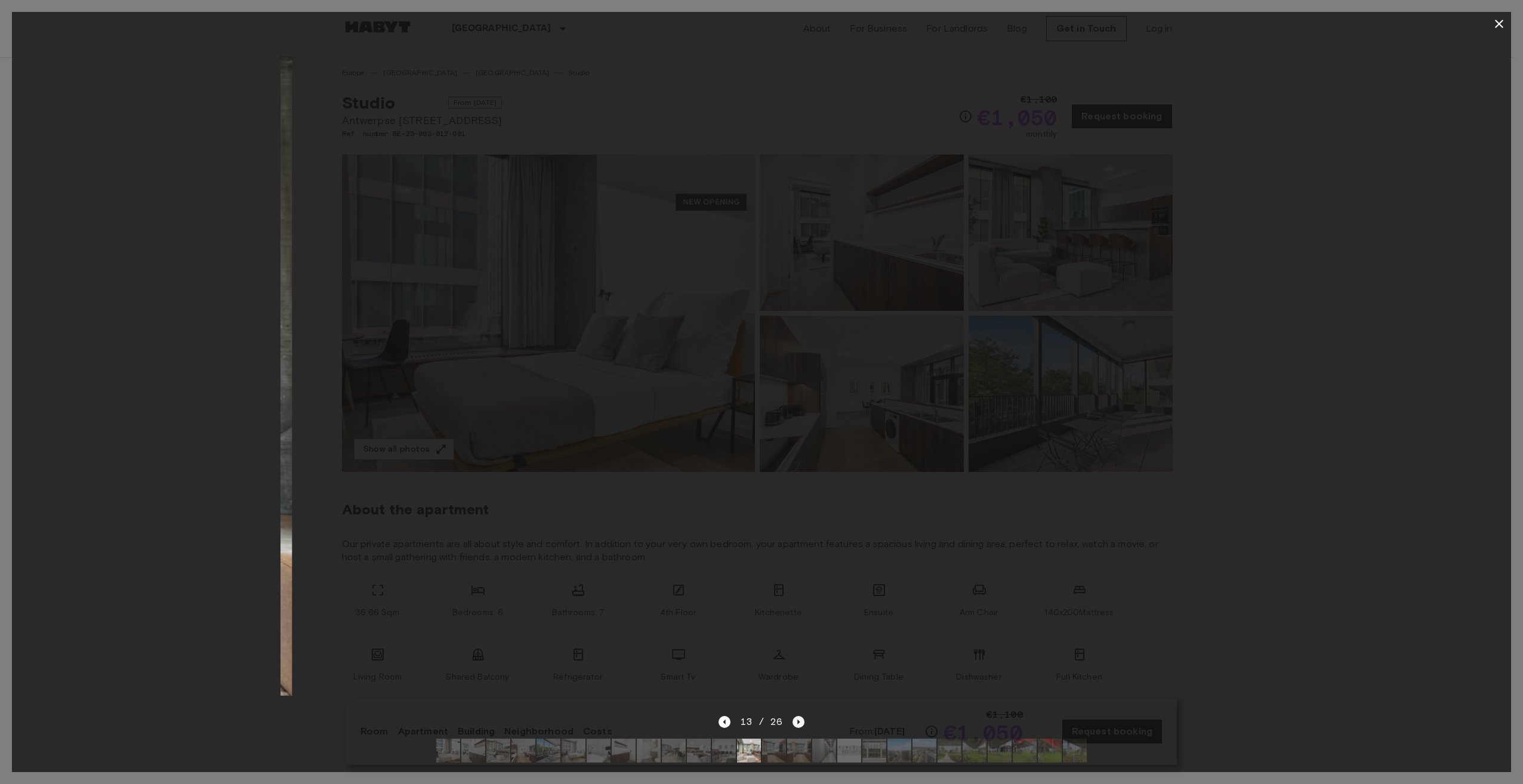
click at [799, 716] on icon "Next image" at bounding box center [798, 721] width 12 height 12
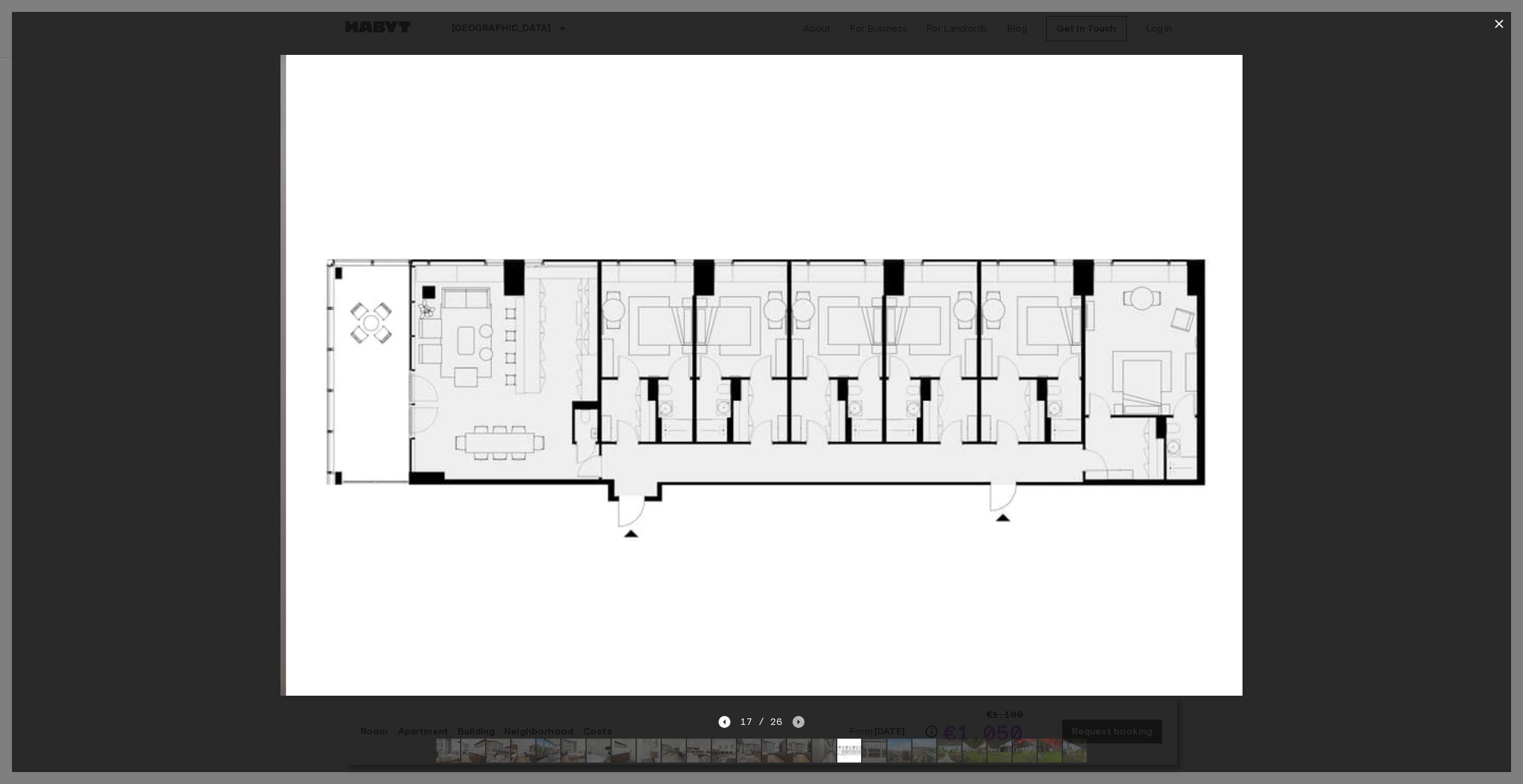
click at [799, 716] on icon "Next image" at bounding box center [798, 721] width 12 height 12
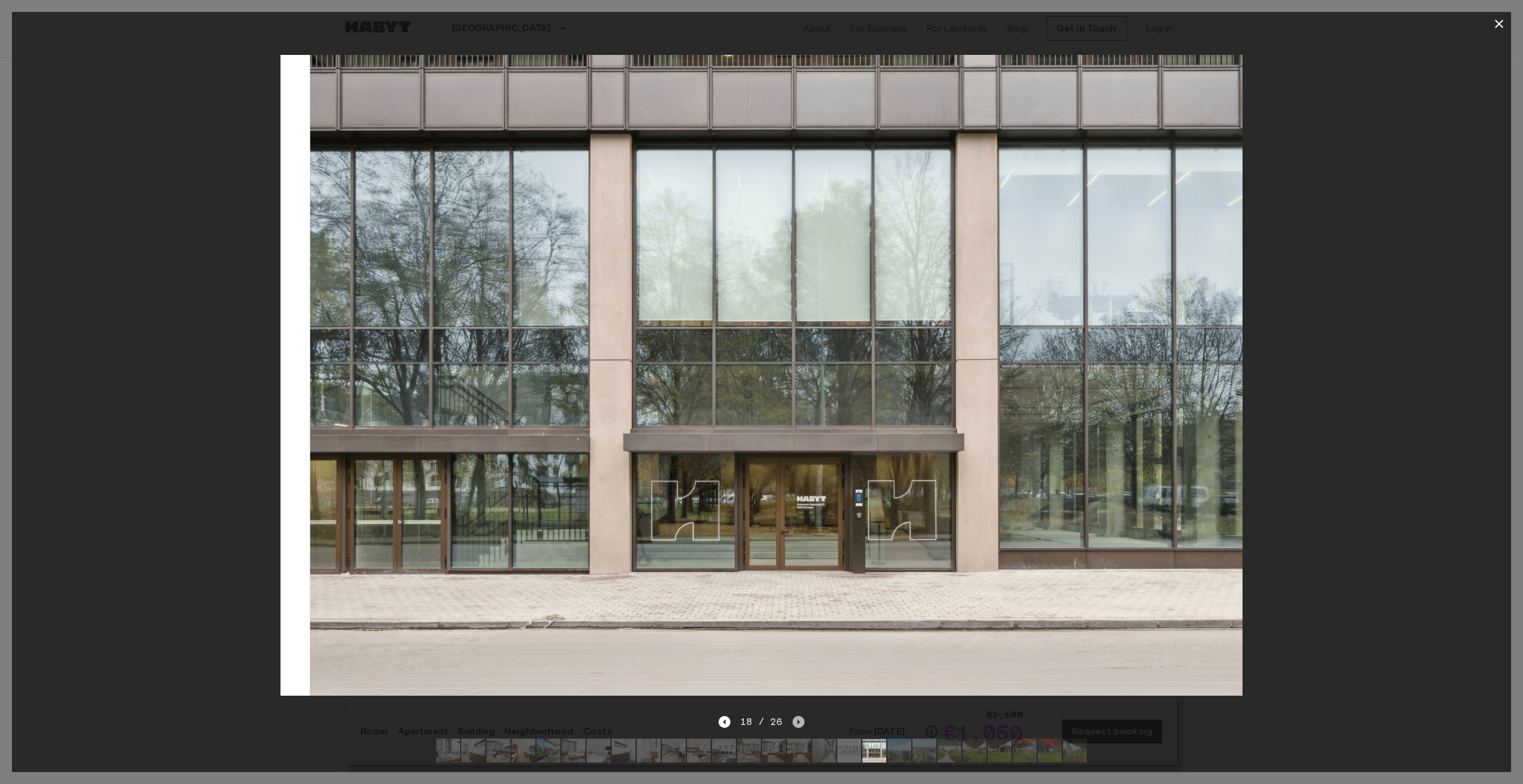
click at [799, 716] on icon "Next image" at bounding box center [798, 721] width 12 height 12
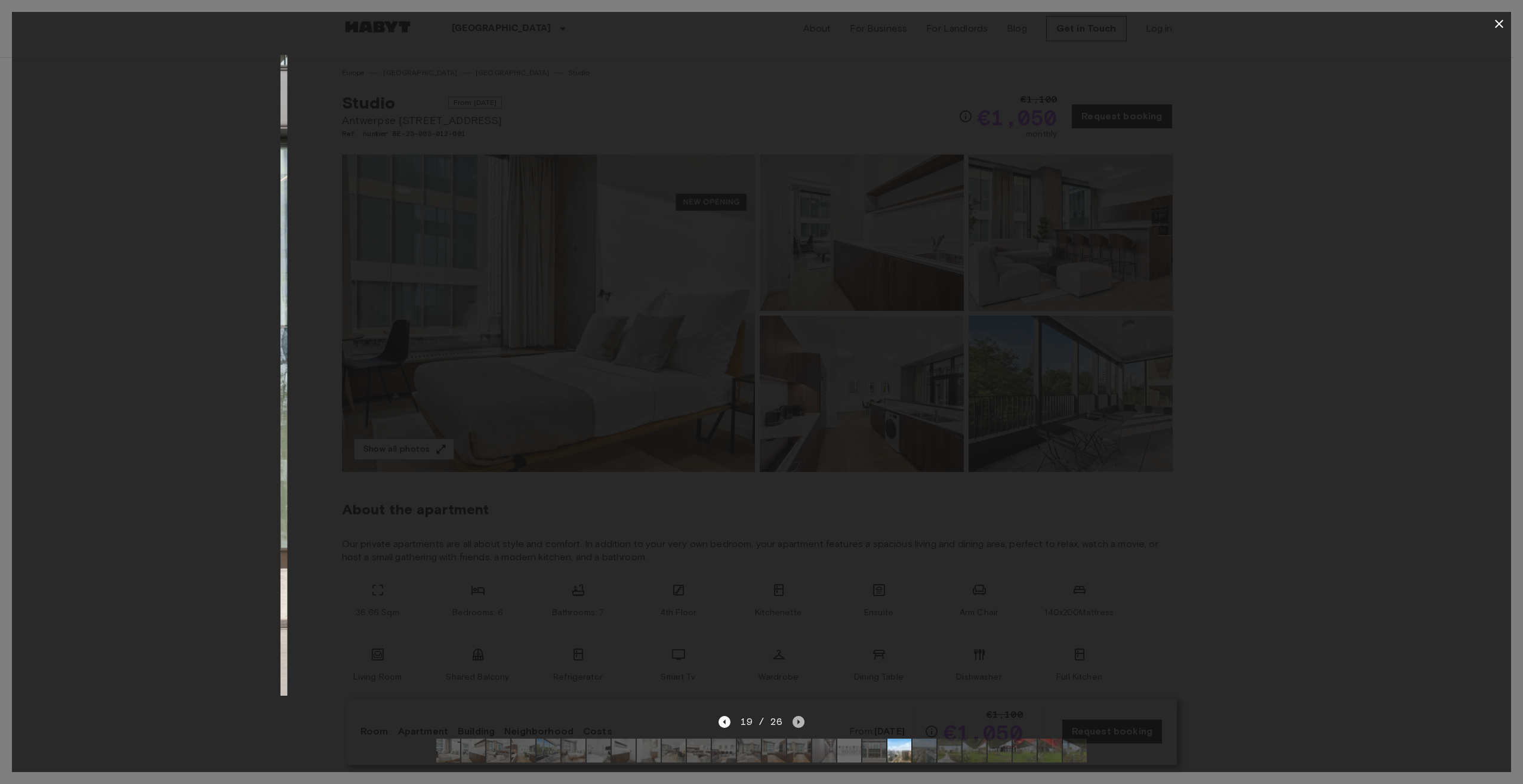
click at [799, 716] on icon "Next image" at bounding box center [798, 721] width 12 height 12
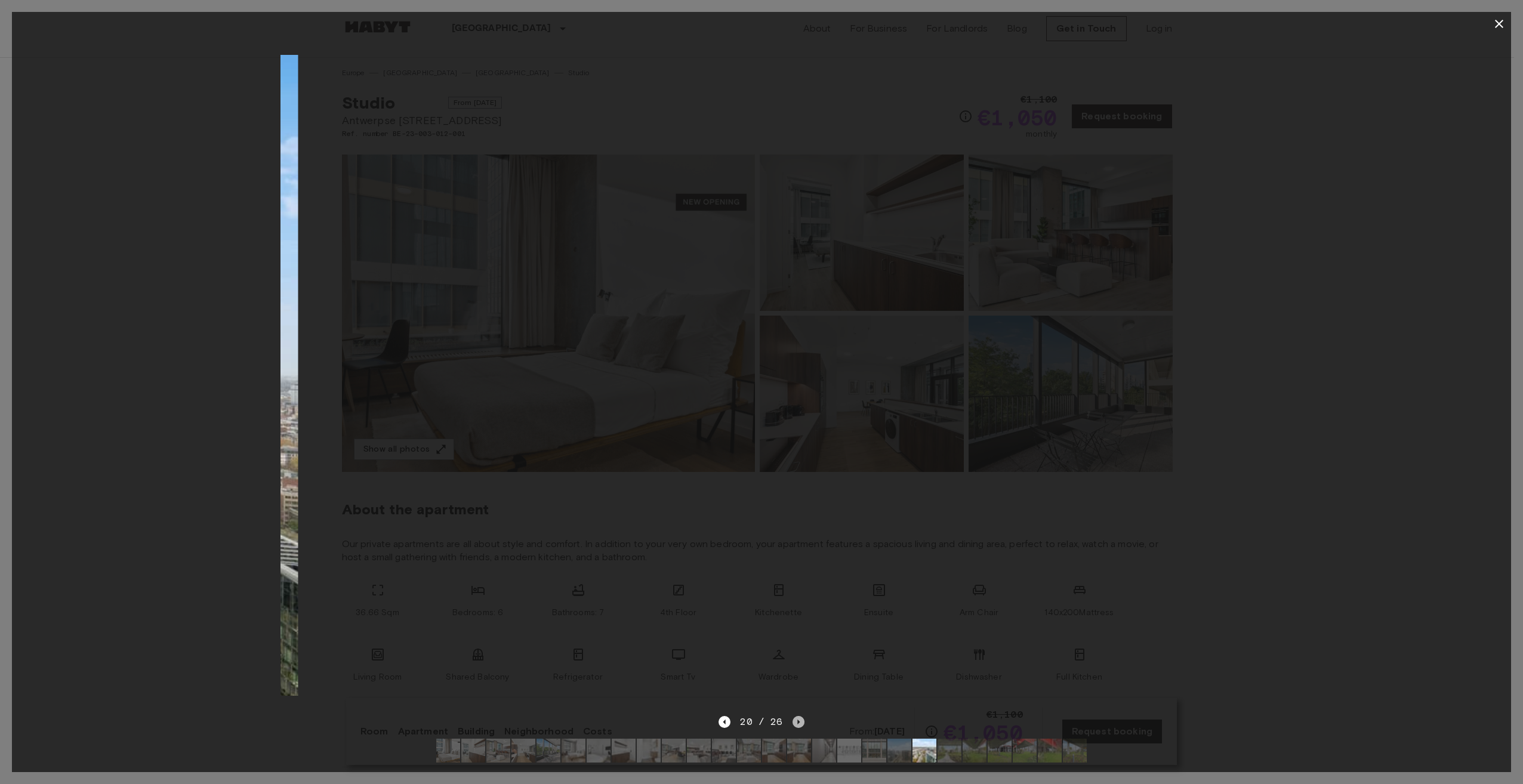
click at [799, 716] on icon "Next image" at bounding box center [798, 721] width 12 height 12
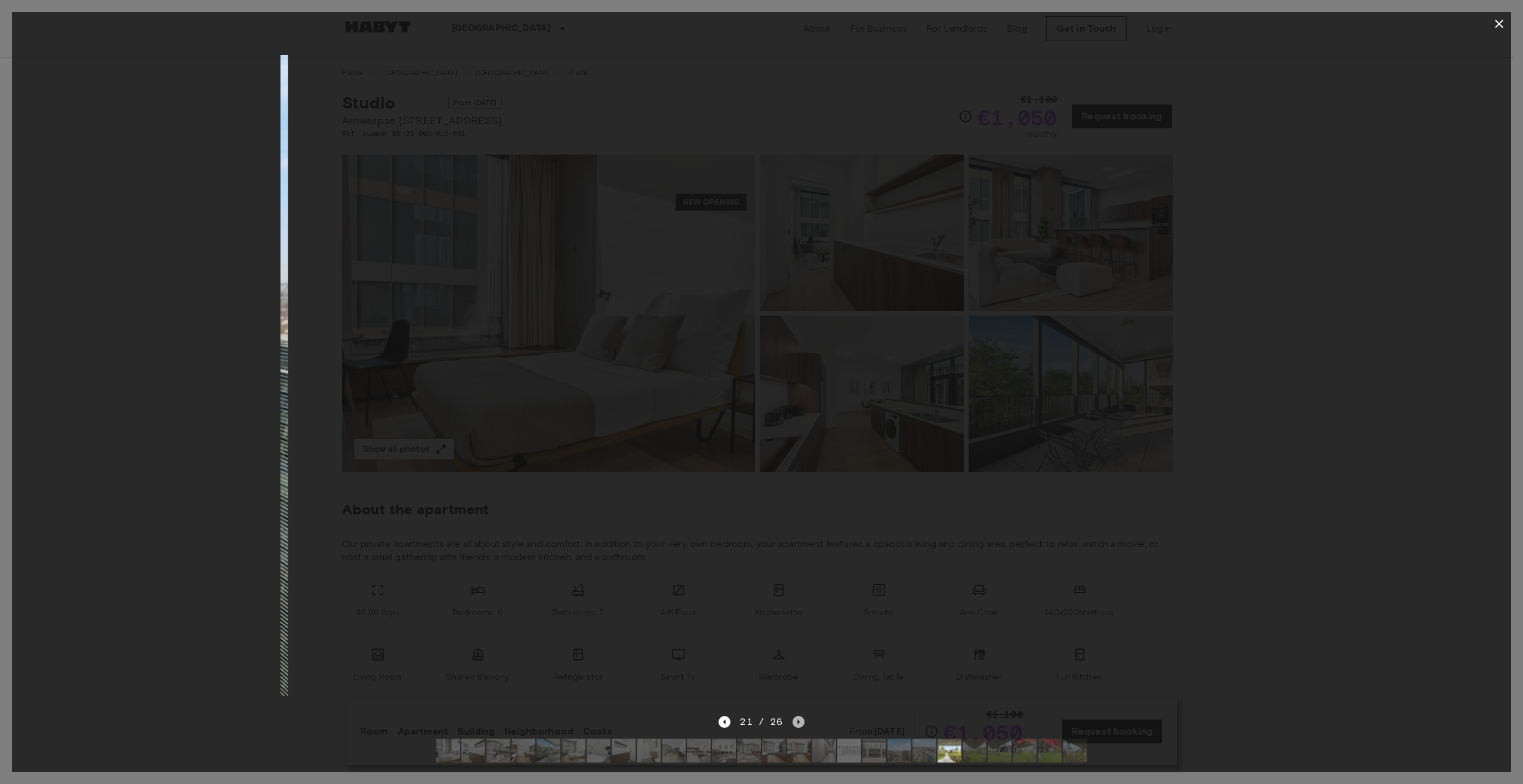
click at [799, 716] on icon "Next image" at bounding box center [798, 721] width 12 height 12
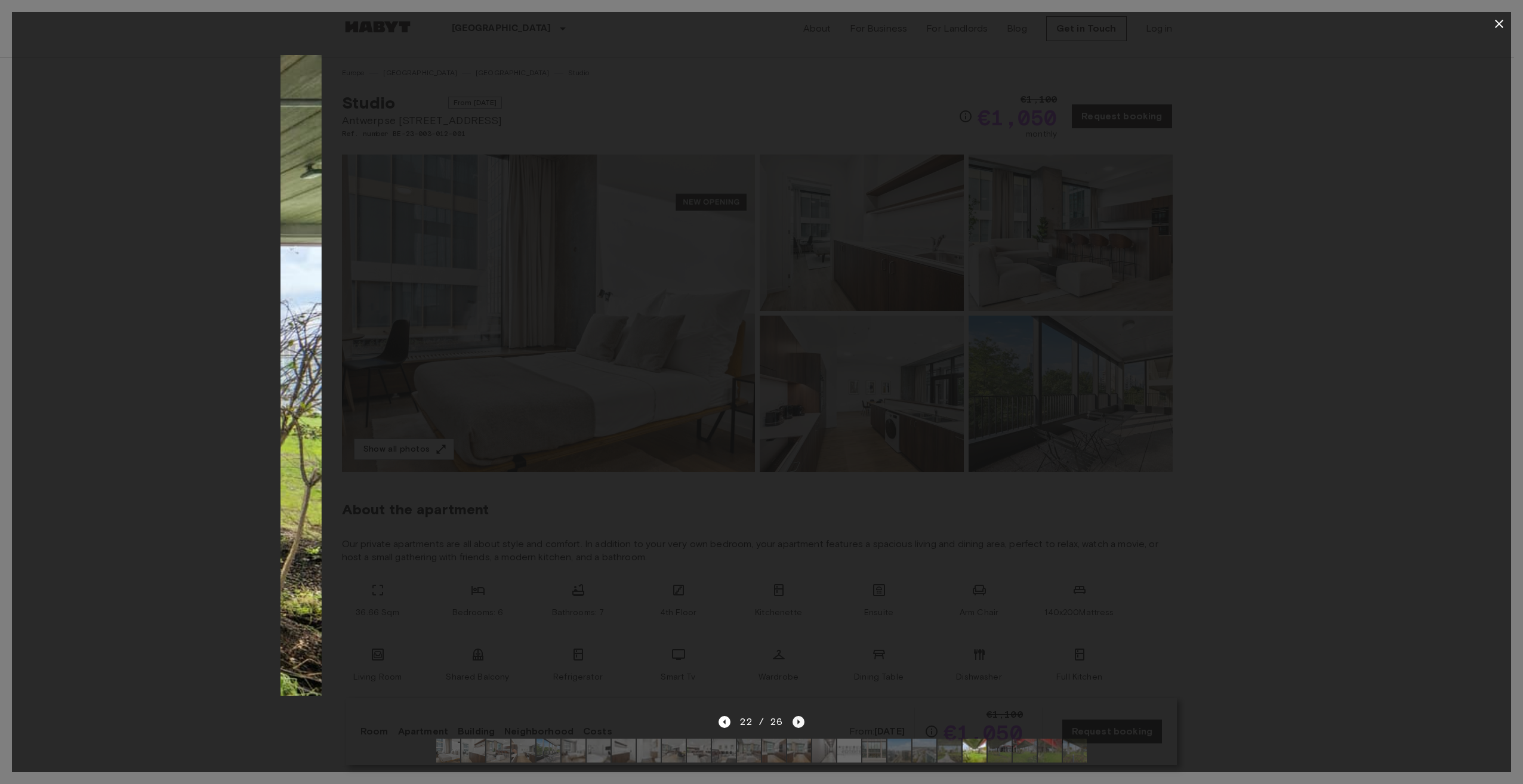
click at [799, 716] on icon "Next image" at bounding box center [798, 721] width 12 height 12
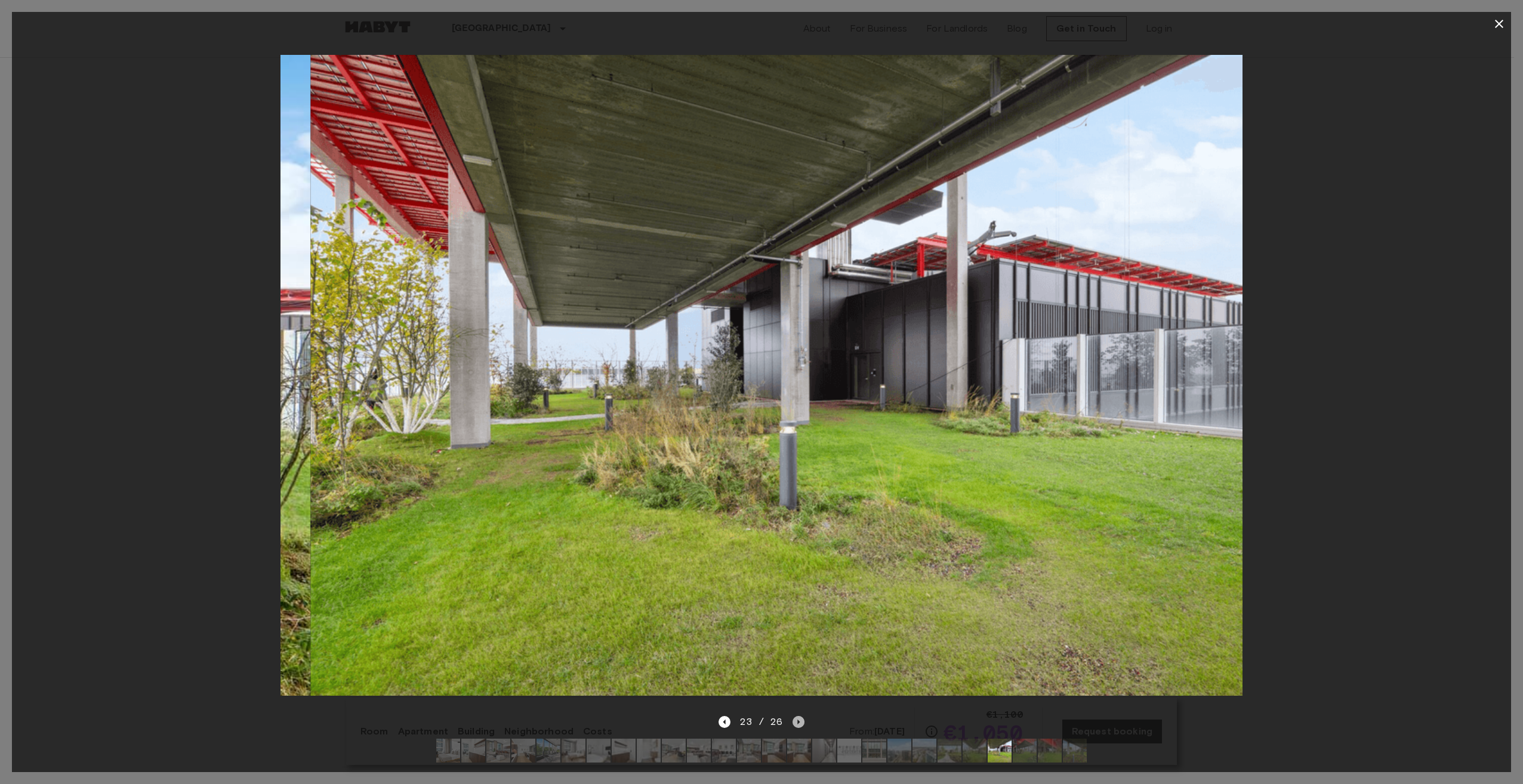
click at [799, 716] on icon "Next image" at bounding box center [798, 721] width 12 height 12
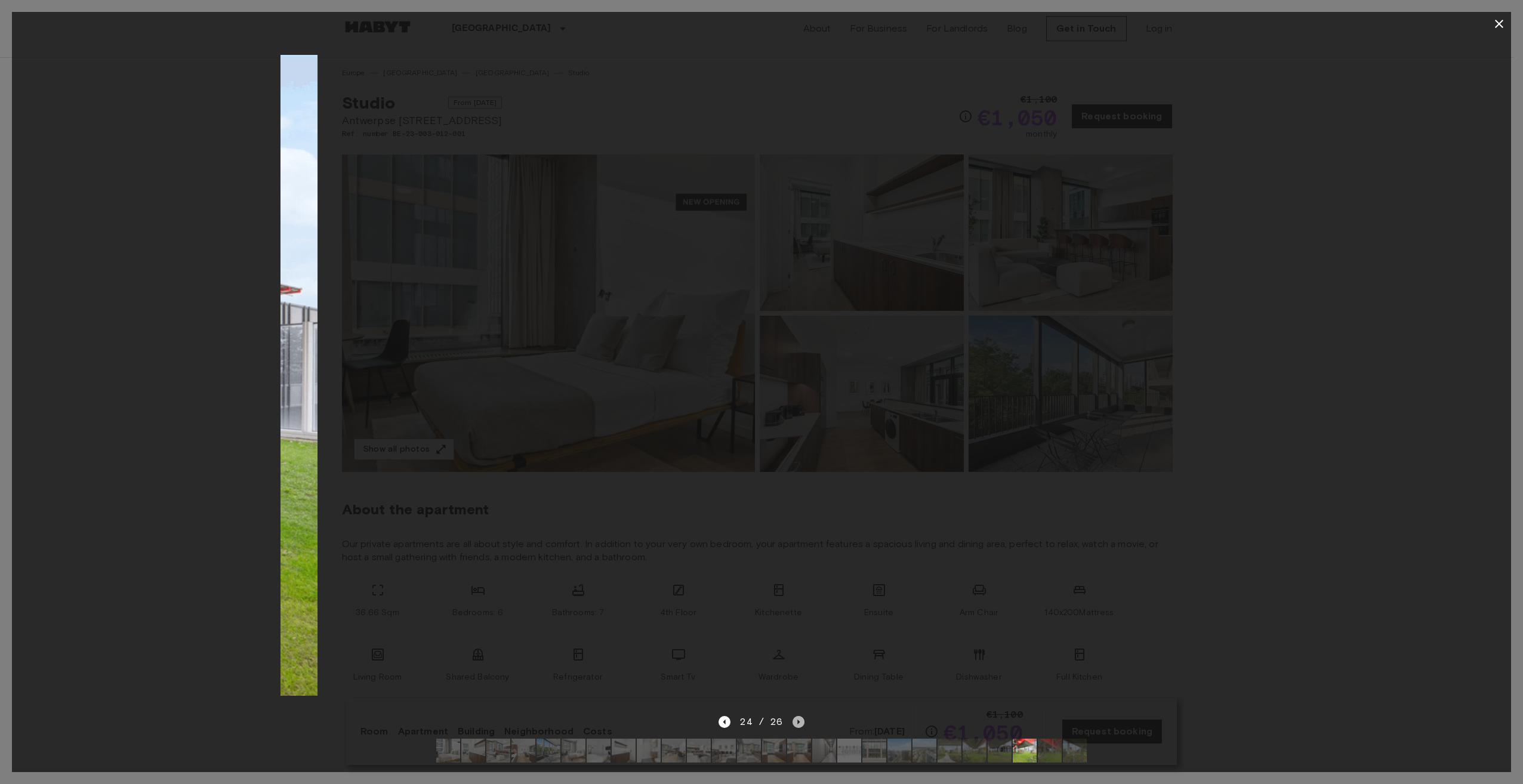
click at [799, 716] on icon "Next image" at bounding box center [798, 721] width 12 height 12
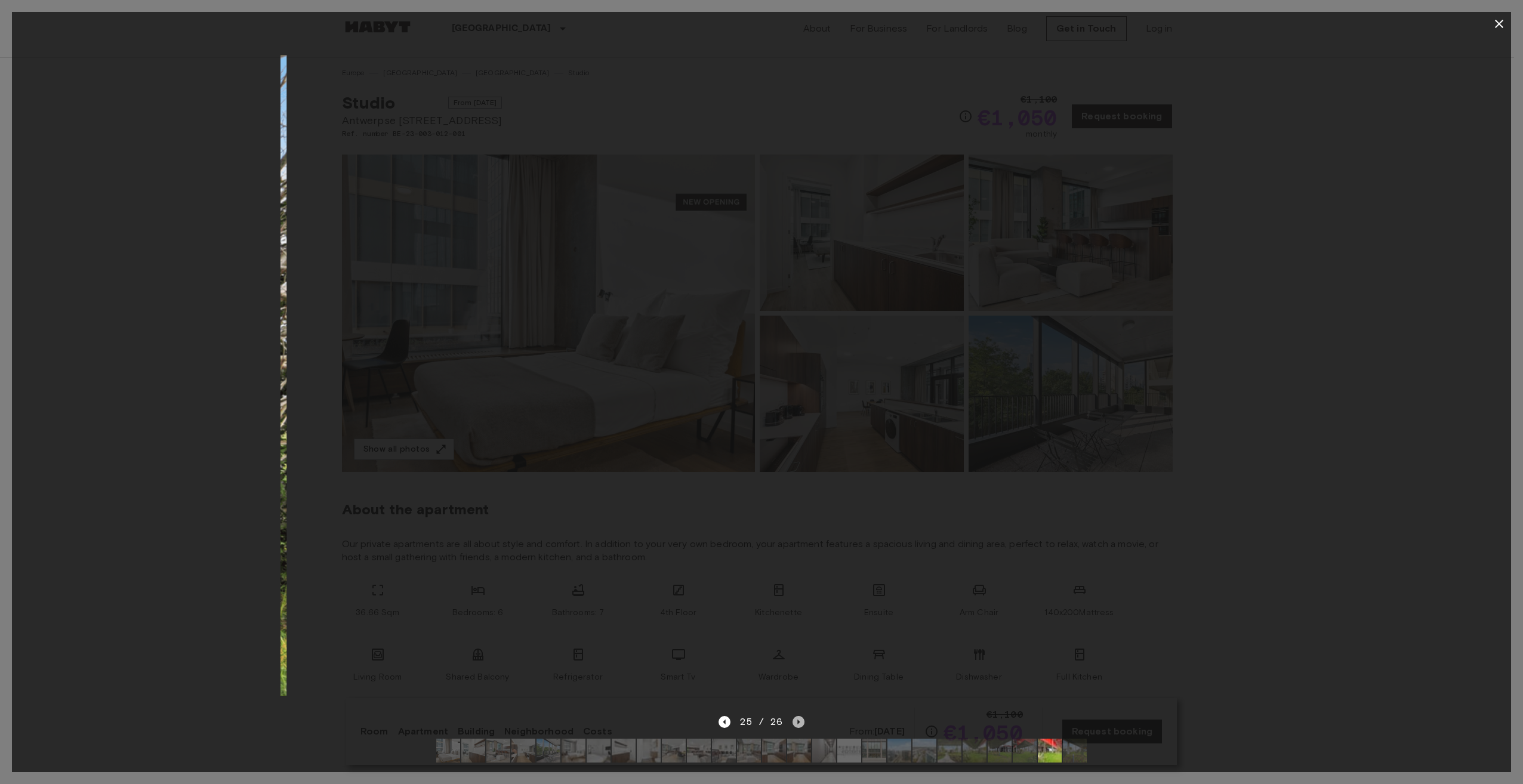
click at [799, 716] on icon "Next image" at bounding box center [798, 721] width 12 height 12
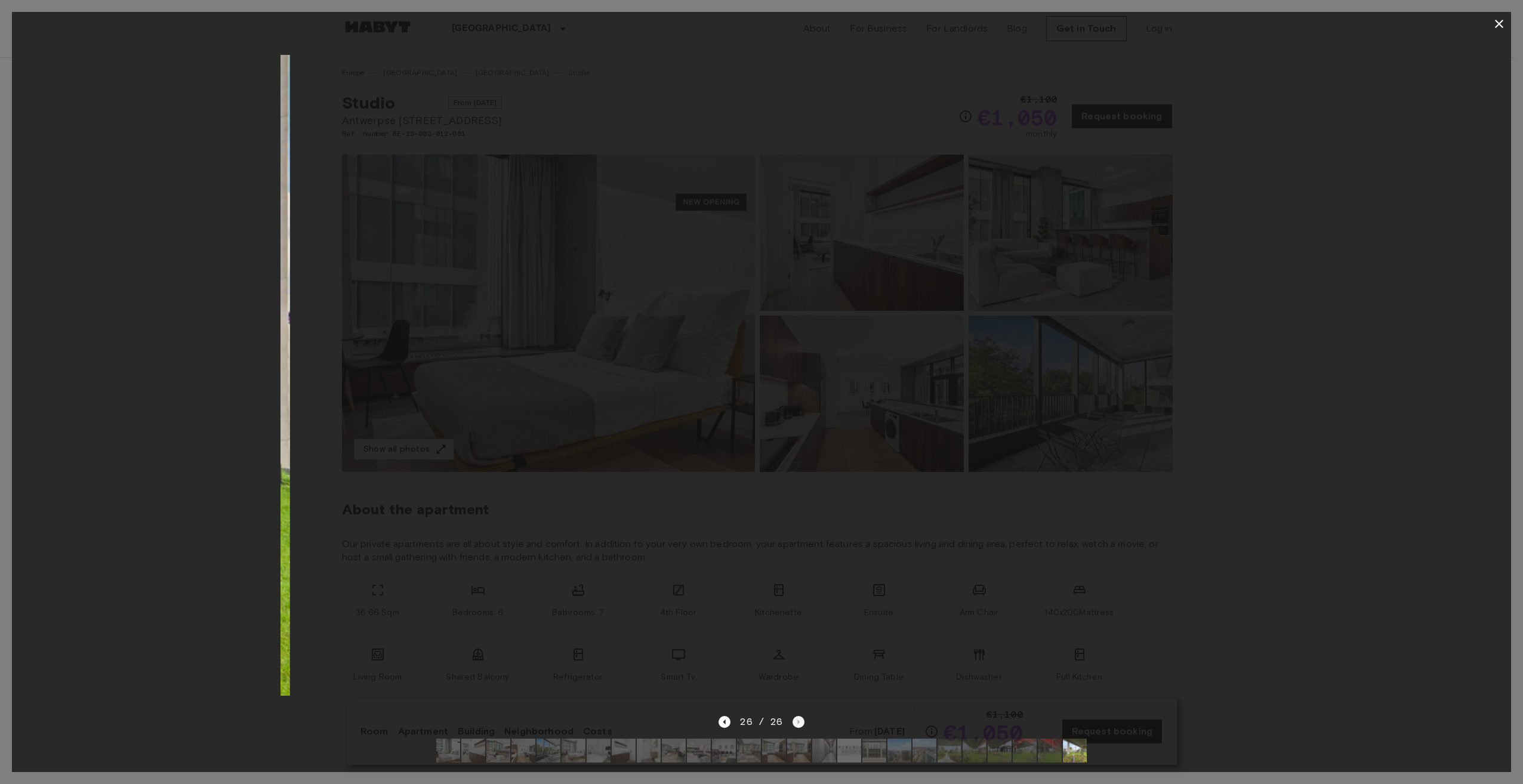
click at [799, 715] on div "26 / 26" at bounding box center [761, 721] width 85 height 14
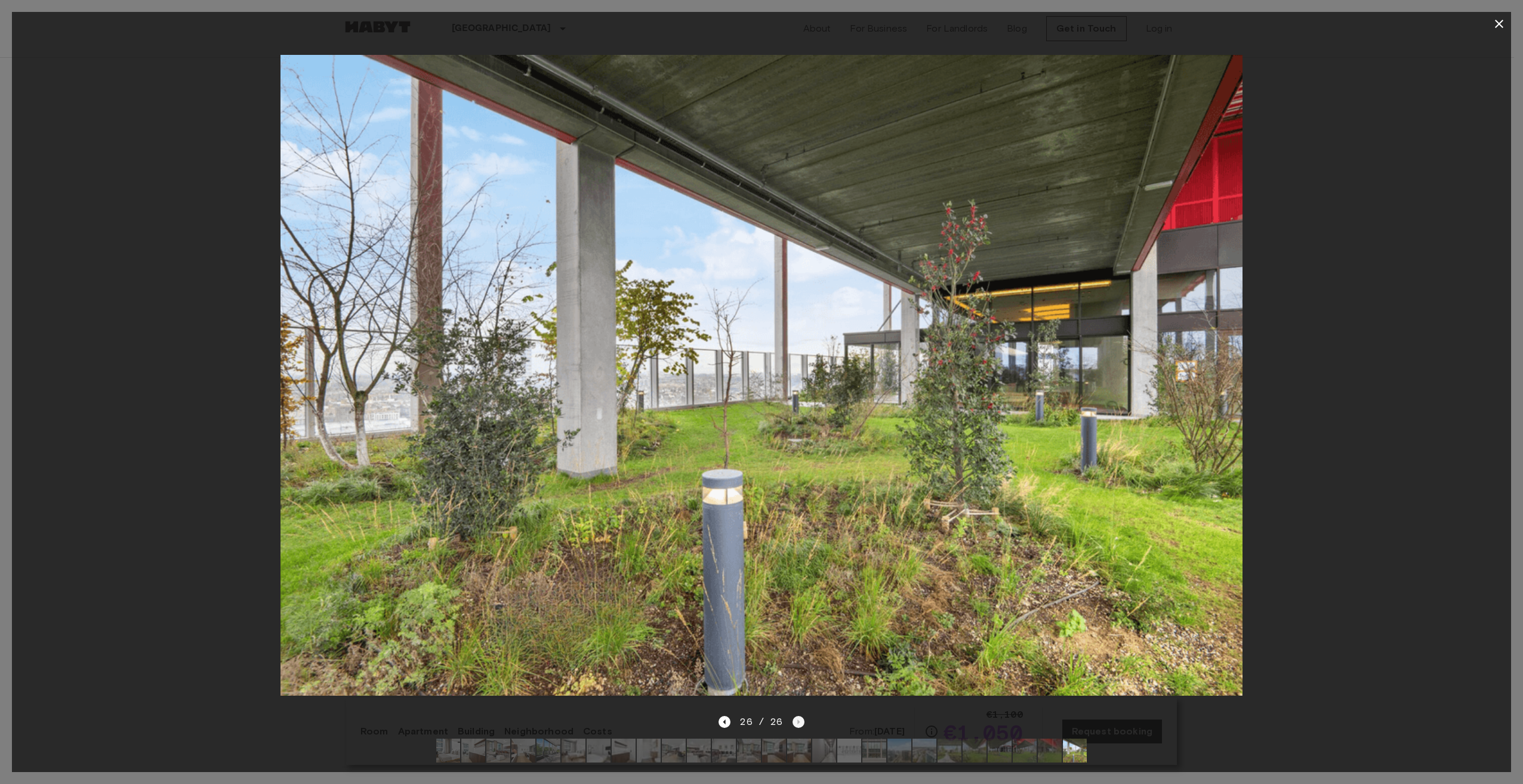
click at [799, 715] on div "26 / 26" at bounding box center [761, 721] width 85 height 14
click at [1497, 24] on icon "button" at bounding box center [1499, 24] width 14 height 14
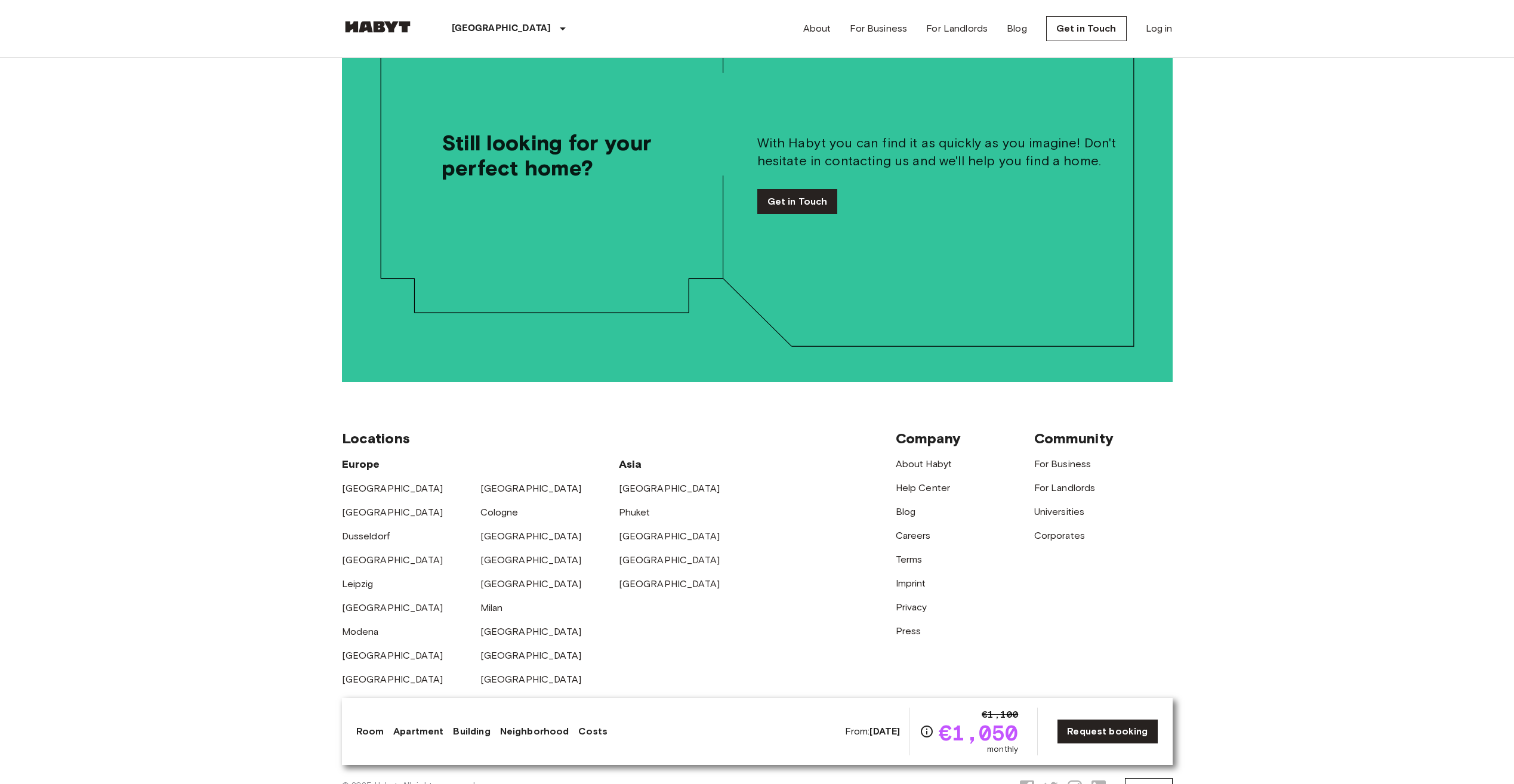
scroll to position [2670, 0]
